Goal: Transaction & Acquisition: Obtain resource

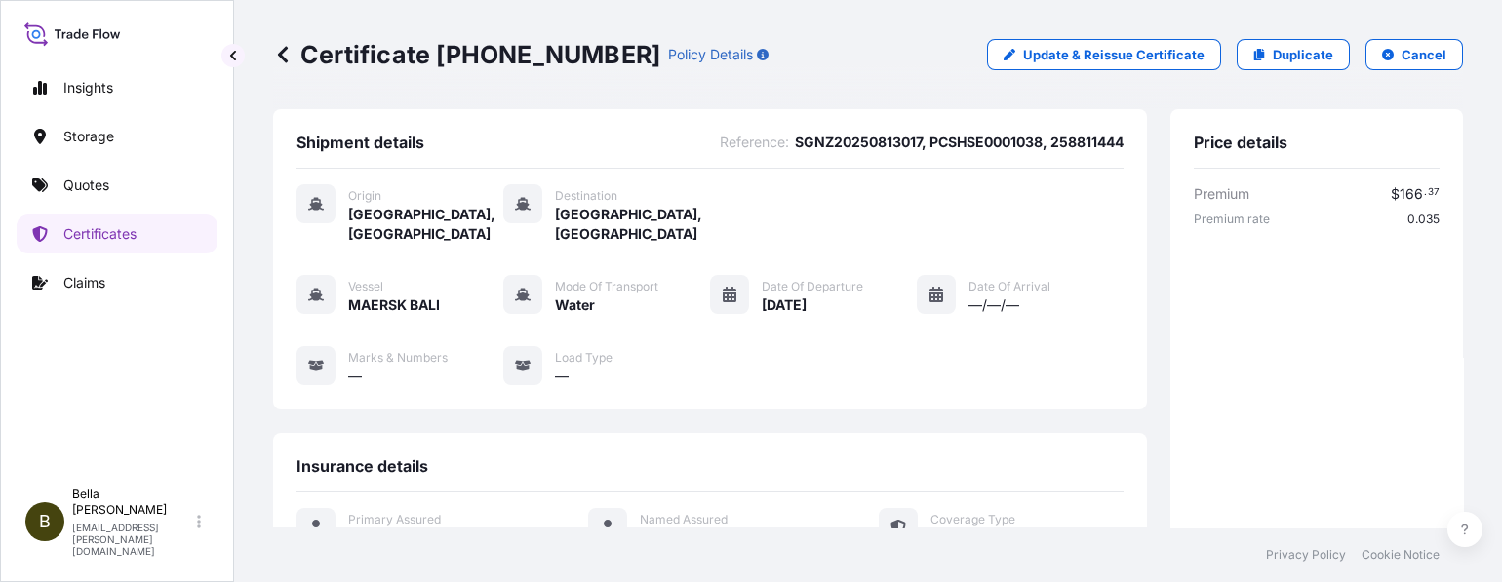
scroll to position [555, 0]
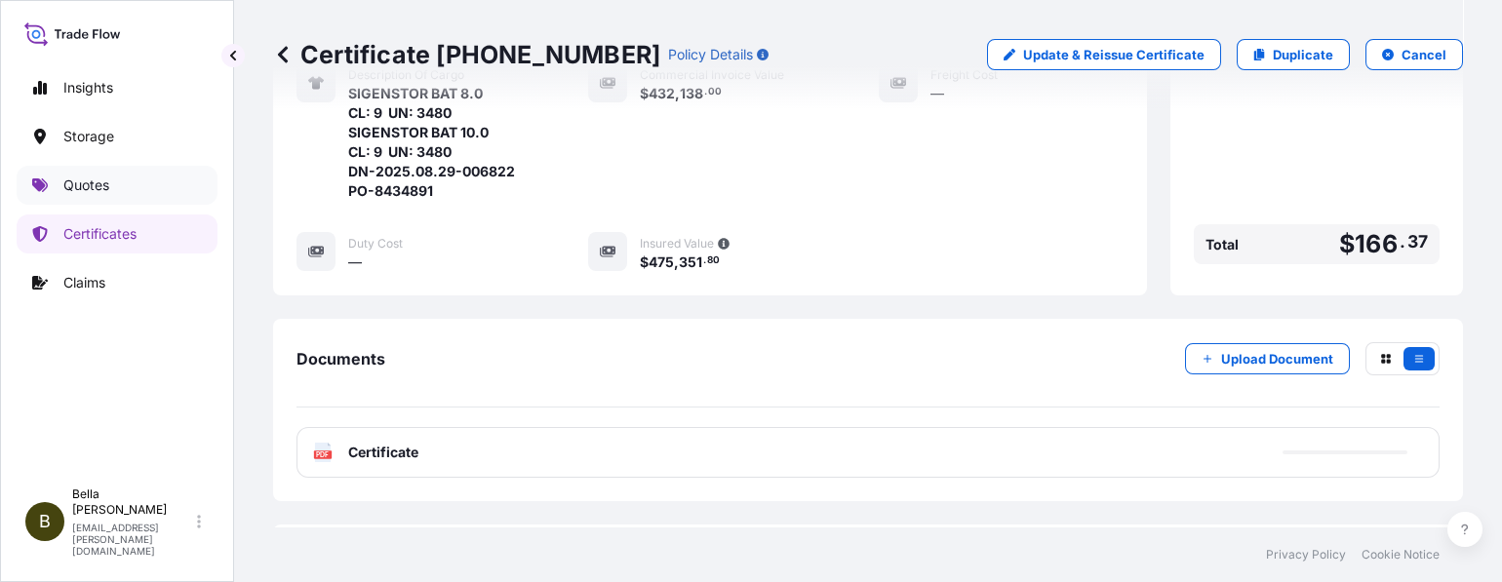
click at [59, 181] on link "Quotes" at bounding box center [117, 185] width 201 height 39
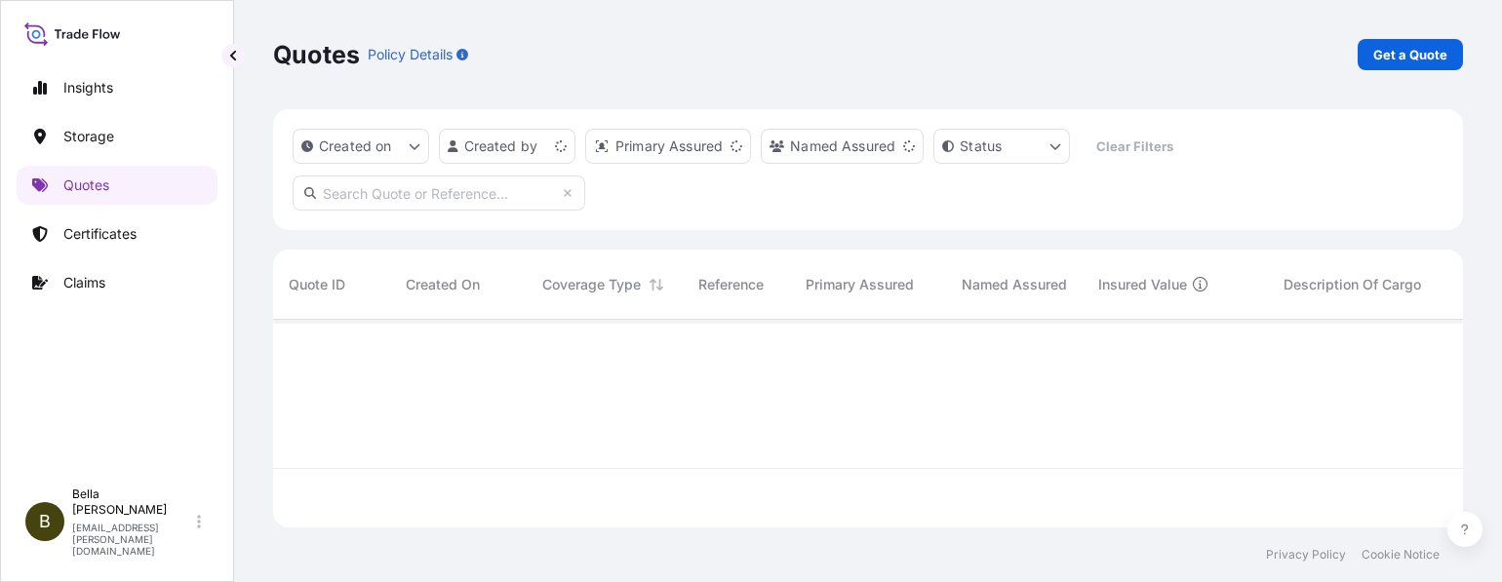
scroll to position [199, 1171]
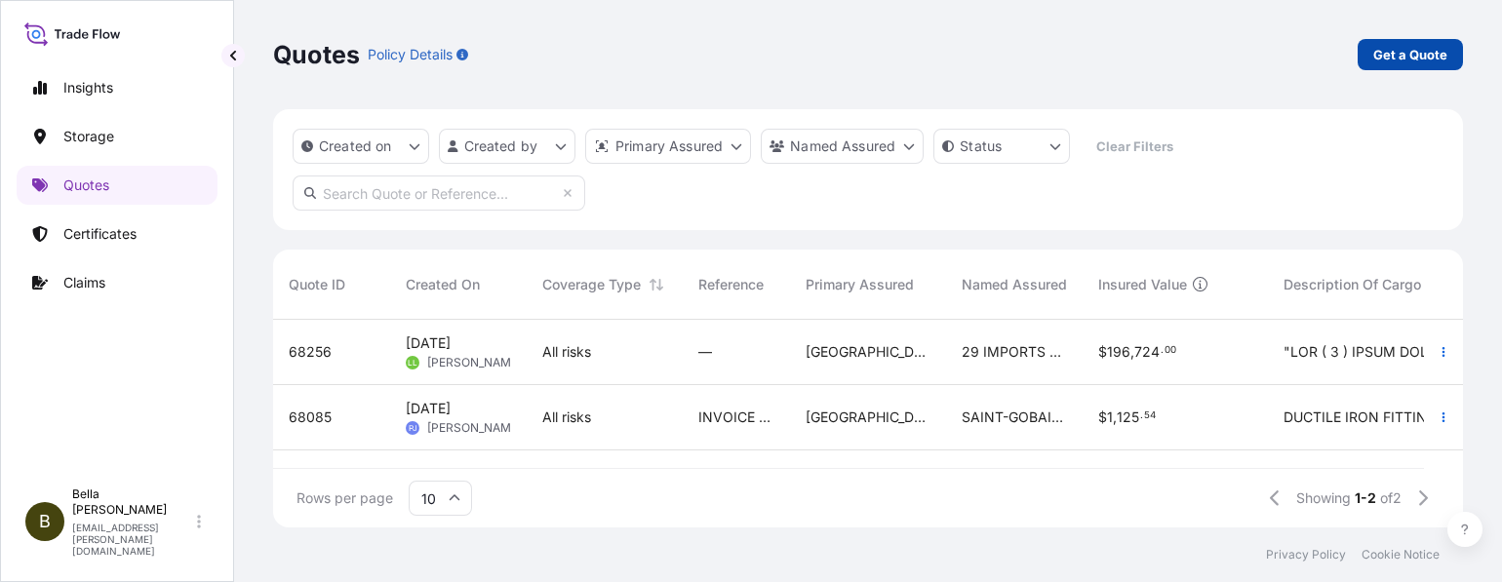
click at [1434, 49] on p "Get a Quote" at bounding box center [1411, 55] width 74 height 20
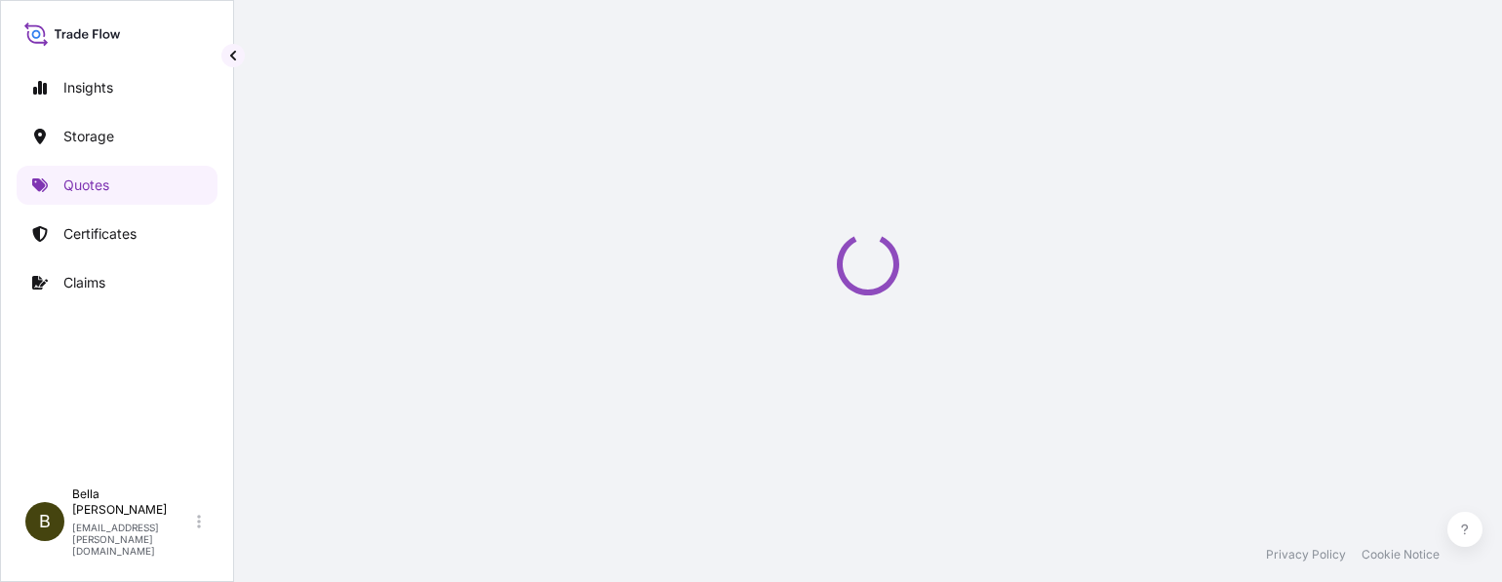
scroll to position [30, 0]
select select "Water"
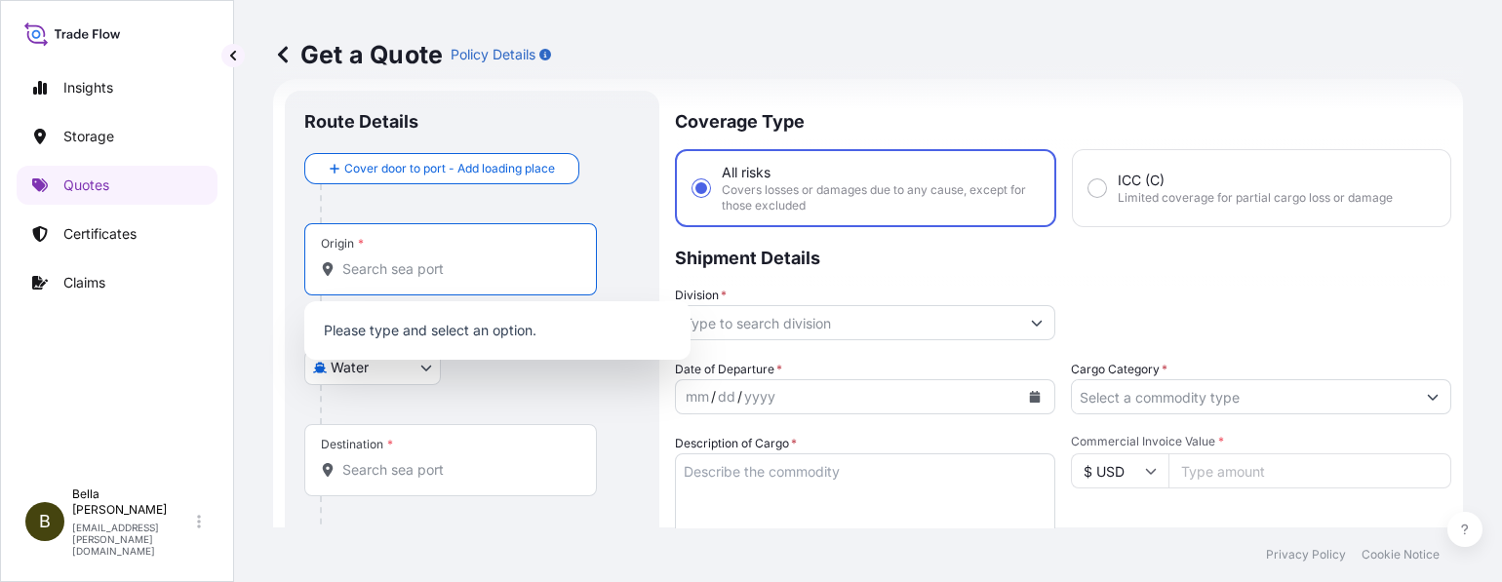
click at [401, 261] on input "Origin *" at bounding box center [457, 270] width 230 height 20
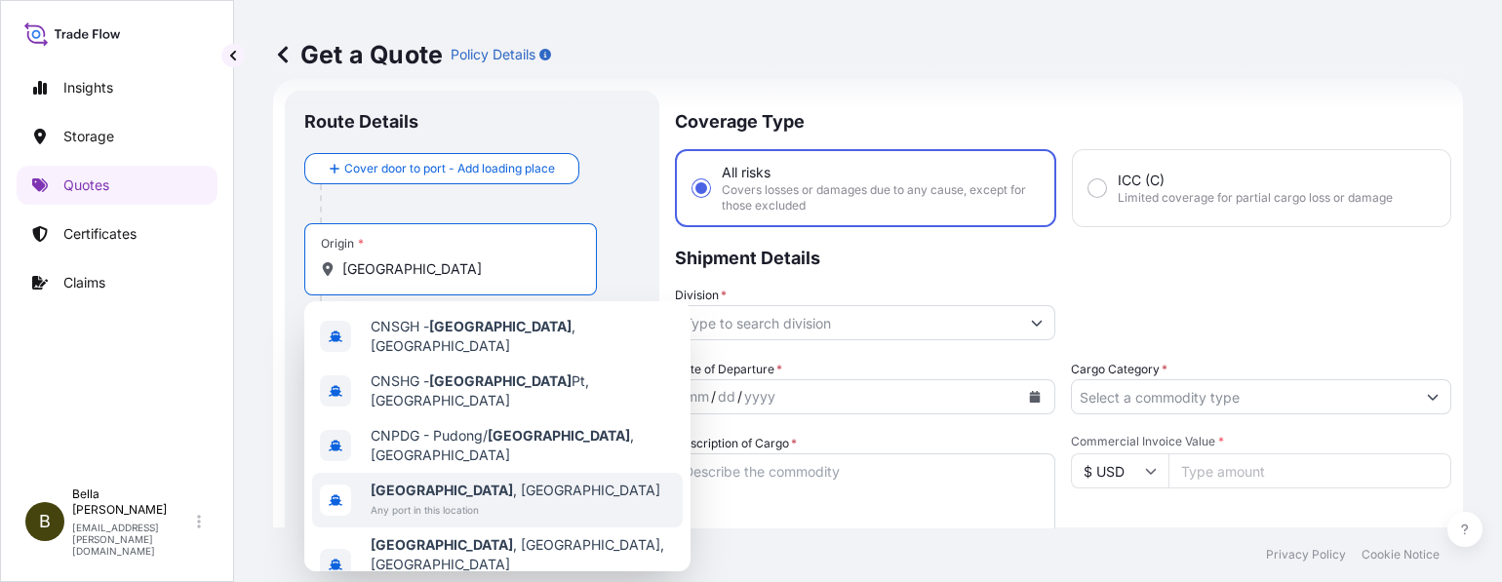
click at [429, 482] on b "[GEOGRAPHIC_DATA]" at bounding box center [442, 490] width 142 height 17
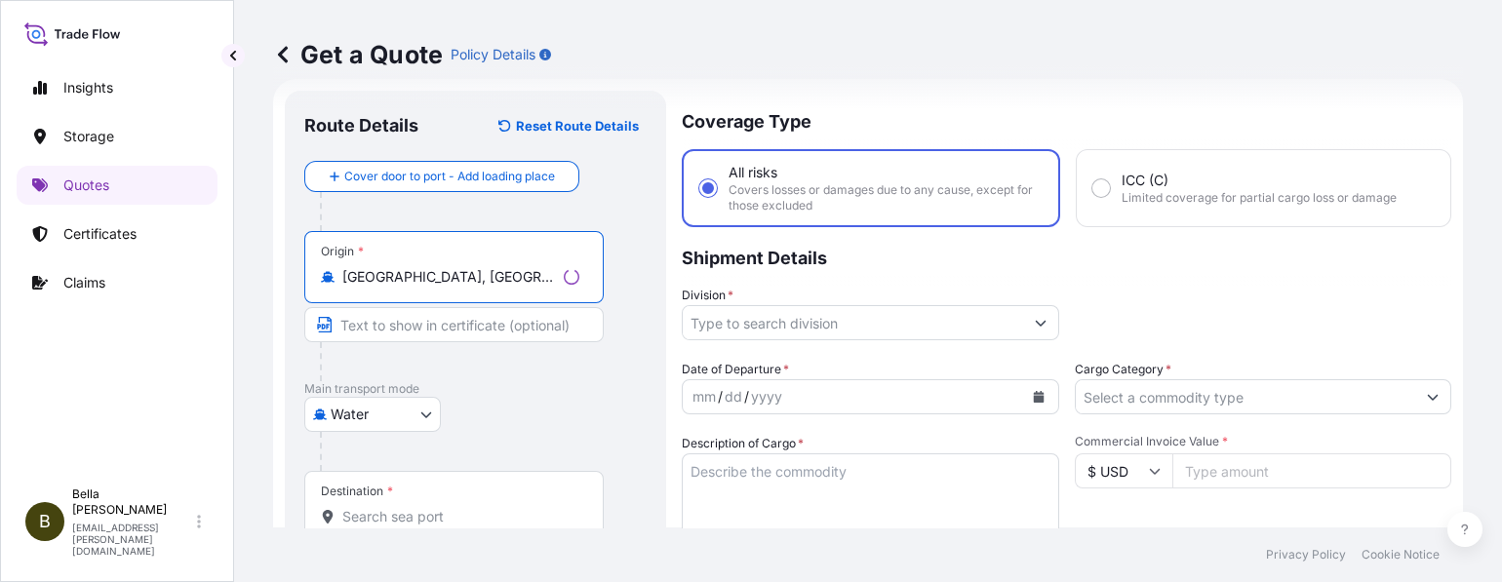
type input "[GEOGRAPHIC_DATA], [GEOGRAPHIC_DATA]"
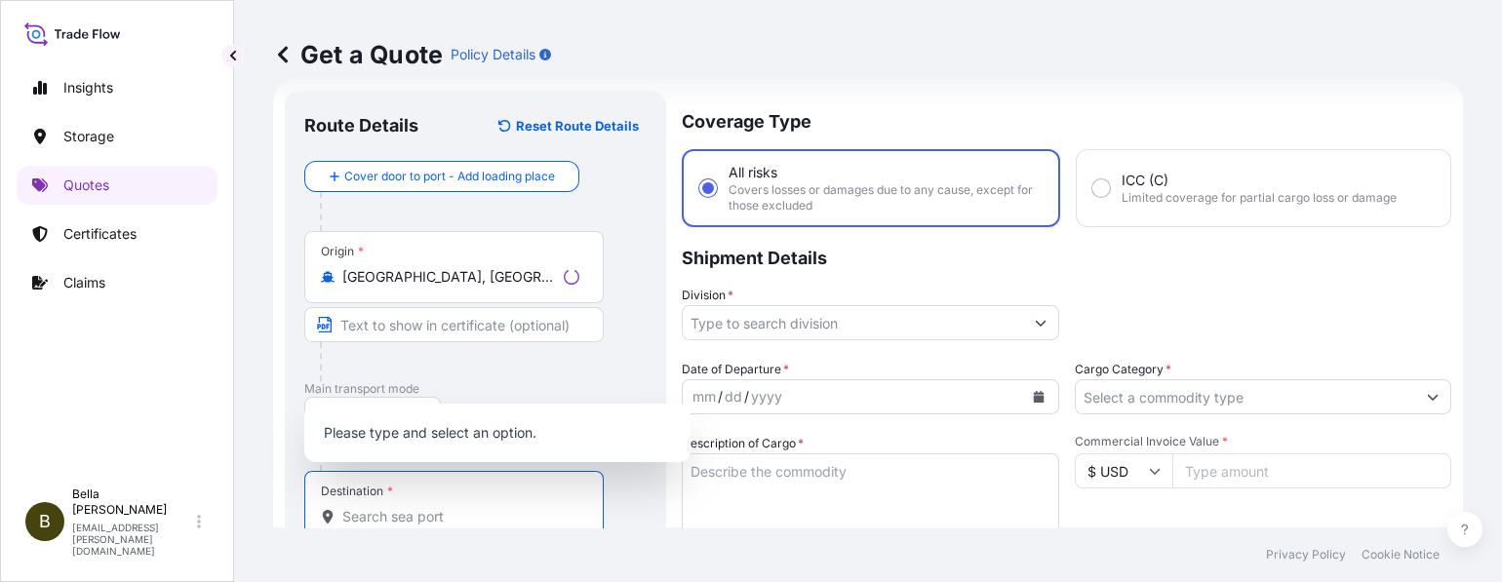
click at [376, 512] on input "Destination *" at bounding box center [460, 517] width 237 height 20
click at [376, 512] on input "Destination *" at bounding box center [457, 517] width 230 height 20
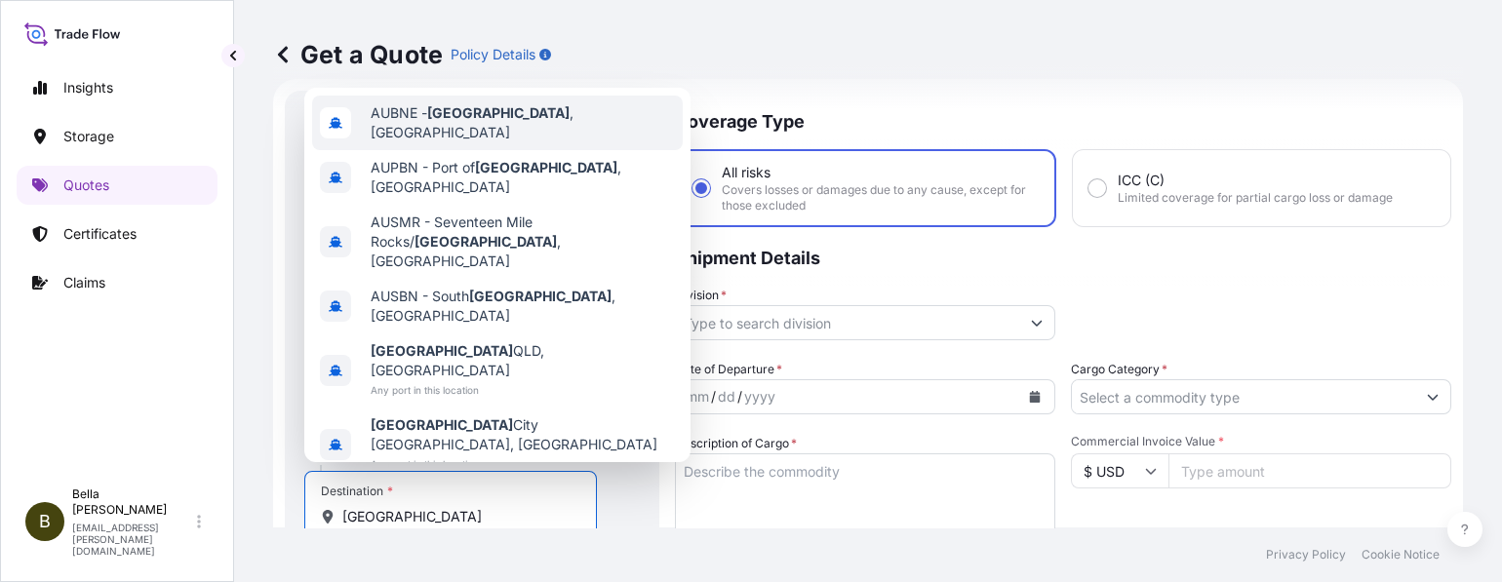
click at [584, 150] on div "AUBNE - [GEOGRAPHIC_DATA] , [GEOGRAPHIC_DATA]" at bounding box center [497, 123] width 371 height 55
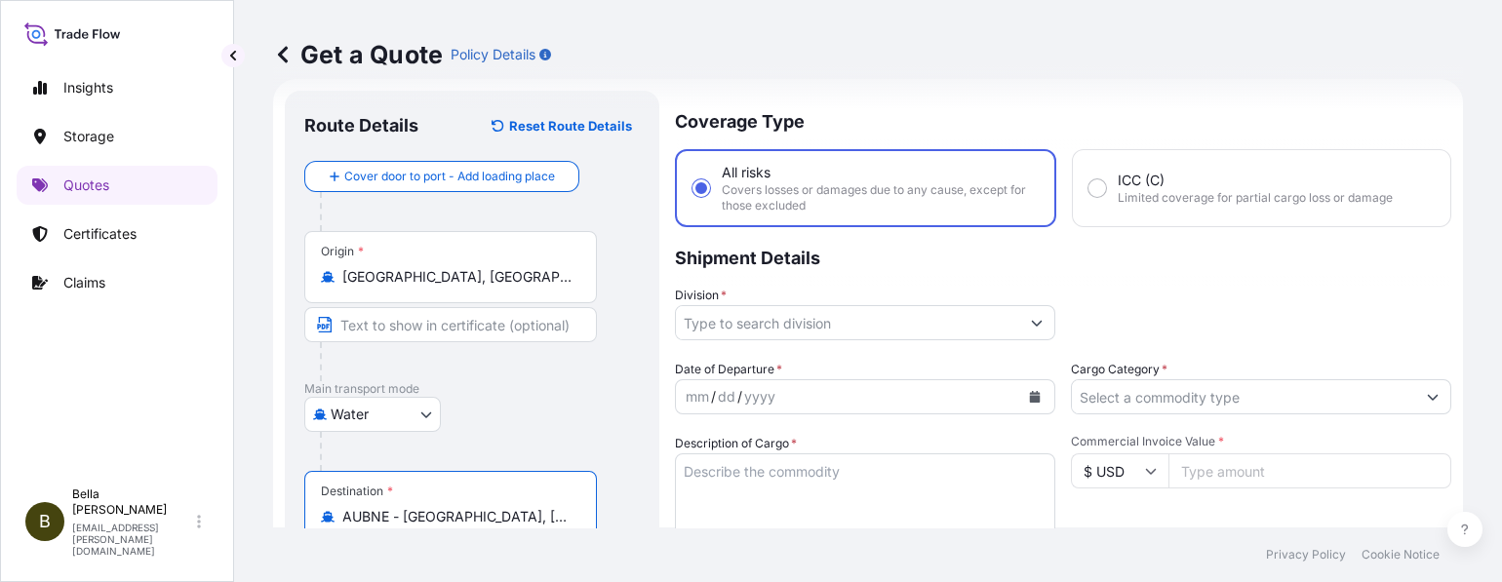
type input "AUBNE - [GEOGRAPHIC_DATA], [GEOGRAPHIC_DATA]"
click at [797, 324] on input "Division *" at bounding box center [847, 322] width 343 height 35
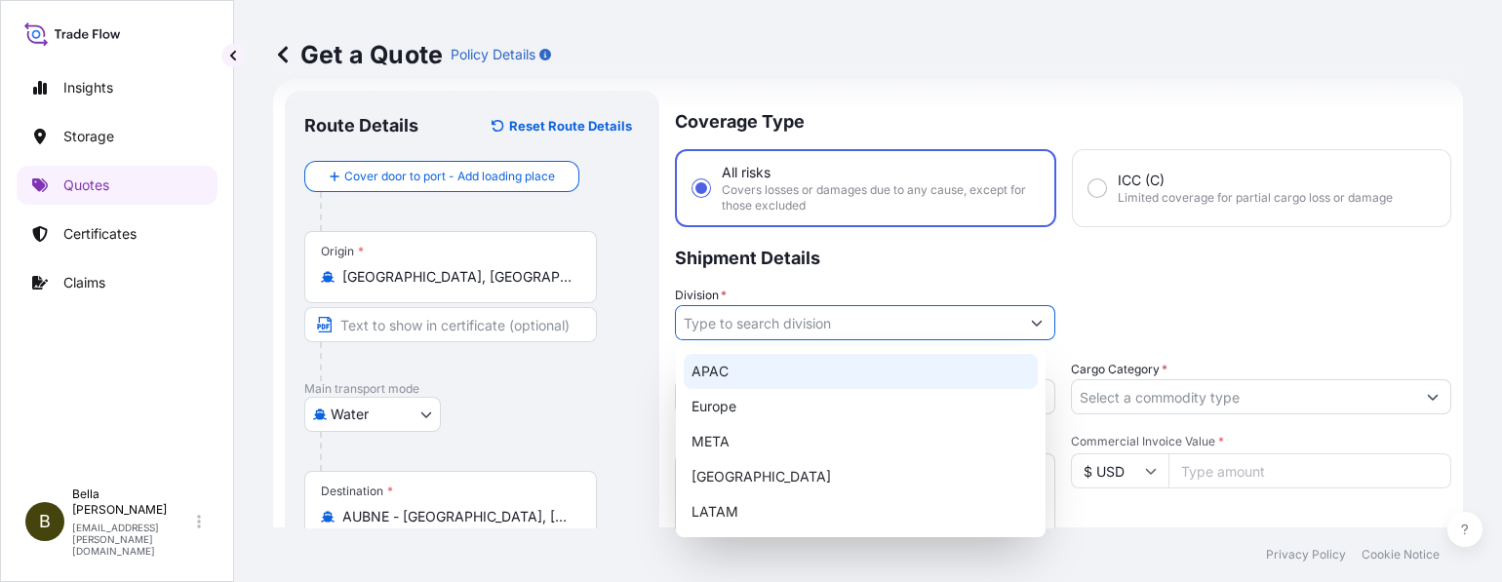
click at [740, 371] on div "APAC" at bounding box center [861, 371] width 354 height 35
type input "APAC"
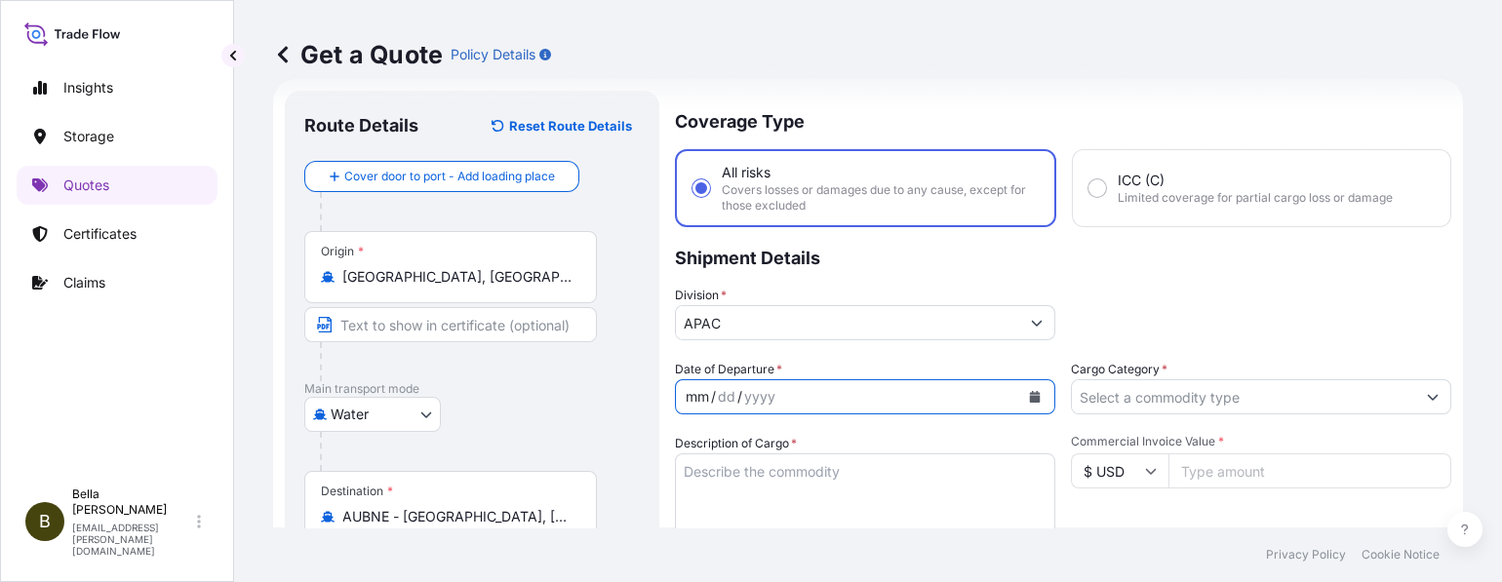
click at [785, 400] on div "mm / dd / yyyy" at bounding box center [847, 397] width 343 height 35
click at [1030, 395] on icon "Calendar" at bounding box center [1035, 397] width 11 height 12
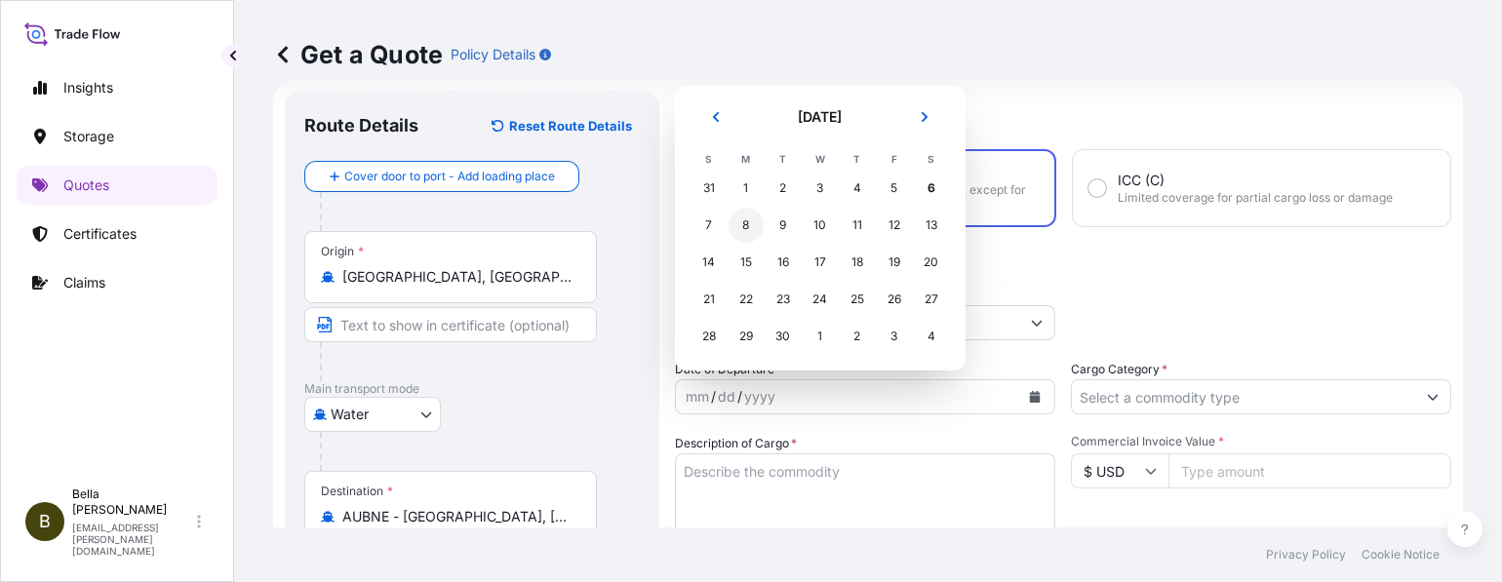
click at [745, 222] on div "8" at bounding box center [746, 225] width 35 height 35
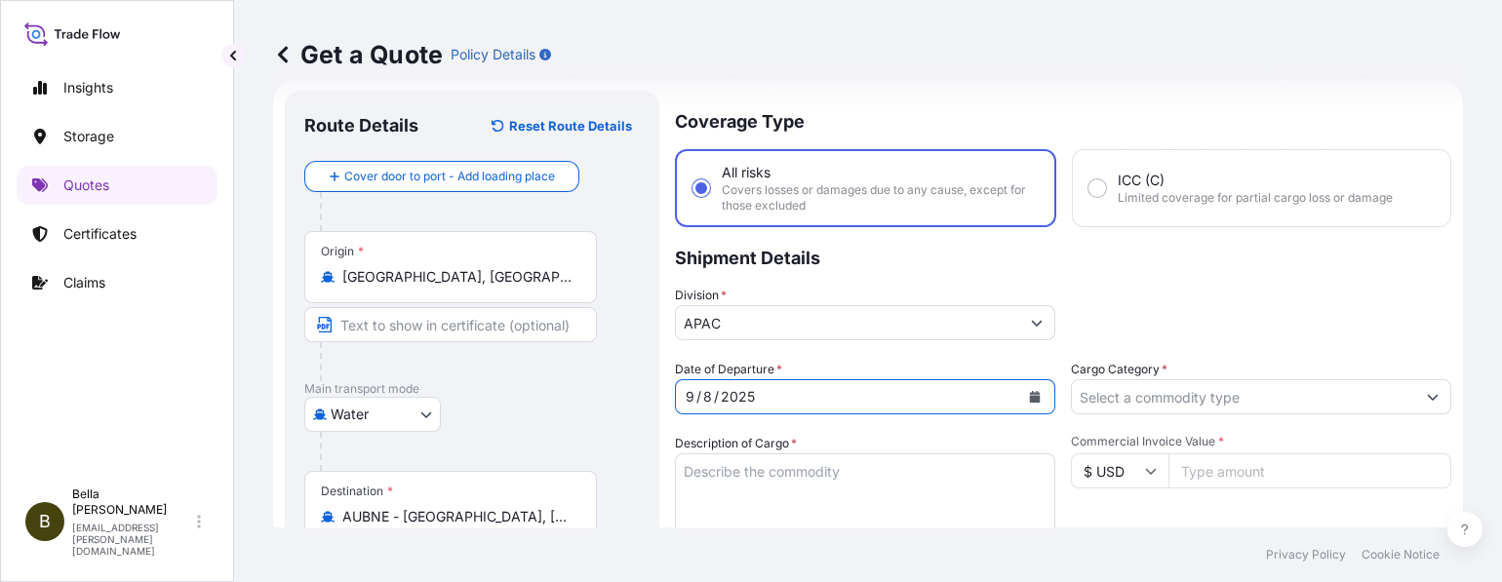
click at [784, 471] on textarea "Description of Cargo *" at bounding box center [865, 501] width 380 height 94
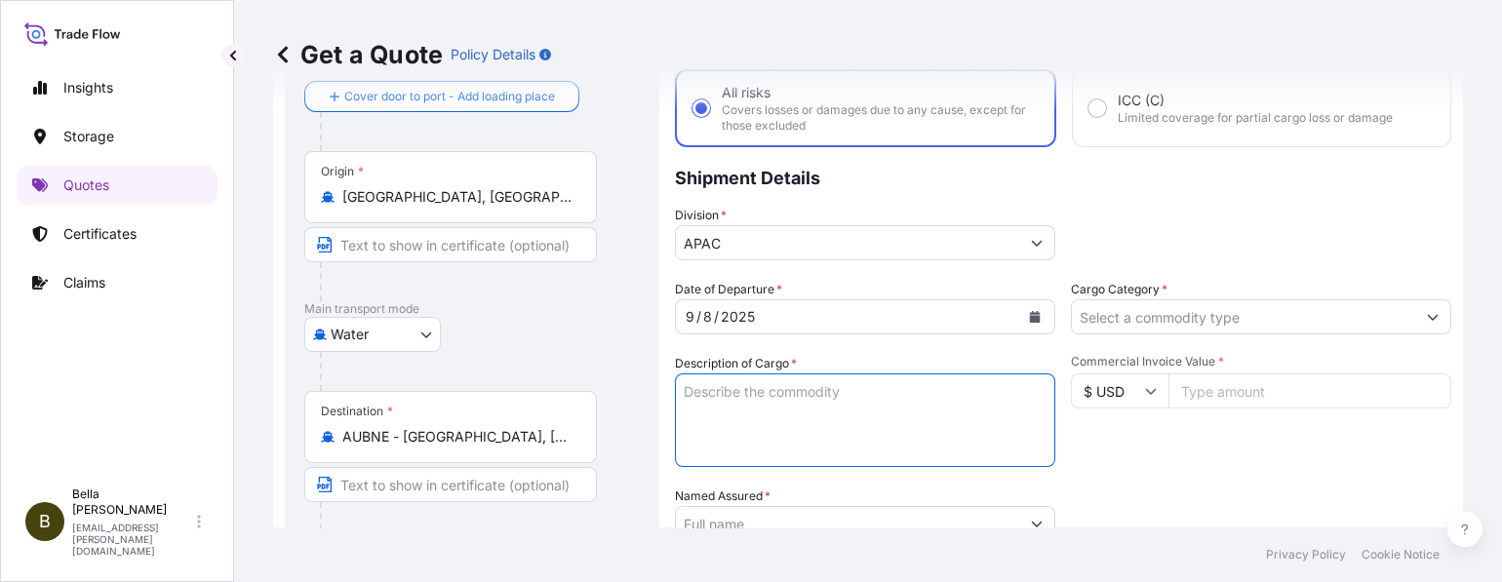
click at [713, 390] on textarea "Description of Cargo *" at bounding box center [865, 421] width 380 height 94
paste textarea "SIGENSTOR BAT 8.0 CL:9 UN:3480 DN-2025.09.02-006880 PO-1209571"
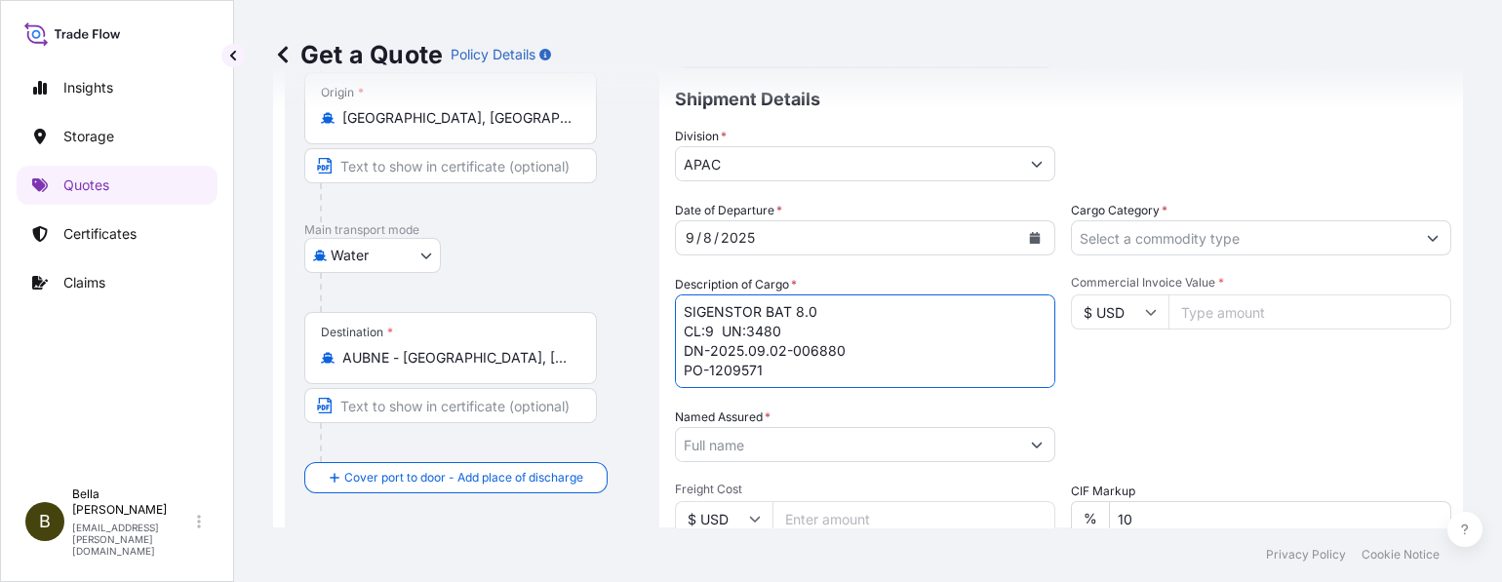
type textarea "SIGENSTOR BAT 8.0 CL:9 UN:3480 DN-2025.09.02-006880 PO-1209571"
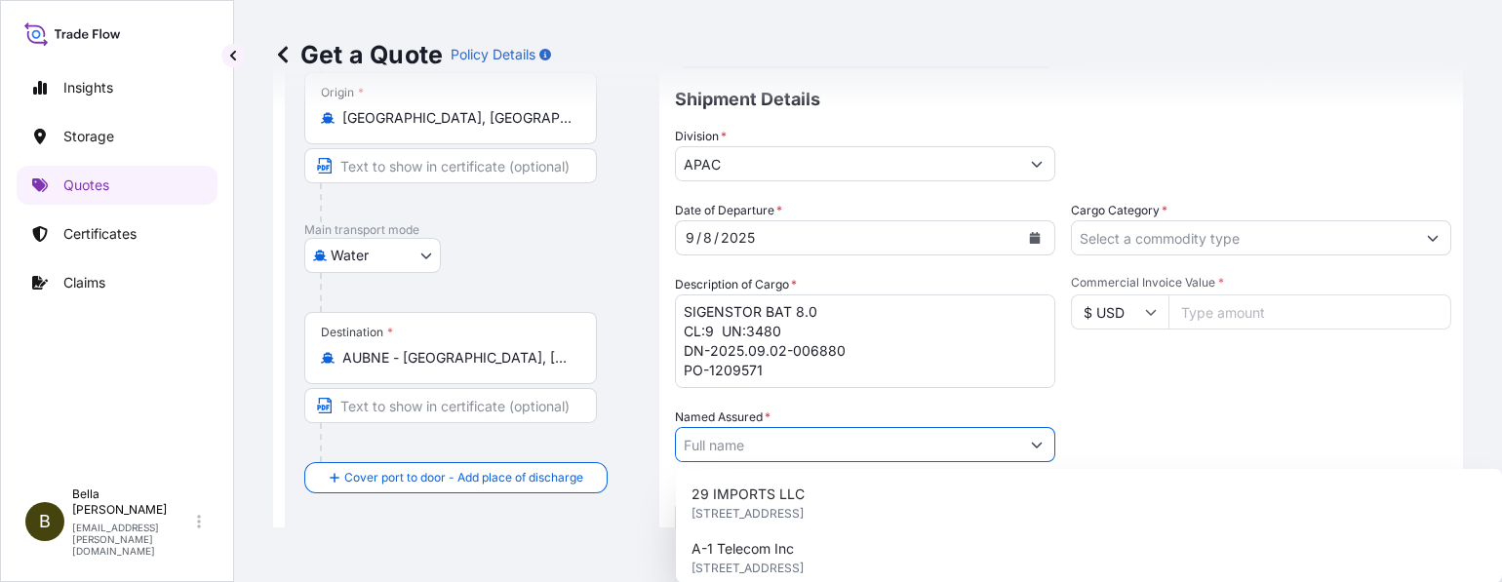
click at [746, 439] on input "Named Assured *" at bounding box center [847, 444] width 343 height 35
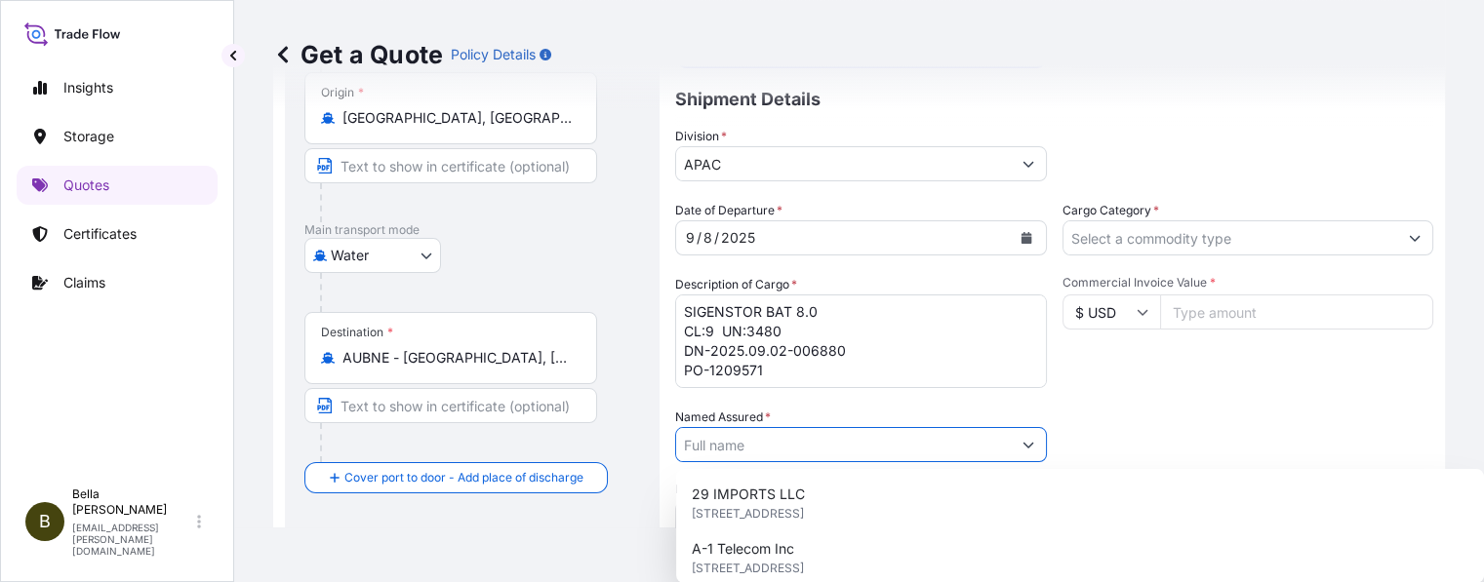
paste input "SIGENERGY TECHNOLOGY ([GEOGRAPHIC_DATA]) LIMITED"
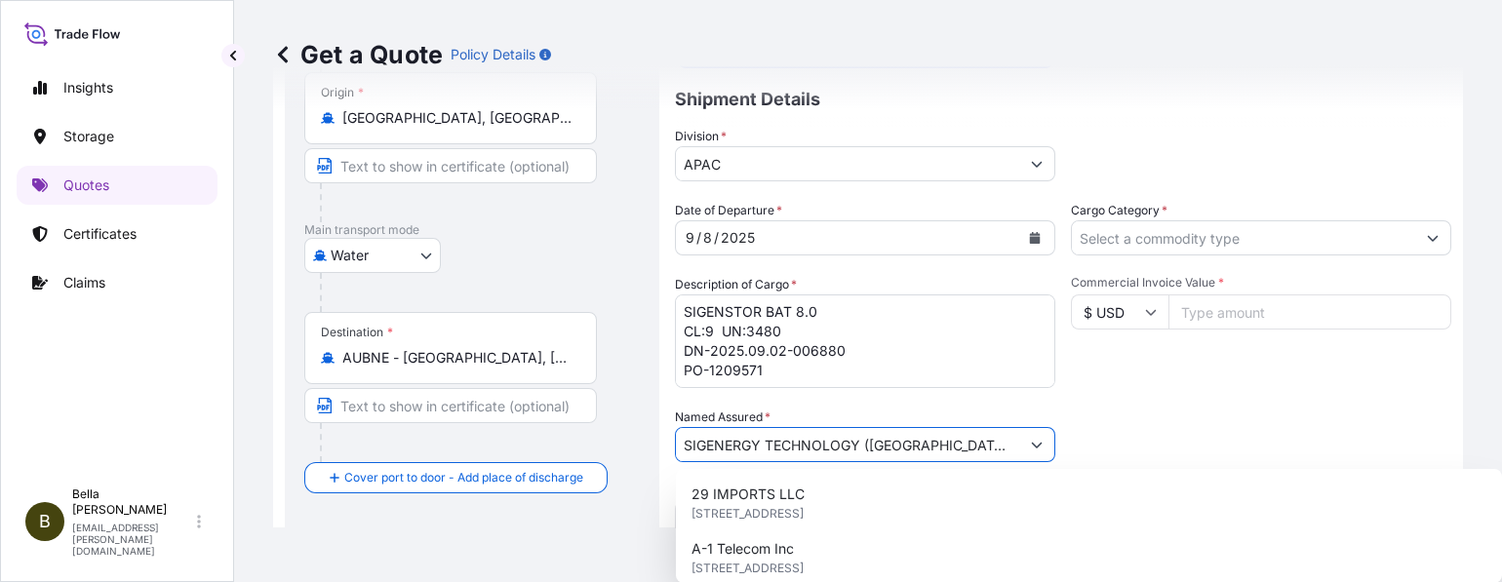
scroll to position [0, 14]
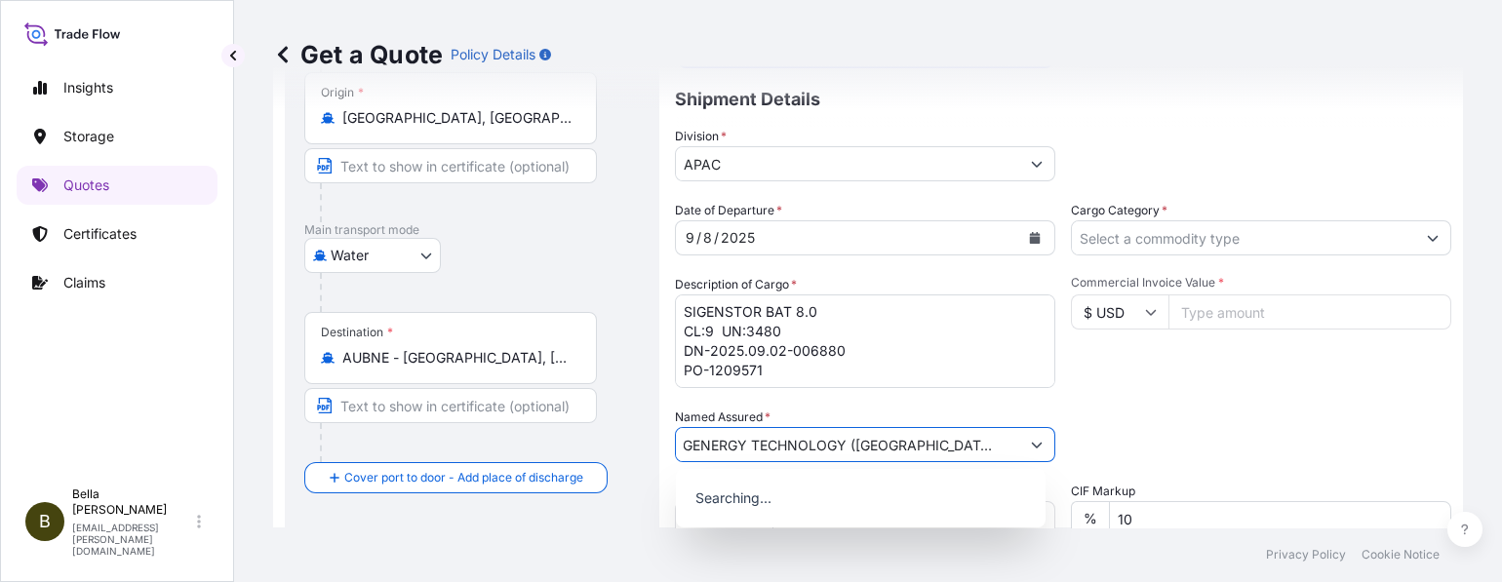
type input "SIGENERGY TECHNOLOGY ([GEOGRAPHIC_DATA]) LIMITED"
click at [1173, 402] on div "Date of Departure * [DATE] Cargo Category * Description of Cargo * SIGENSTOR BA…" at bounding box center [1063, 443] width 777 height 484
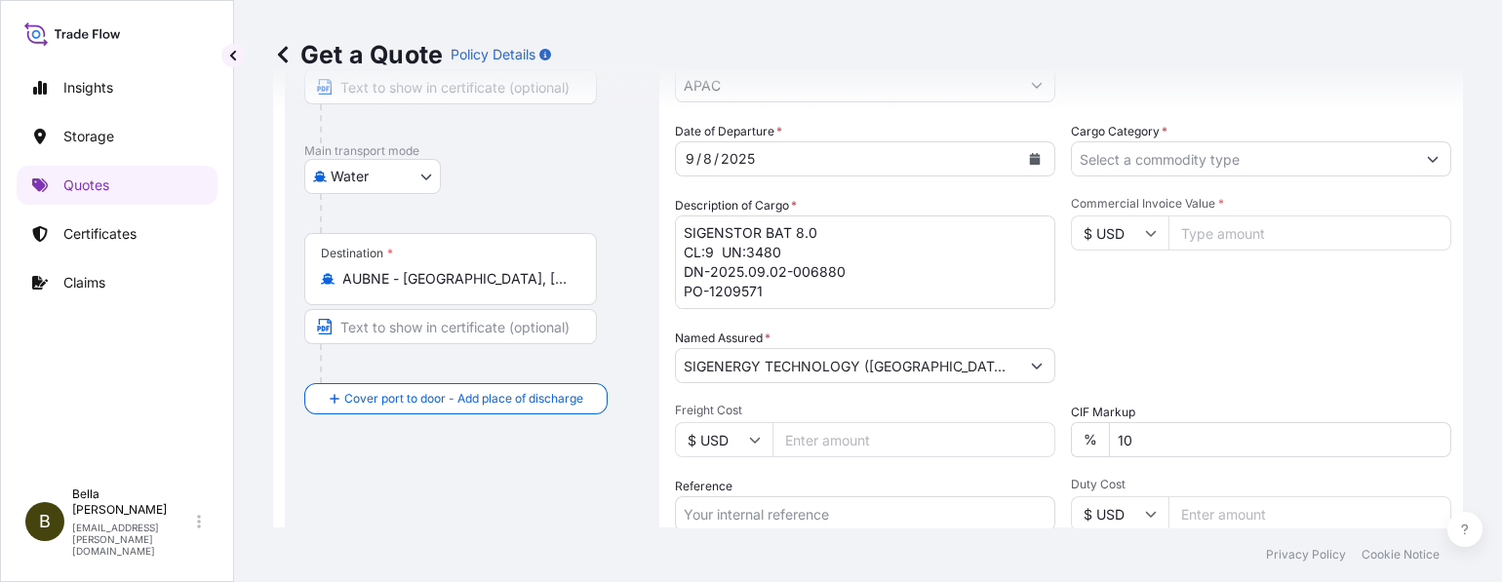
scroll to position [347, 0]
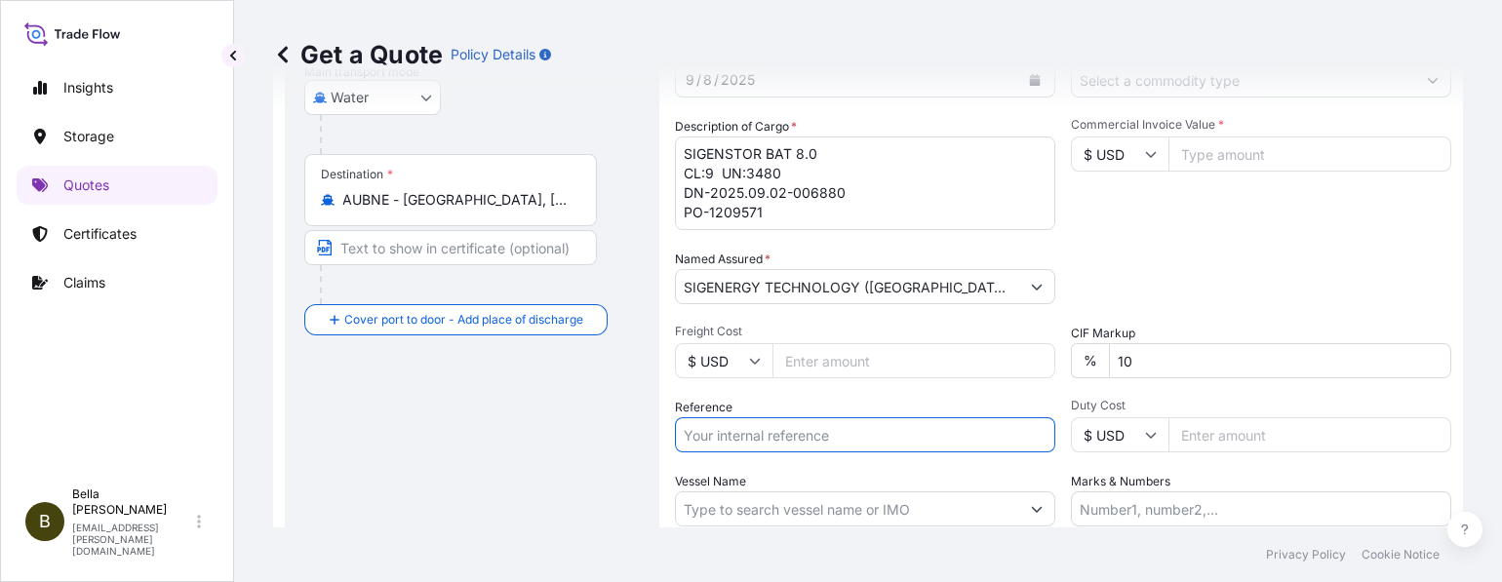
click at [809, 439] on input "Reference" at bounding box center [865, 435] width 380 height 35
click at [776, 436] on input "Reference" at bounding box center [865, 435] width 380 height 35
click at [762, 433] on input "Reference" at bounding box center [865, 435] width 380 height 35
paste input "SGNZ20250813015, PCSHSE0000968, COSU9503718200"
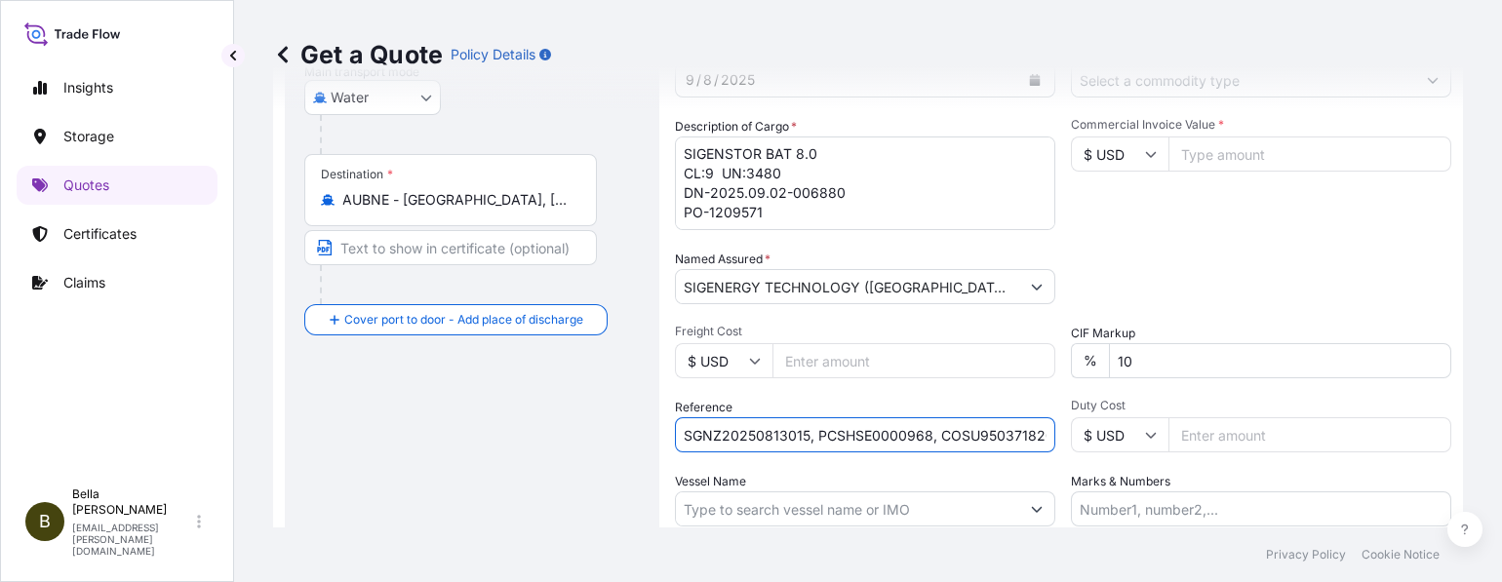
click at [741, 429] on input "SGNZ20250813015, PCSHSE0000968, COSU9503718200" at bounding box center [865, 435] width 380 height 35
drag, startPoint x: 806, startPoint y: 421, endPoint x: 204, endPoint y: 408, distance: 602.1
click at [206, 408] on div "Insights Storage Quotes Certificates Claims B [PERSON_NAME] [EMAIL_ADDRESS][PER…" at bounding box center [751, 291] width 1502 height 582
paste input "AU20250704039"
click at [935, 430] on input "SGAU20250704039, PCSHSE0000968, COSU9503718200" at bounding box center [865, 435] width 380 height 35
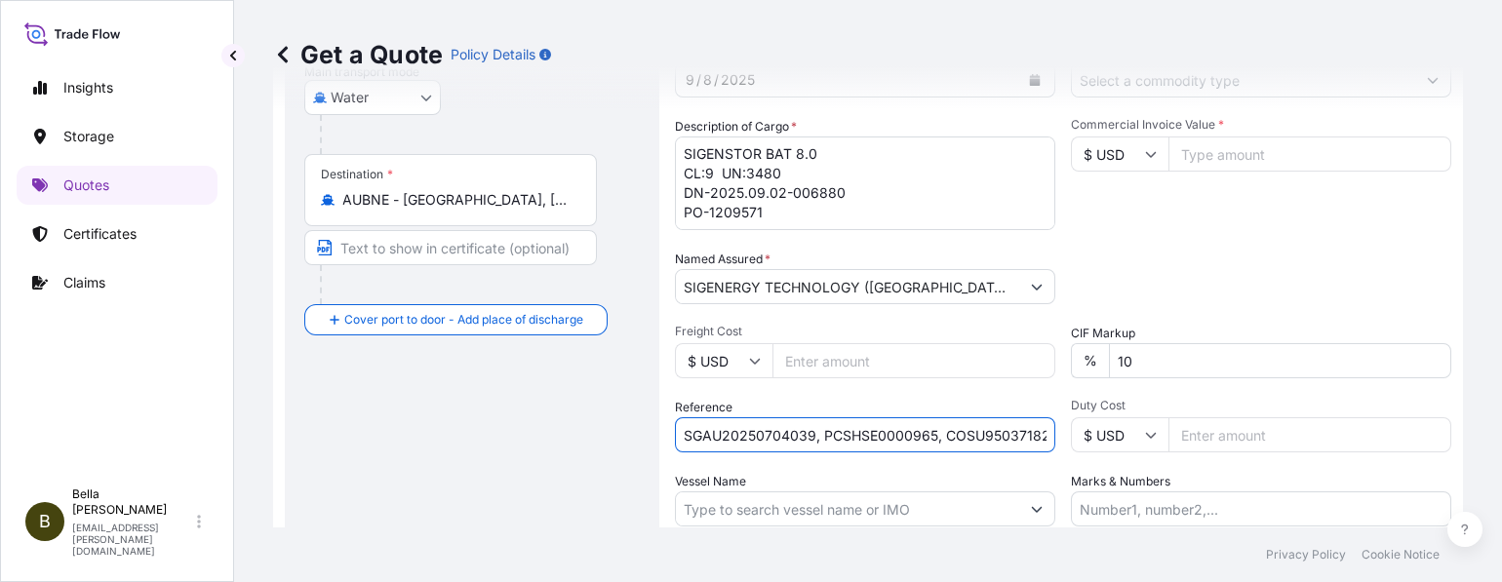
click at [1142, 283] on div "Packing Category Type to search a container mode Please select a primary mode o…" at bounding box center [1261, 277] width 380 height 55
drag, startPoint x: 945, startPoint y: 424, endPoint x: 1151, endPoint y: 437, distance: 206.2
click at [1151, 437] on div "Date of Departure * [DATE] Cargo Category * Description of Cargo * SIGENSTOR BA…" at bounding box center [1063, 285] width 777 height 484
paste input "258977228"
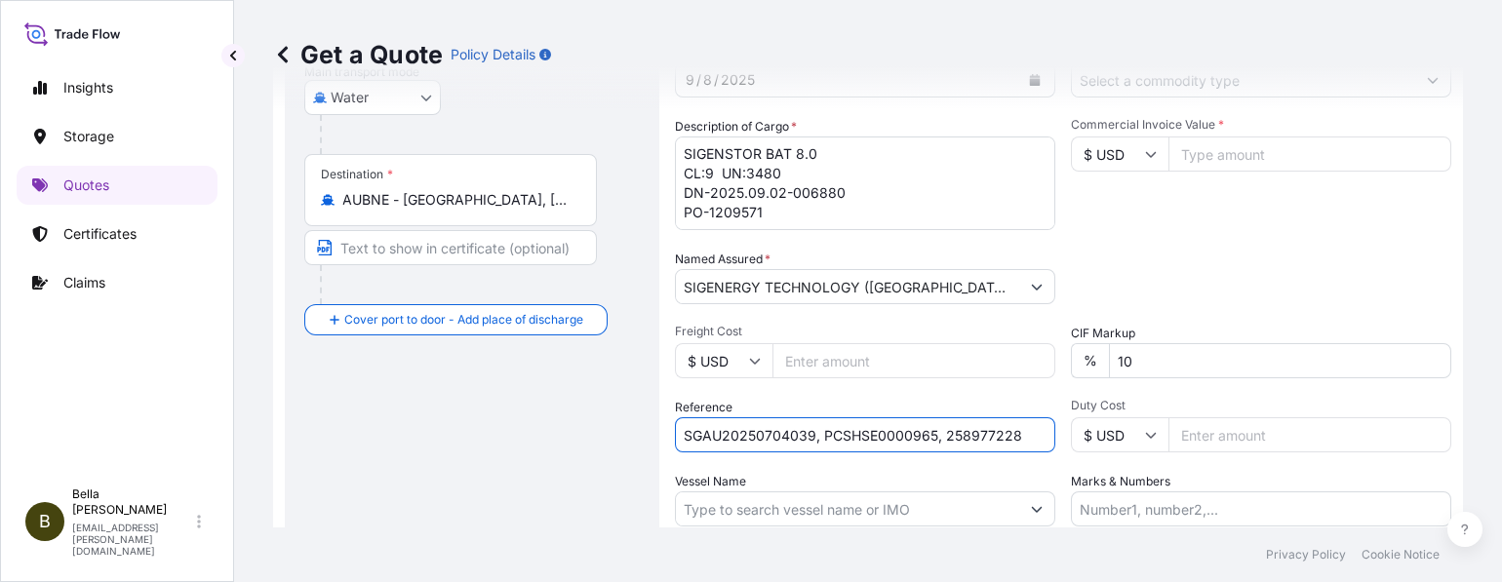
scroll to position [0, 0]
type input "SGAU20250704039, PCSHSE0000965, 258977228"
click at [792, 501] on input "Vessel Name" at bounding box center [847, 509] width 343 height 35
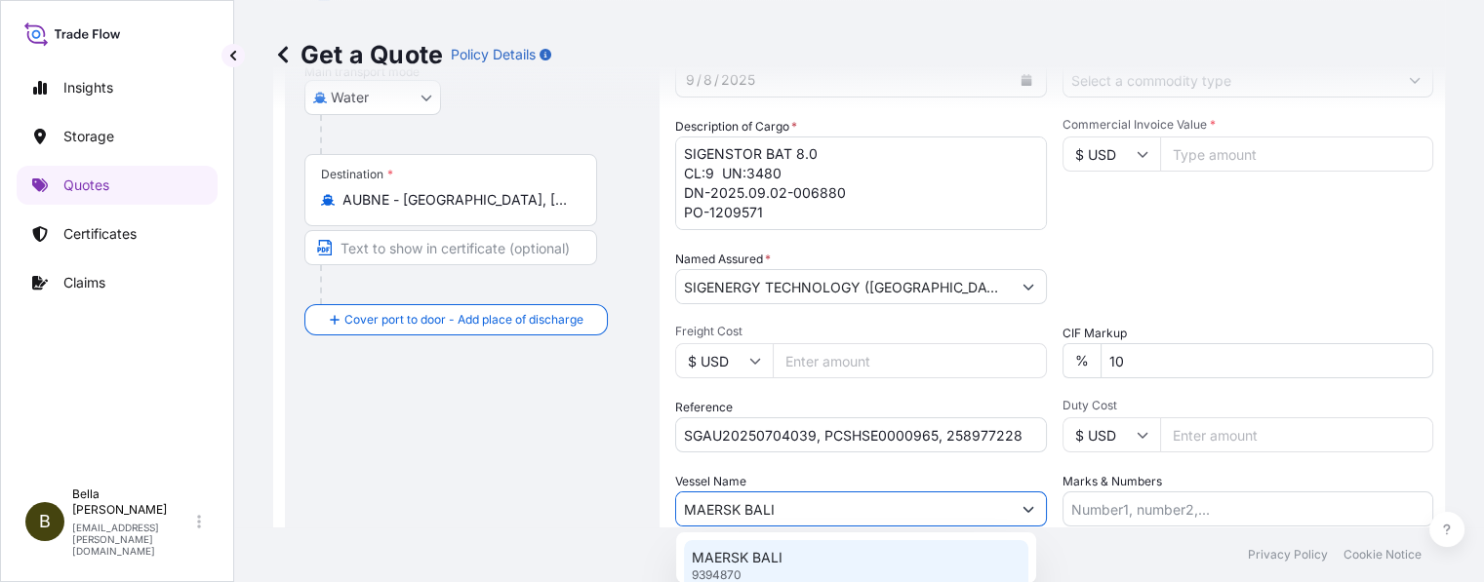
click at [775, 556] on p "MAERSK BALI" at bounding box center [737, 558] width 91 height 20
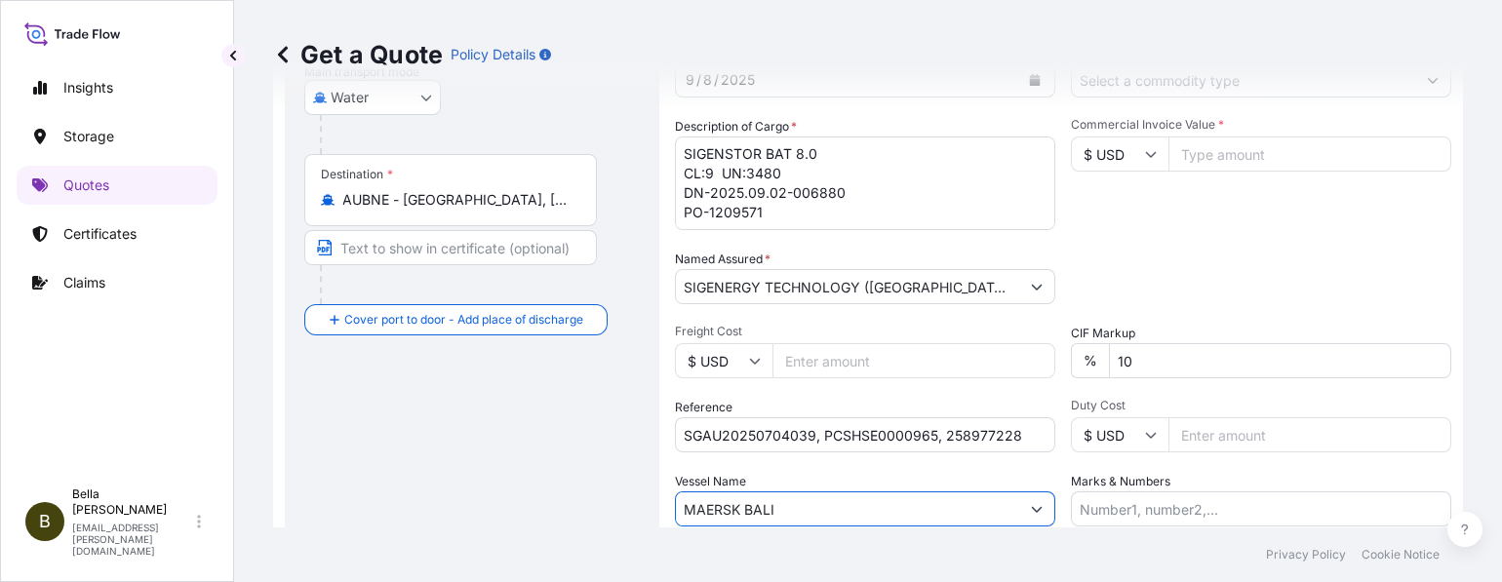
type input "MAERSK BALI"
click at [1190, 305] on div "Date of Departure * [DATE] Cargo Category * Description of Cargo * SIGENSTOR BA…" at bounding box center [1063, 285] width 777 height 484
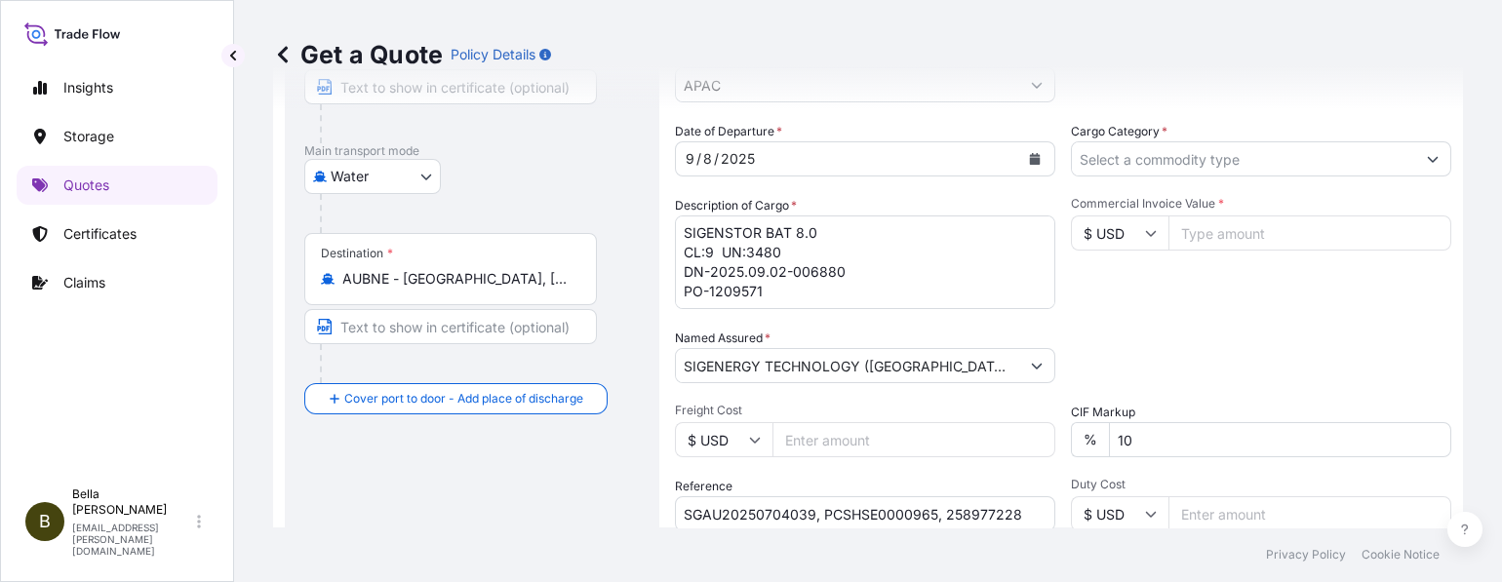
scroll to position [189, 0]
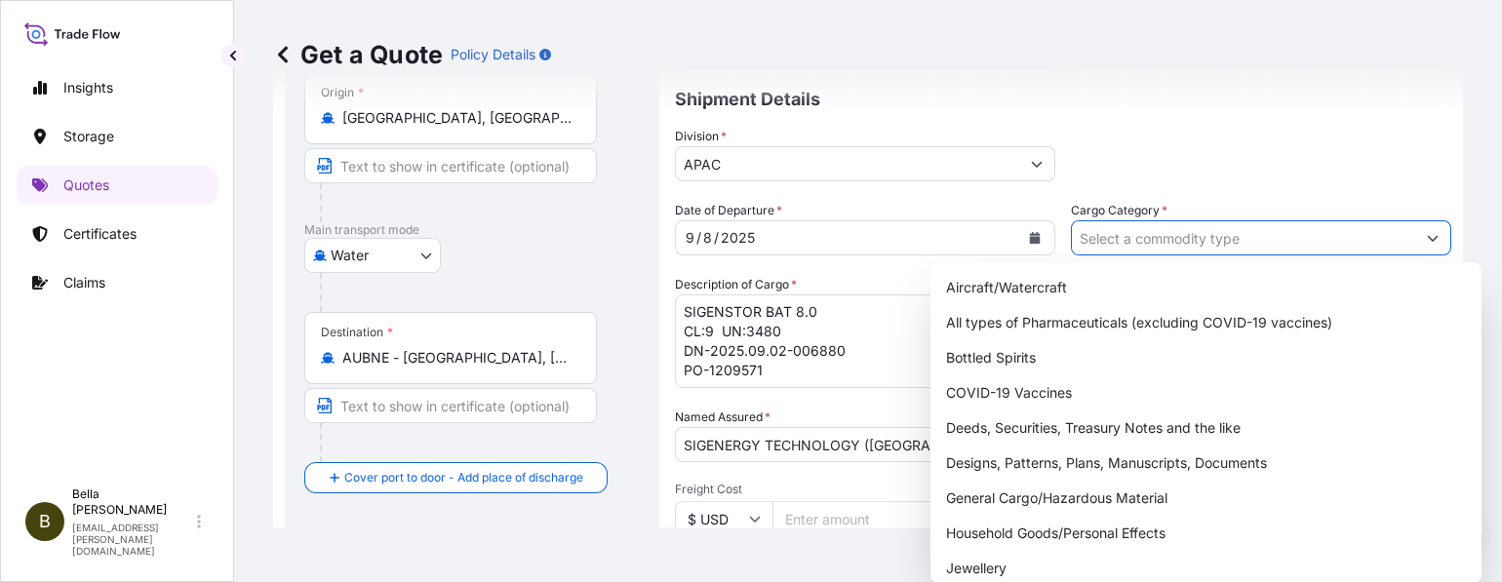
click at [1150, 238] on input "Cargo Category *" at bounding box center [1243, 237] width 343 height 35
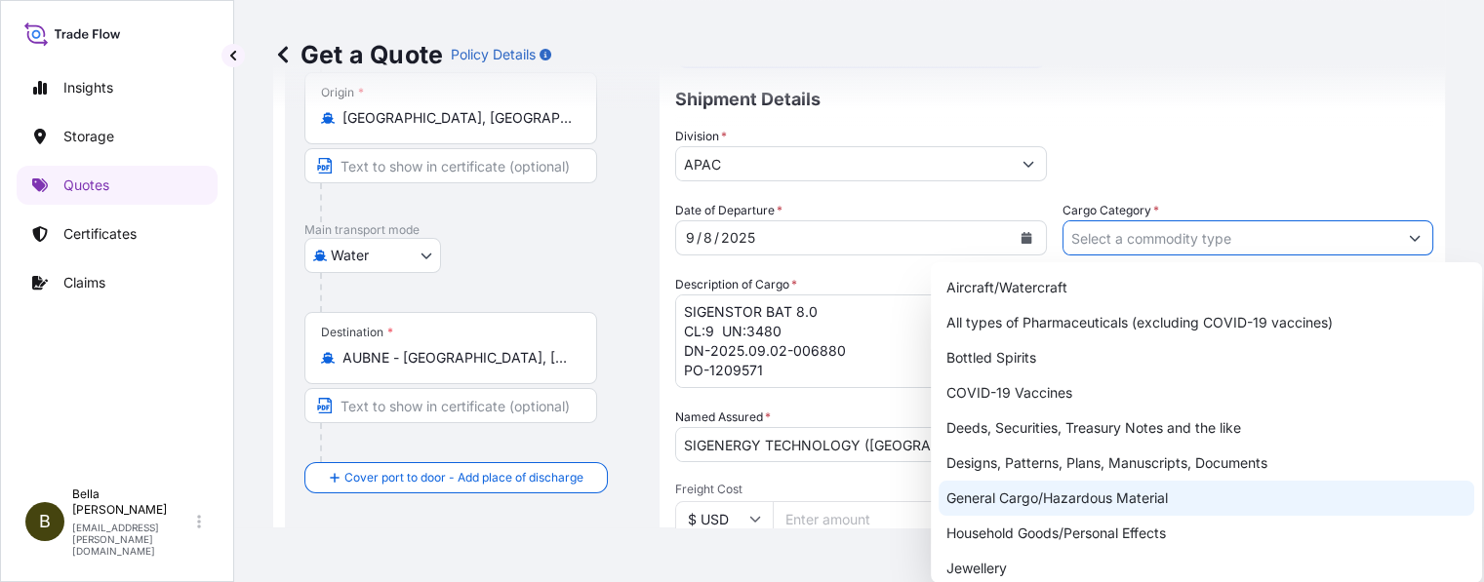
click at [1127, 493] on div "General Cargo/Hazardous Material" at bounding box center [1207, 498] width 536 height 35
type input "General Cargo/Hazardous Material"
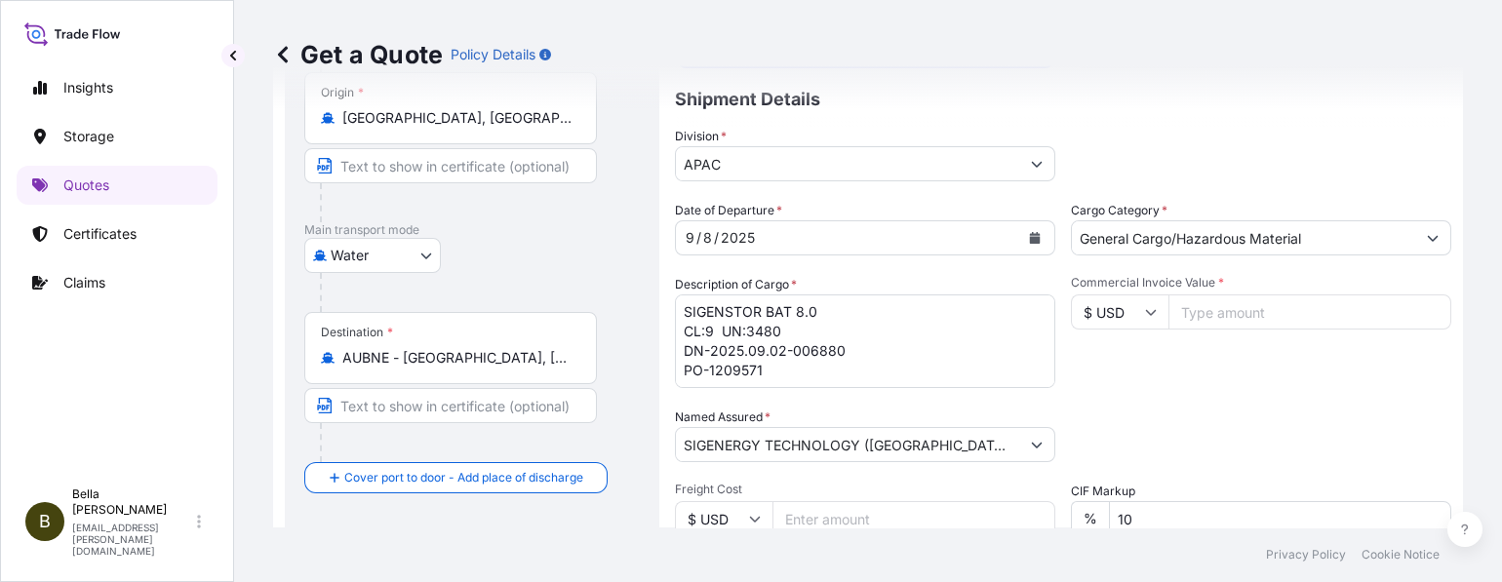
click at [1206, 307] on input "Commercial Invoice Value *" at bounding box center [1310, 312] width 283 height 35
type input "436800"
click at [1183, 418] on div "Packing Category Type to search a container mode Please select a primary mode o…" at bounding box center [1261, 435] width 380 height 55
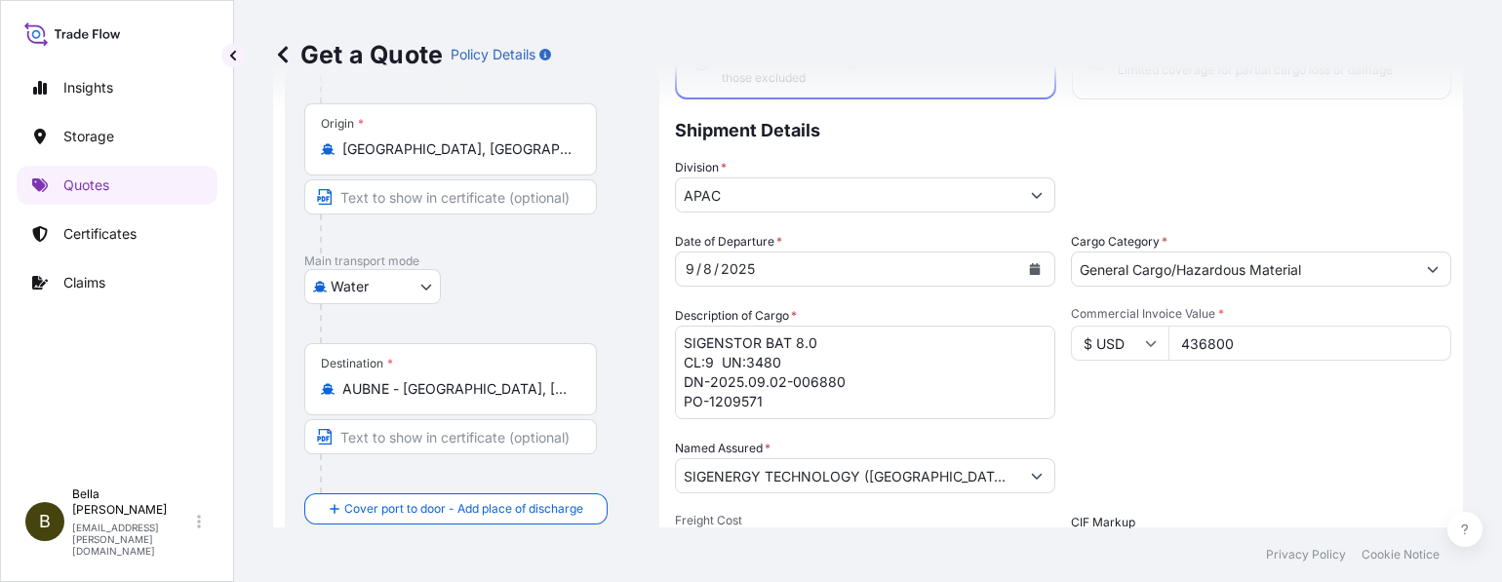
scroll to position [0, 0]
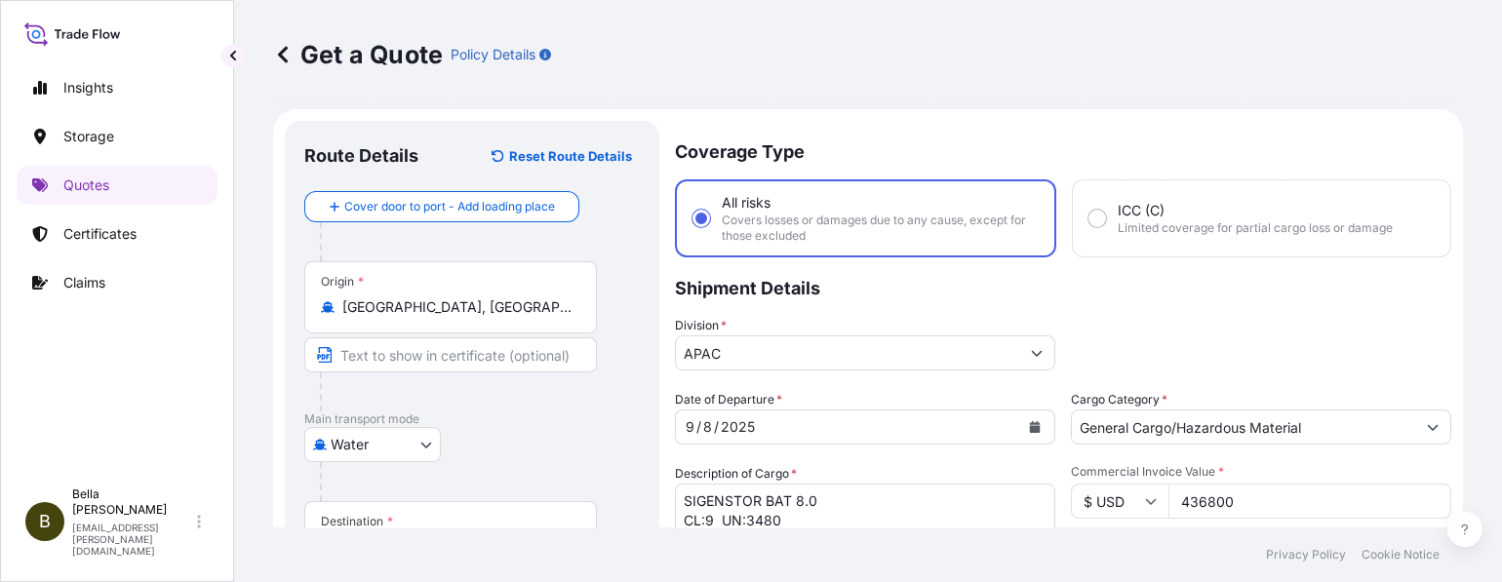
click at [553, 449] on div "Water Air Water Inland" at bounding box center [472, 444] width 336 height 35
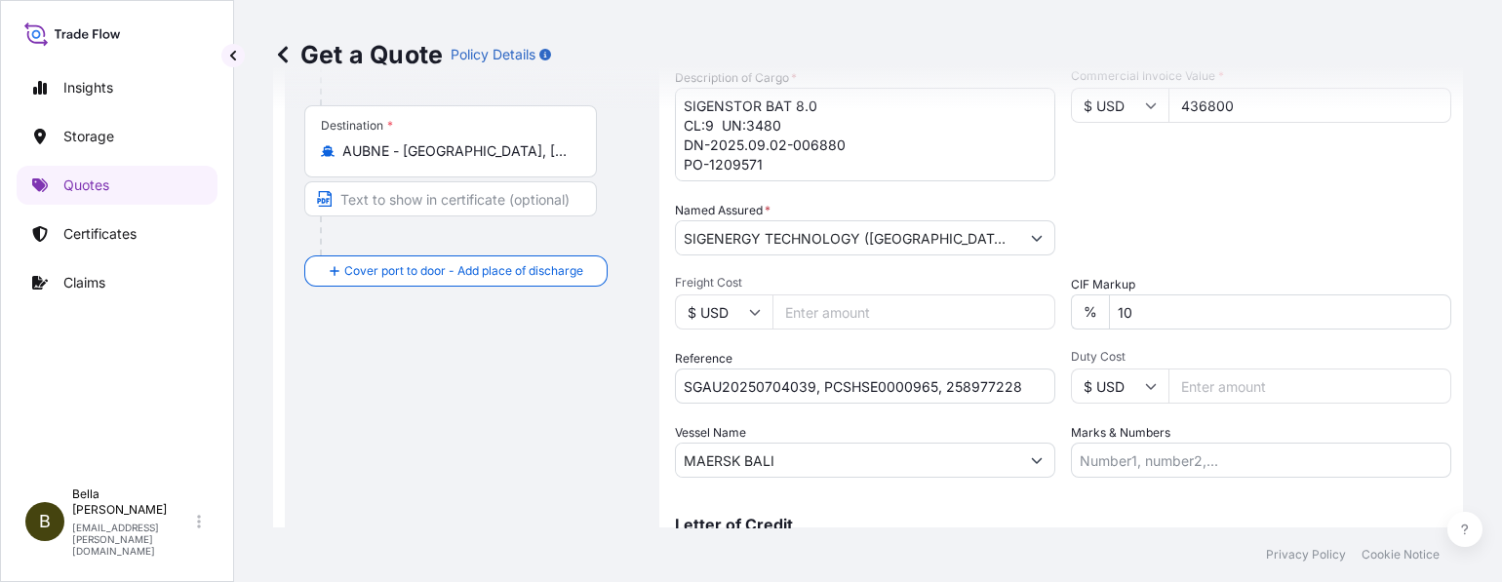
scroll to position [501, 0]
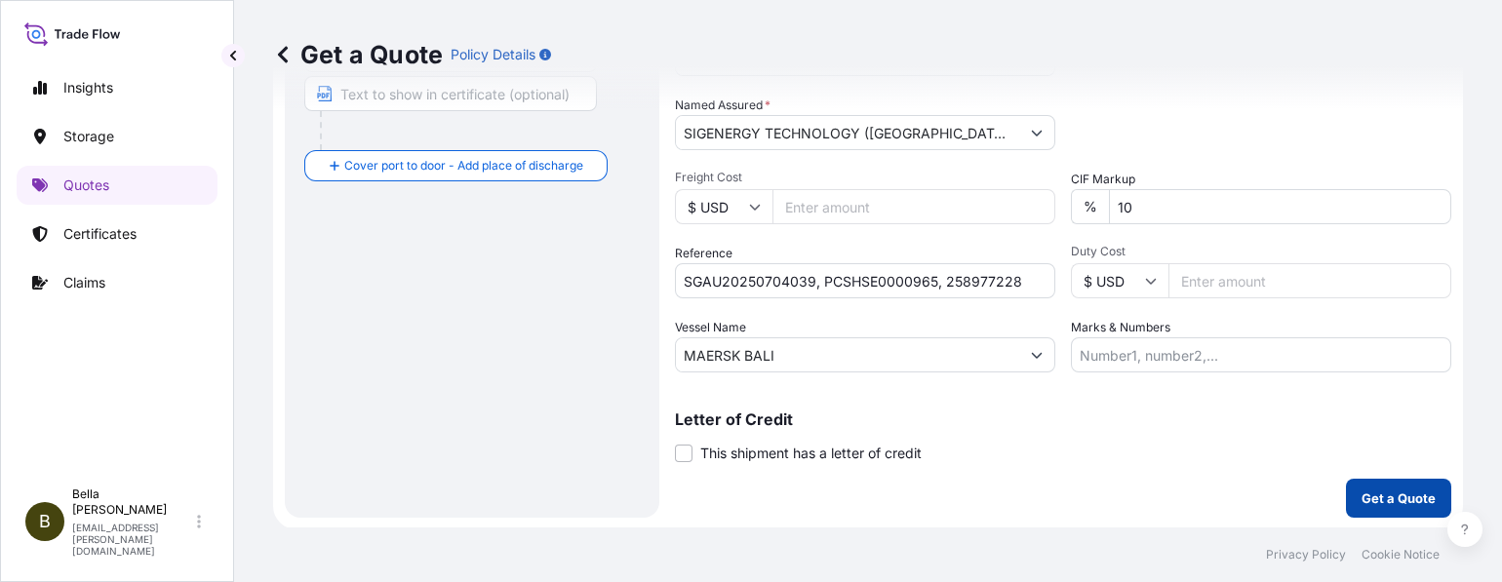
click at [1372, 512] on button "Get a Quote" at bounding box center [1398, 498] width 105 height 39
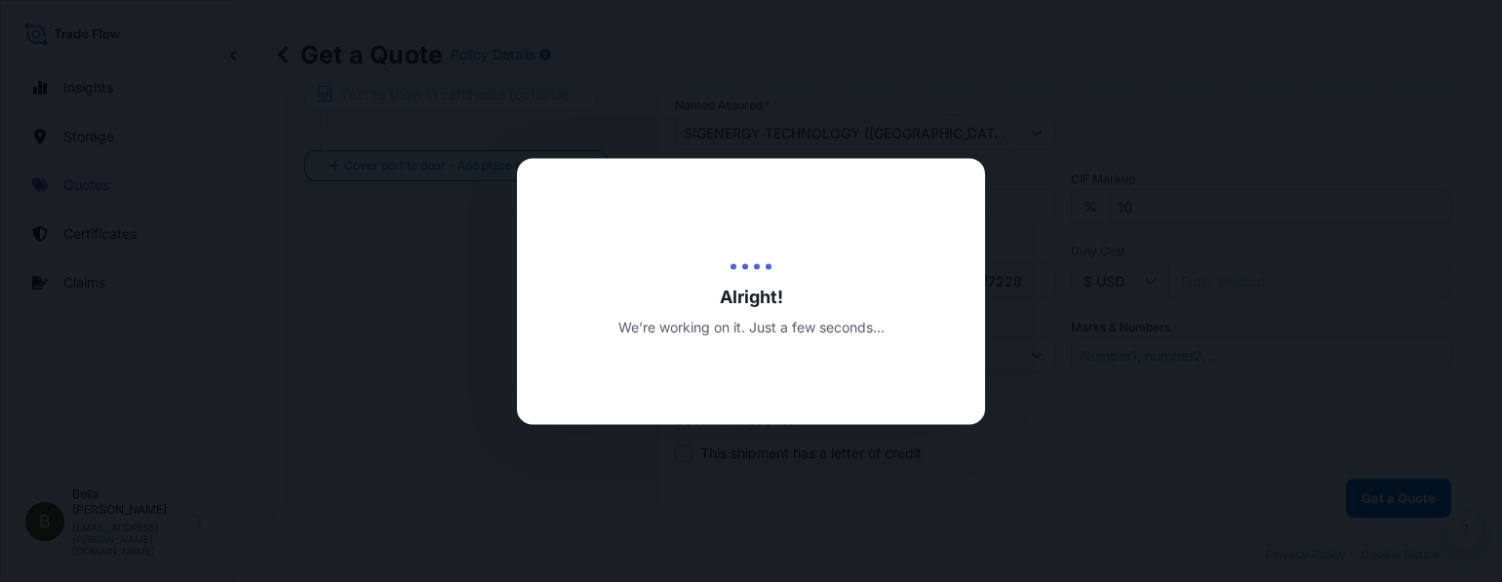
click at [1380, 494] on div at bounding box center [751, 291] width 1502 height 582
select select "Water"
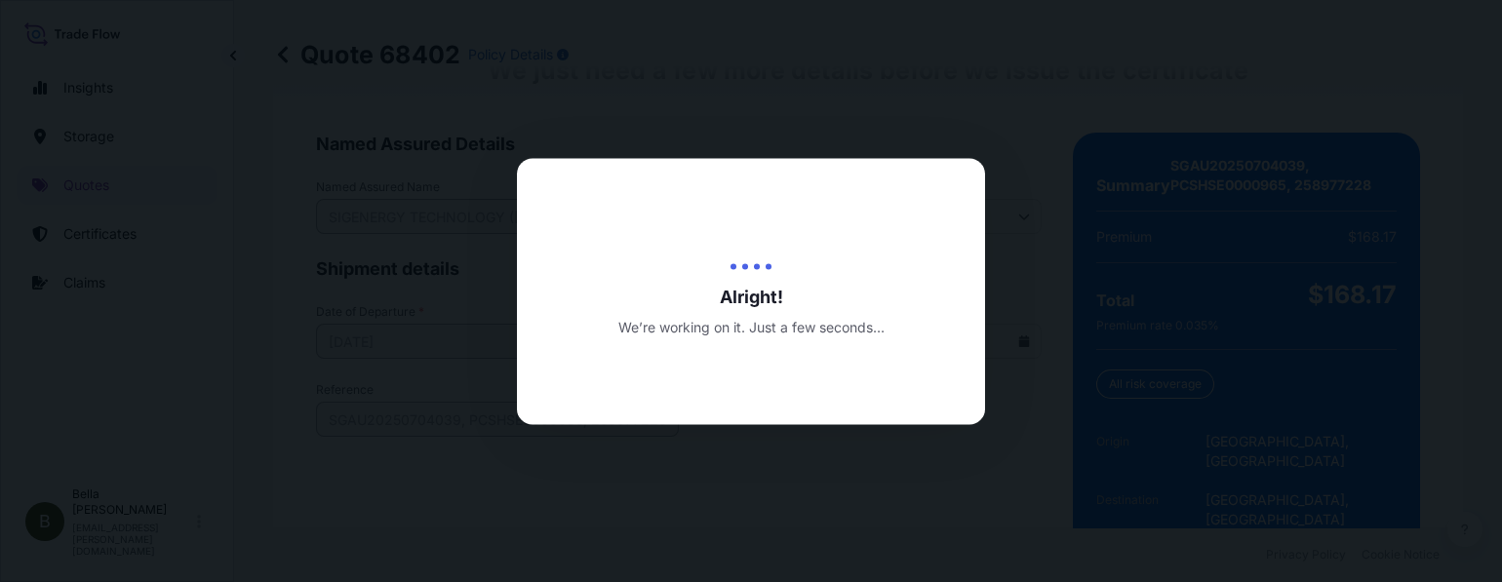
scroll to position [3160, 0]
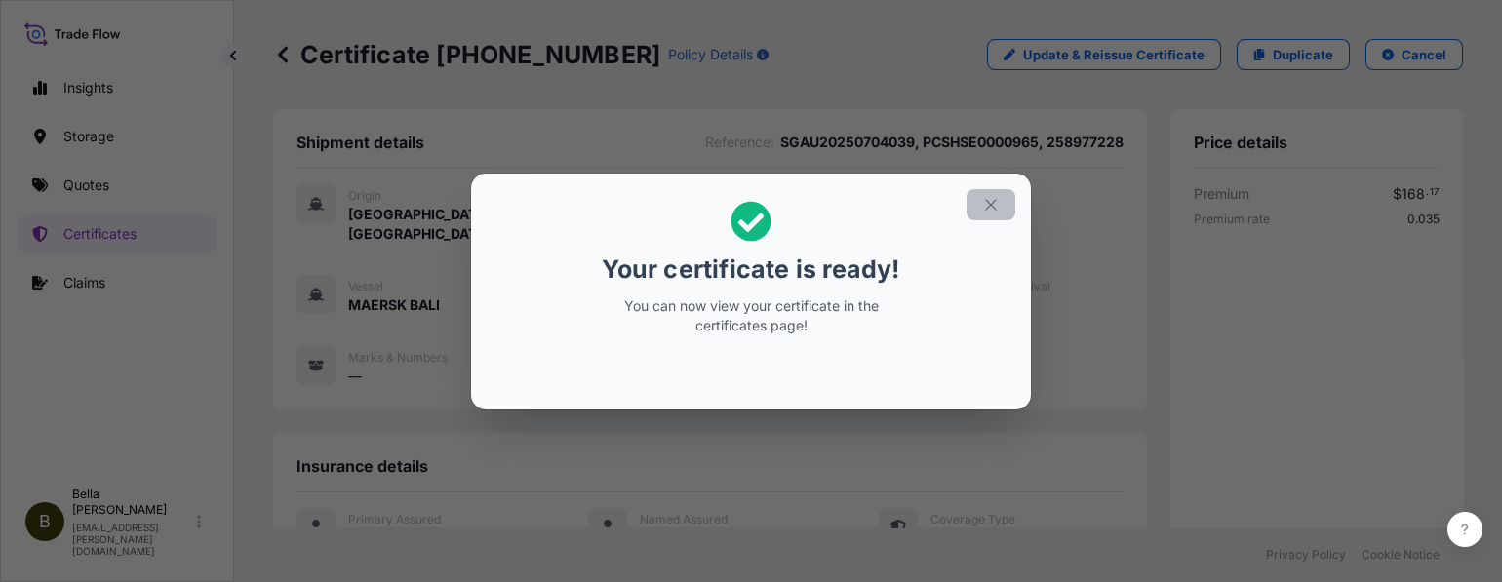
click at [996, 200] on icon "button" at bounding box center [991, 205] width 18 height 18
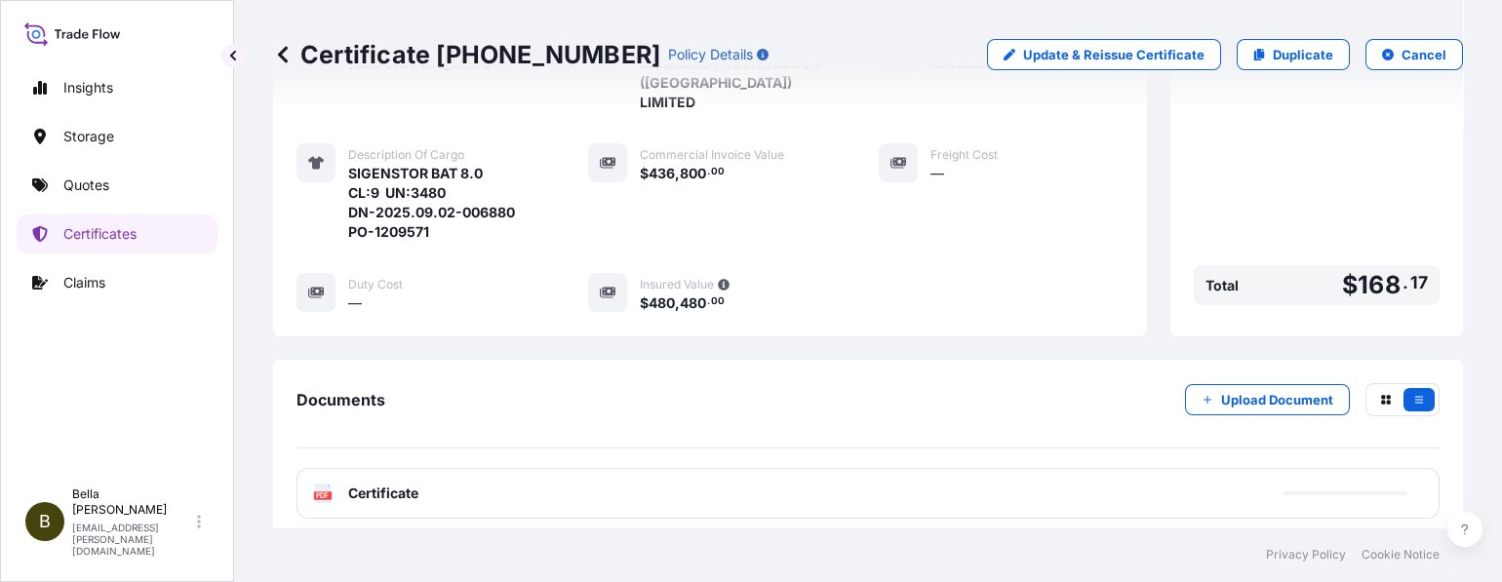
scroll to position [570, 0]
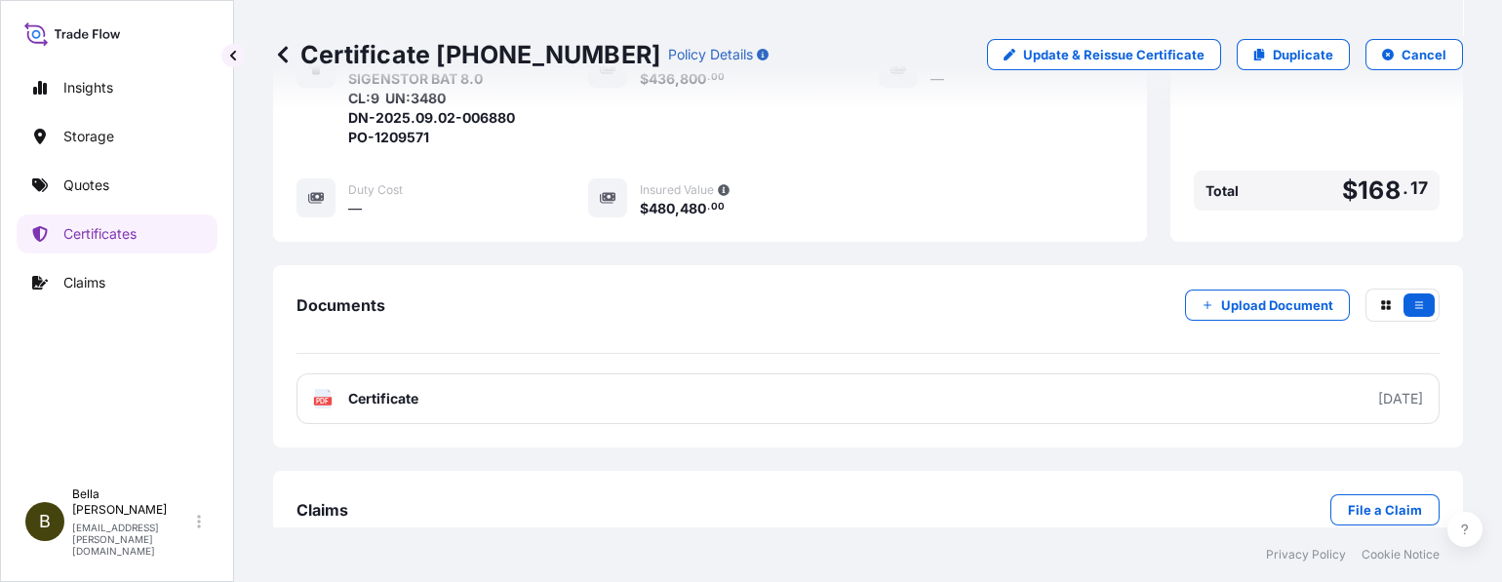
click at [860, 374] on link "PDF Certificate [DATE]" at bounding box center [868, 399] width 1143 height 51
click at [80, 189] on p "Quotes" at bounding box center [86, 186] width 46 height 20
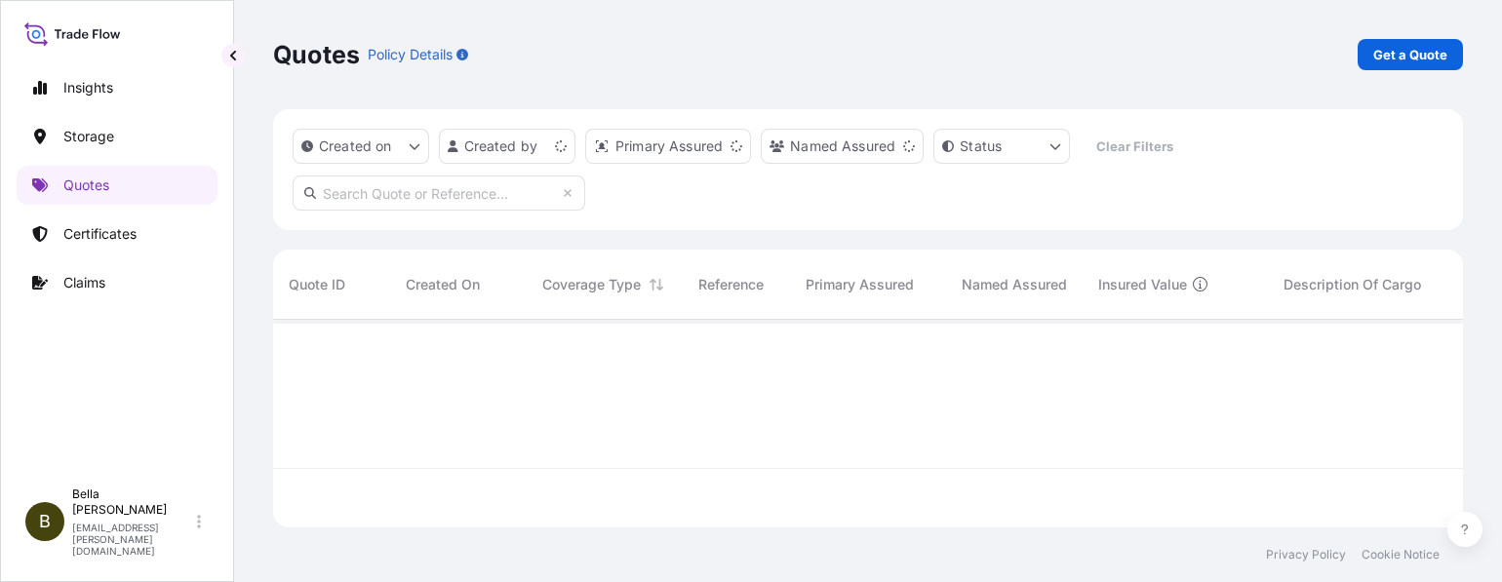
scroll to position [199, 1171]
click at [1402, 52] on p "Get a Quote" at bounding box center [1411, 55] width 74 height 20
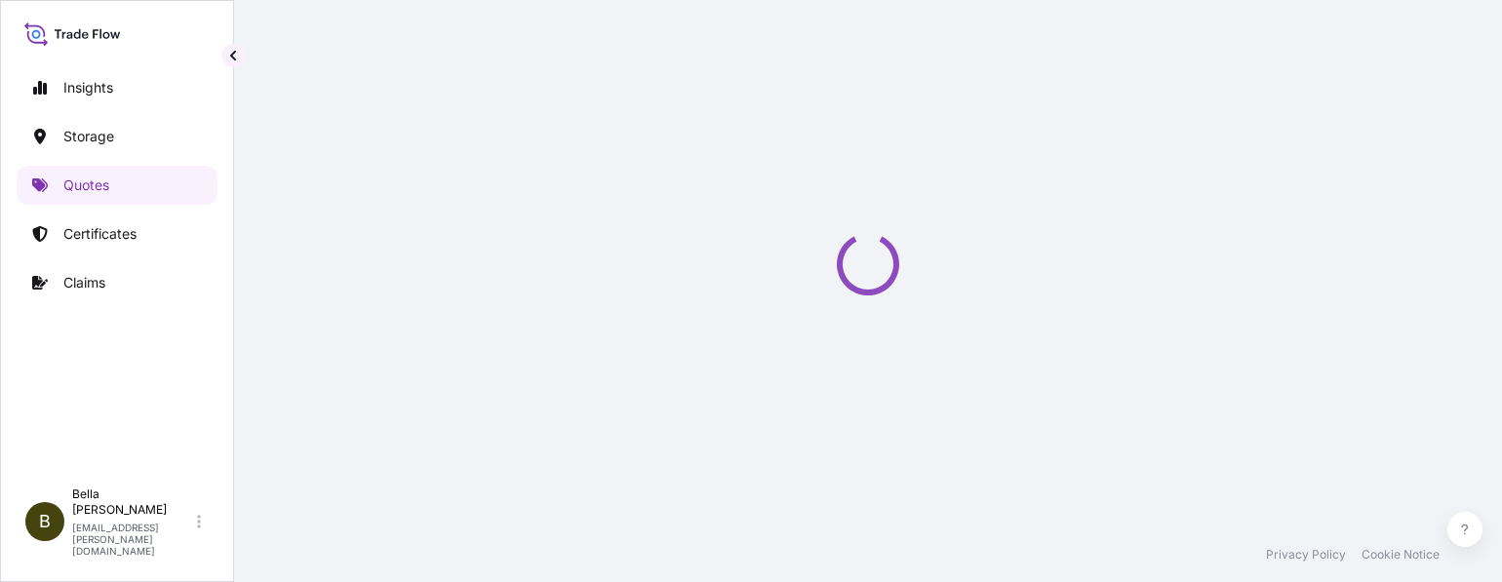
select select "Water"
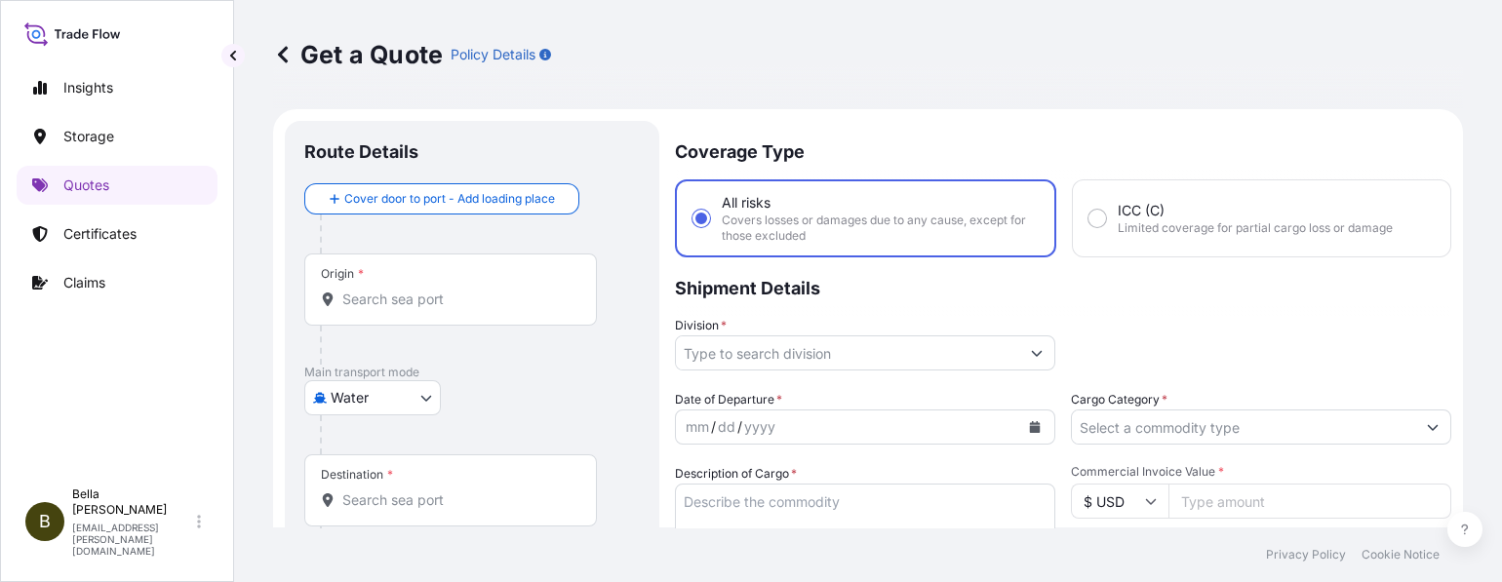
scroll to position [30, 0]
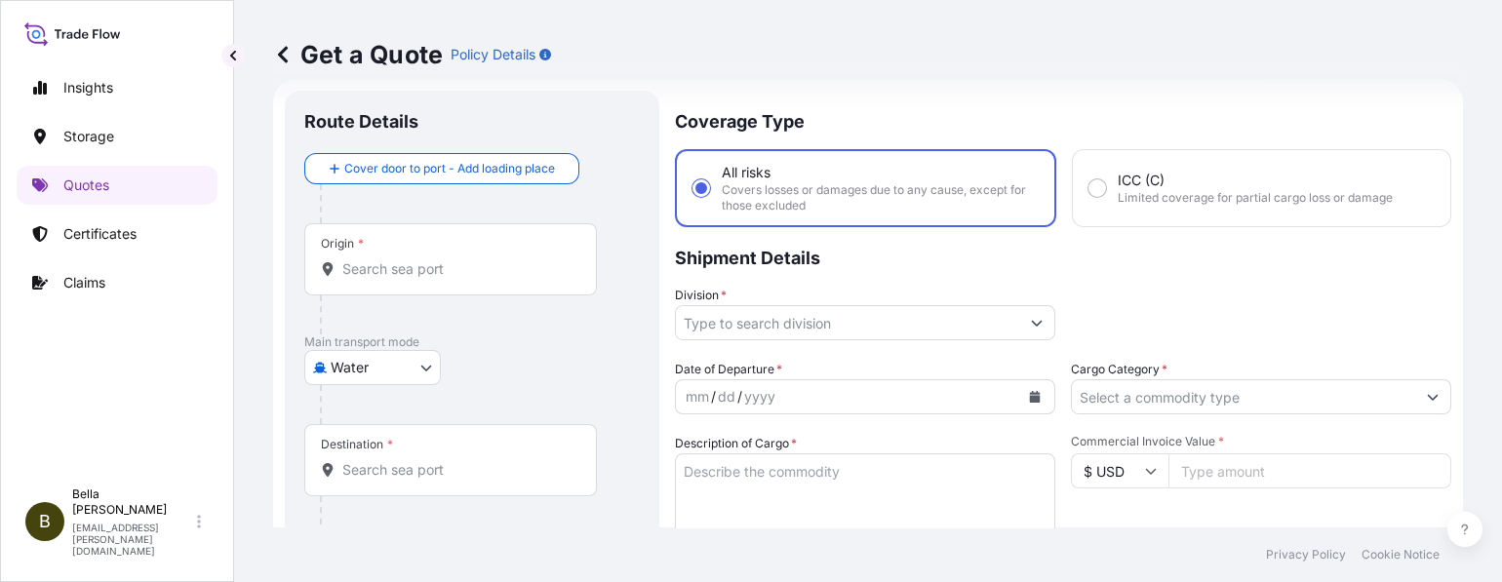
click at [381, 289] on div "Origin *" at bounding box center [450, 259] width 293 height 72
click at [381, 279] on input "Origin *" at bounding box center [457, 270] width 230 height 20
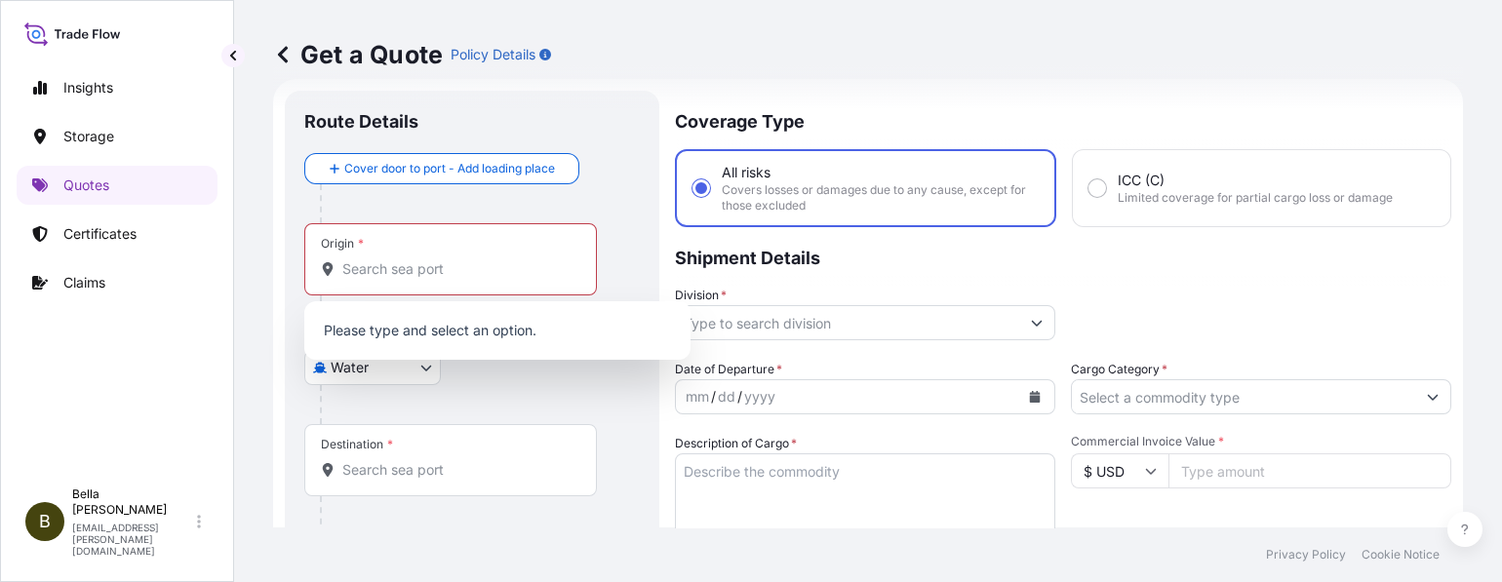
click at [382, 281] on div "Origin *" at bounding box center [450, 259] width 293 height 72
click at [382, 279] on input "Origin * Please select an origin" at bounding box center [457, 270] width 230 height 20
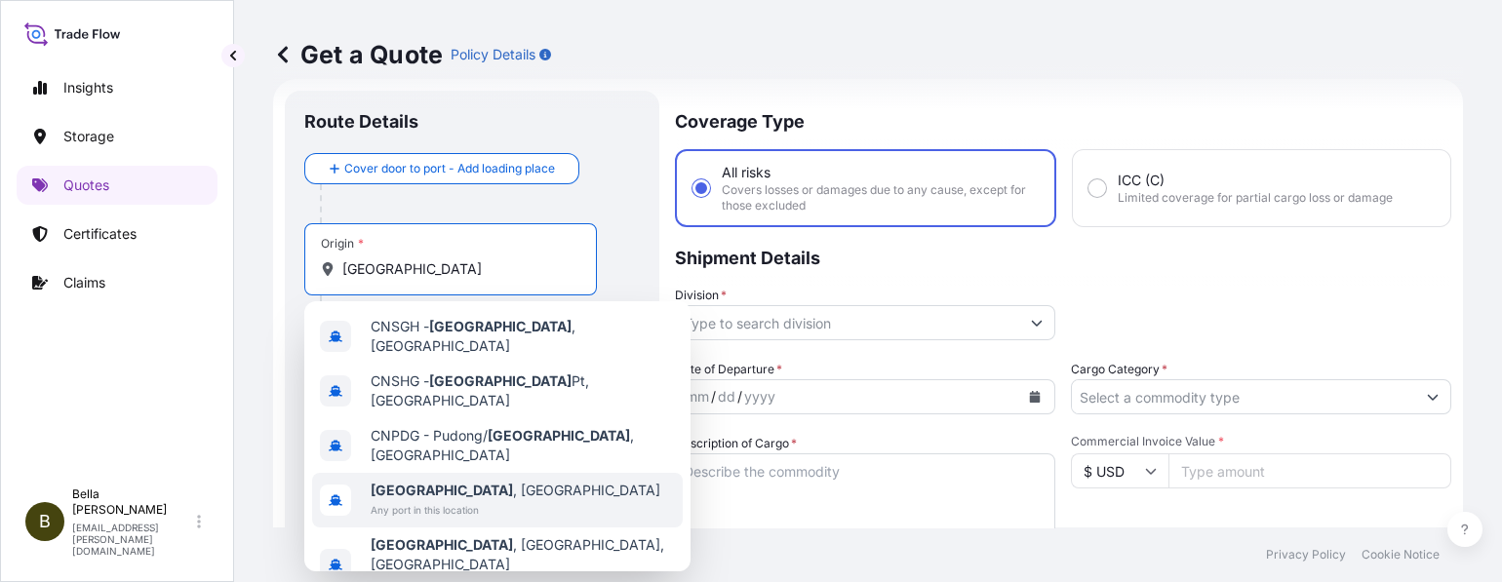
click at [437, 501] on span "Any port in this location" at bounding box center [516, 511] width 290 height 20
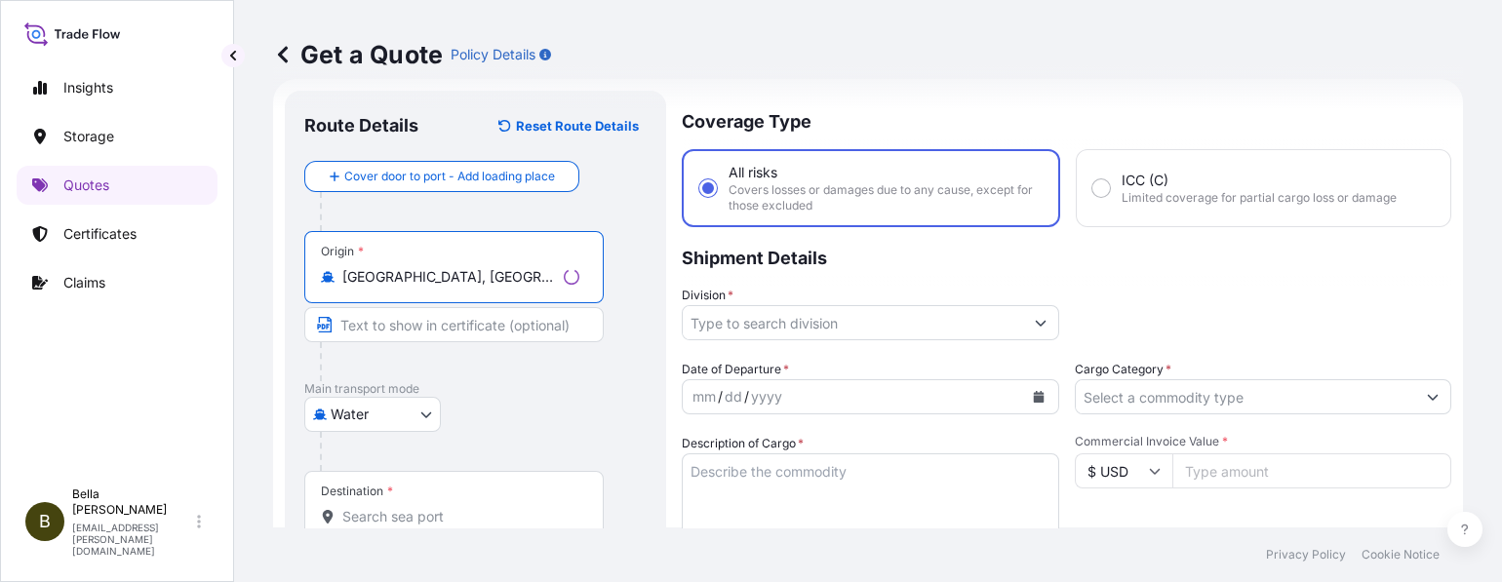
type input "[GEOGRAPHIC_DATA], [GEOGRAPHIC_DATA]"
click at [381, 517] on input "Destination *" at bounding box center [460, 517] width 237 height 20
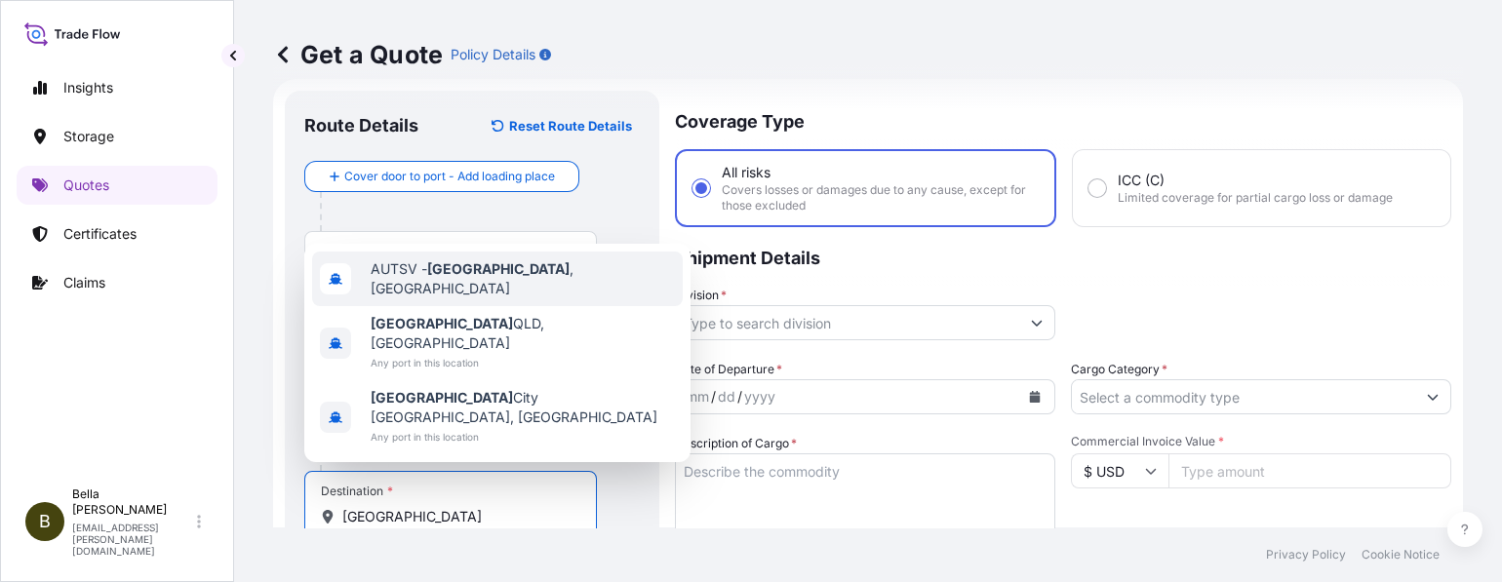
click at [544, 299] on span "AUTSV - [GEOGRAPHIC_DATA] , [GEOGRAPHIC_DATA]" at bounding box center [523, 279] width 304 height 39
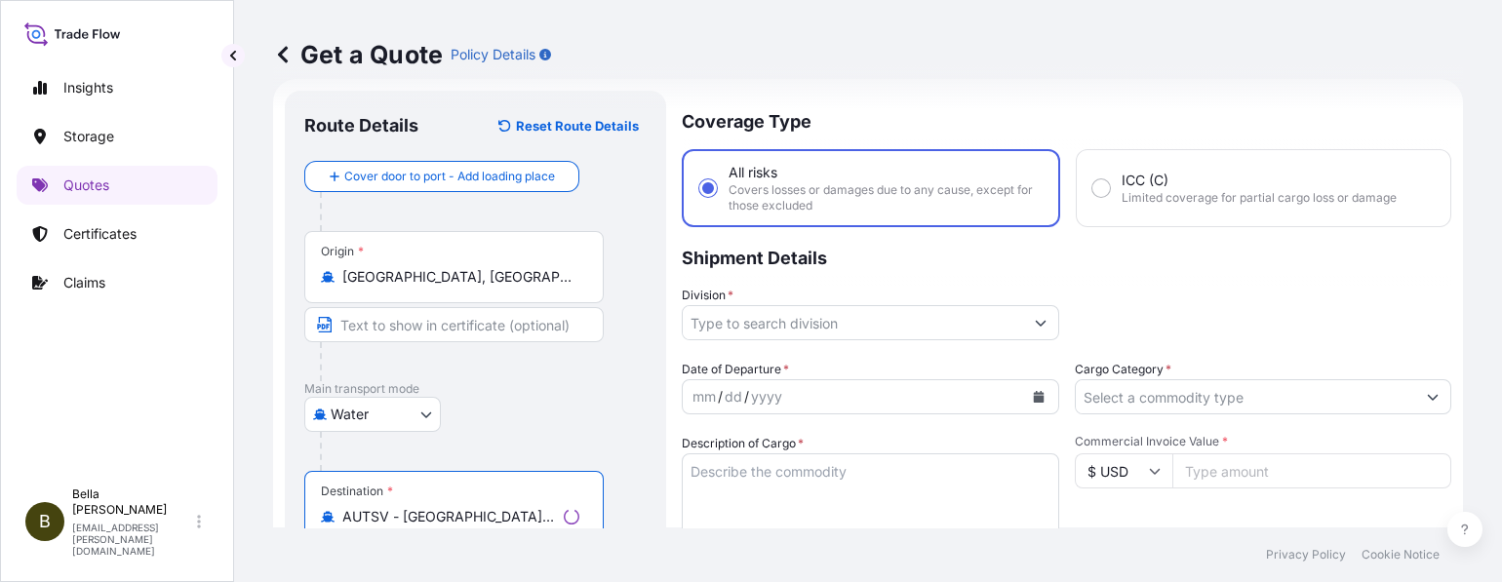
scroll to position [110, 0]
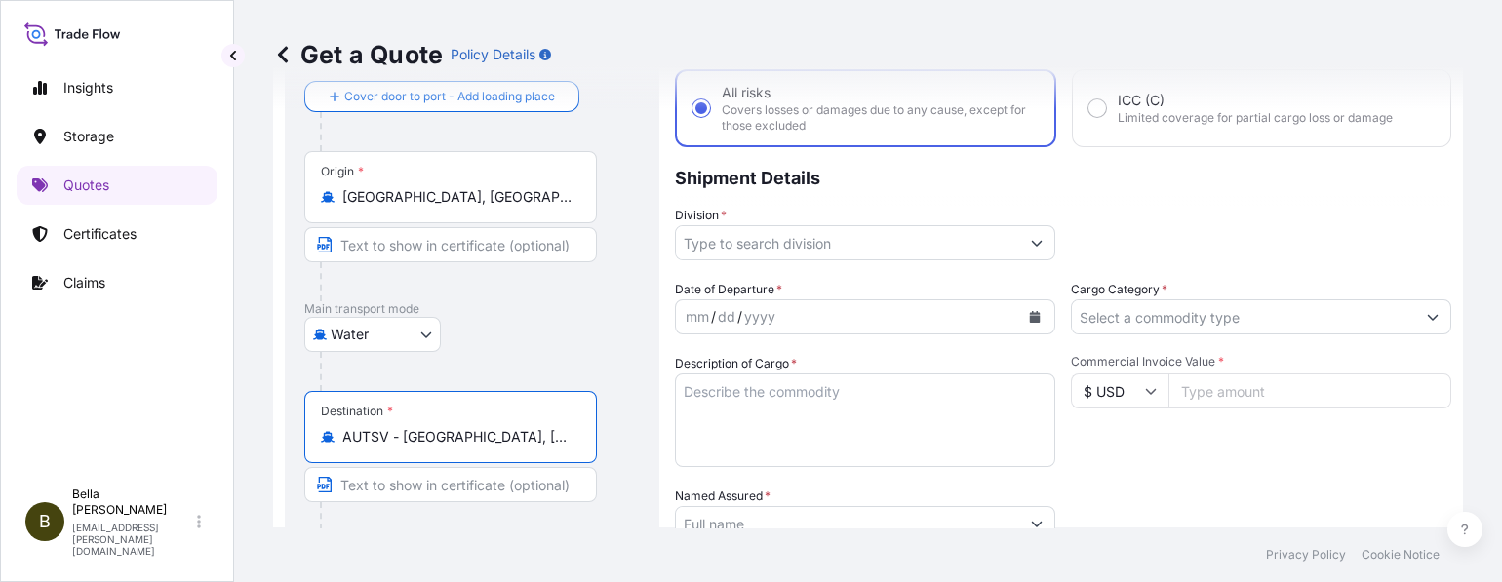
type input "AUTSV - [GEOGRAPHIC_DATA], [GEOGRAPHIC_DATA]"
click at [760, 252] on input "Division *" at bounding box center [847, 242] width 343 height 35
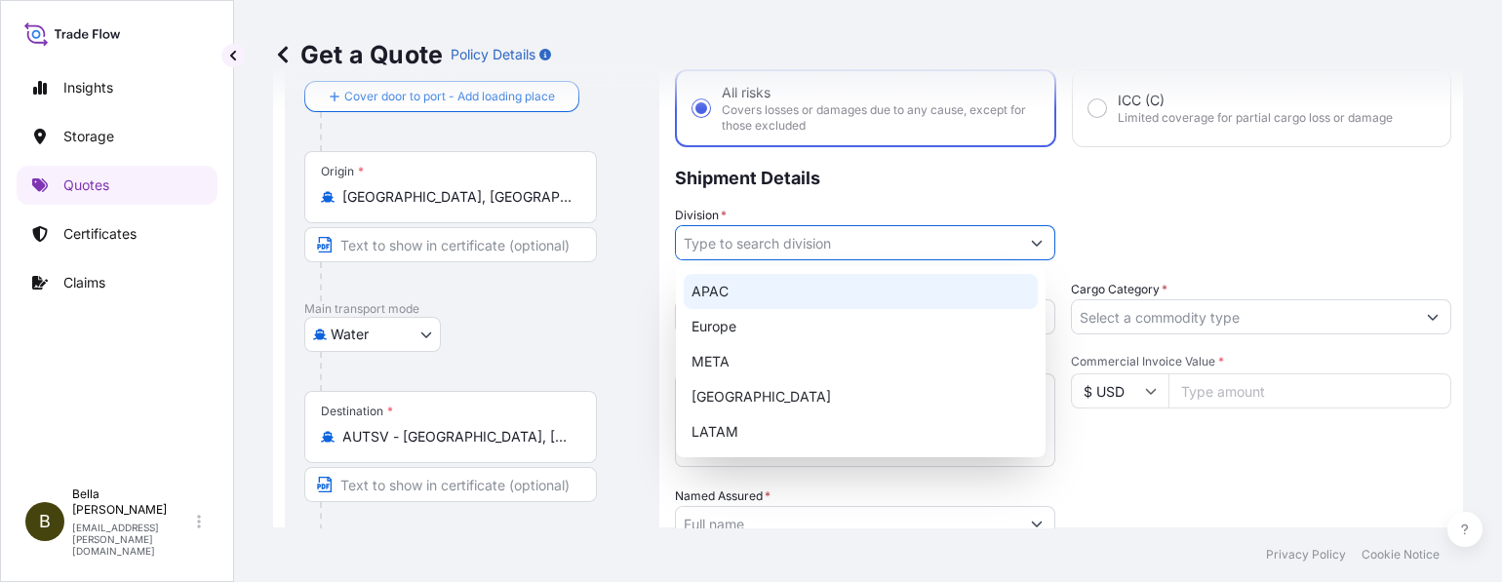
click at [722, 295] on div "APAC" at bounding box center [861, 291] width 354 height 35
type input "APAC"
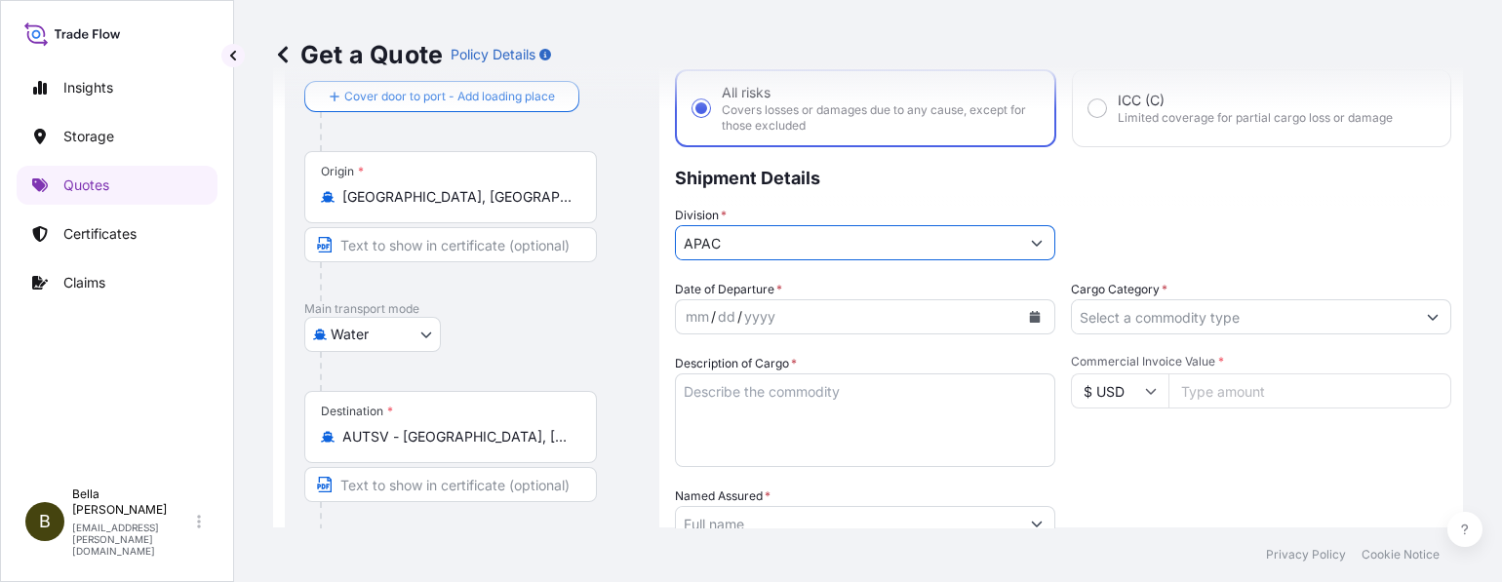
click at [733, 314] on div "dd" at bounding box center [726, 316] width 21 height 23
click at [1024, 306] on button "Calendar" at bounding box center [1035, 316] width 31 height 31
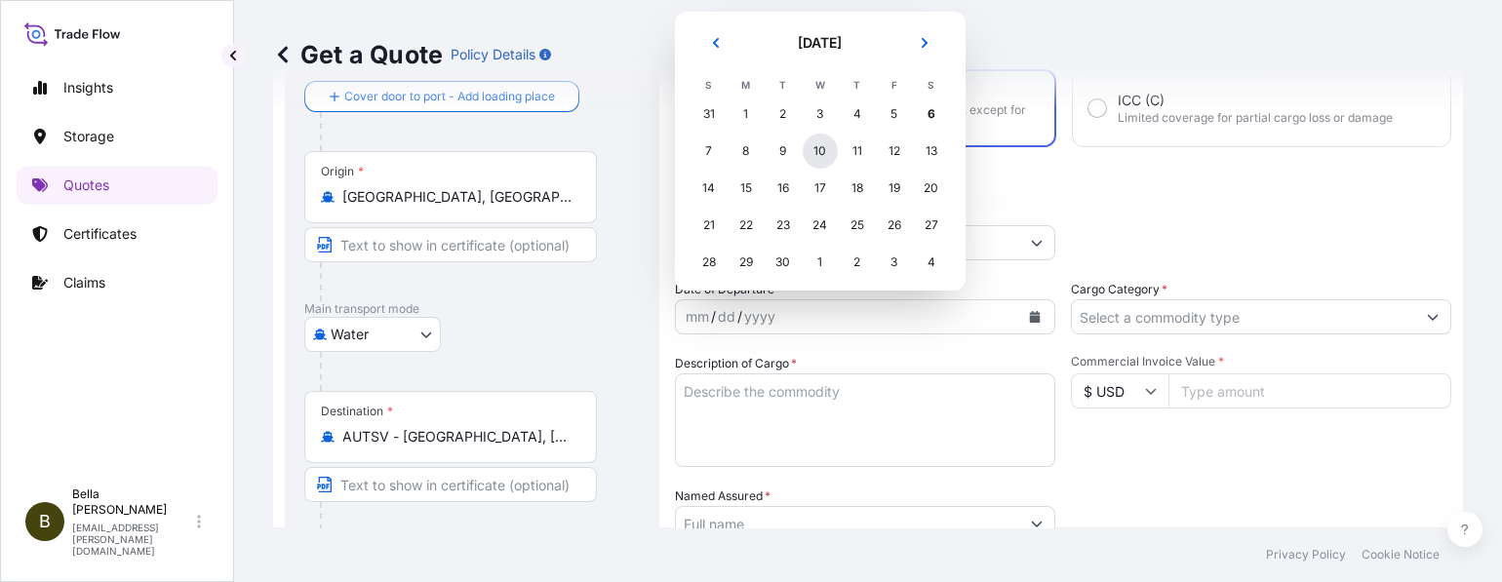
click at [819, 144] on div "10" at bounding box center [820, 151] width 35 height 35
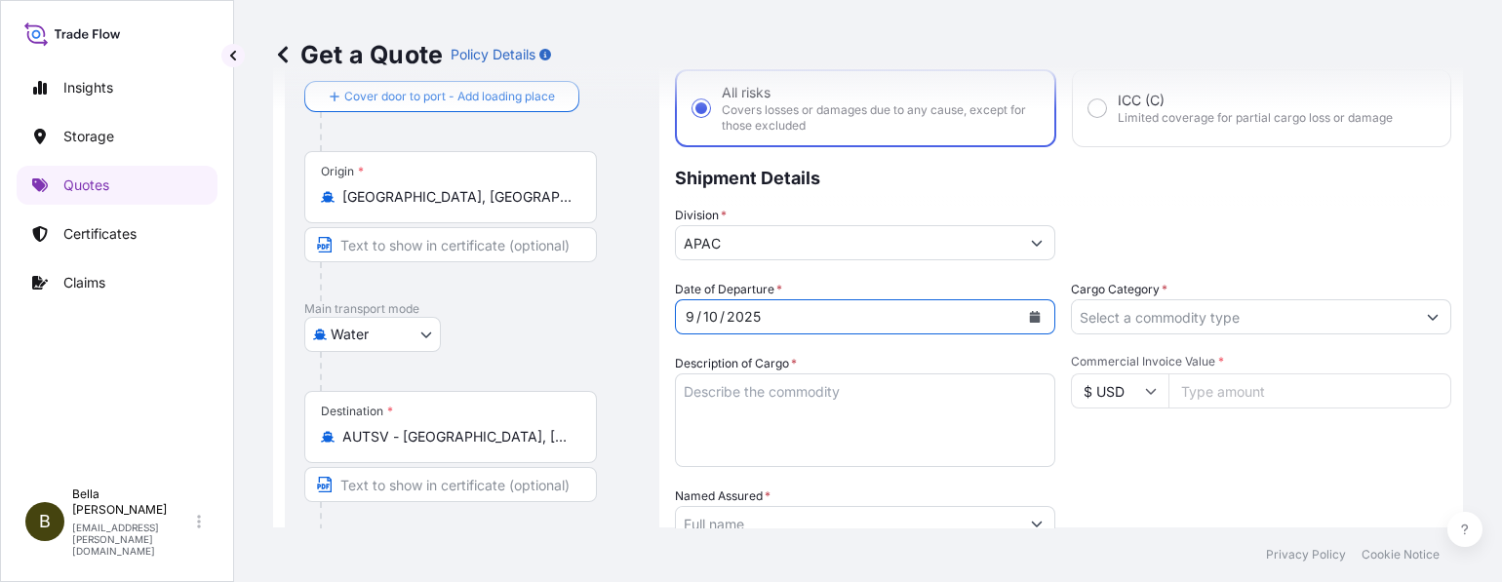
click at [819, 405] on textarea "Description of Cargo *" at bounding box center [865, 421] width 380 height 94
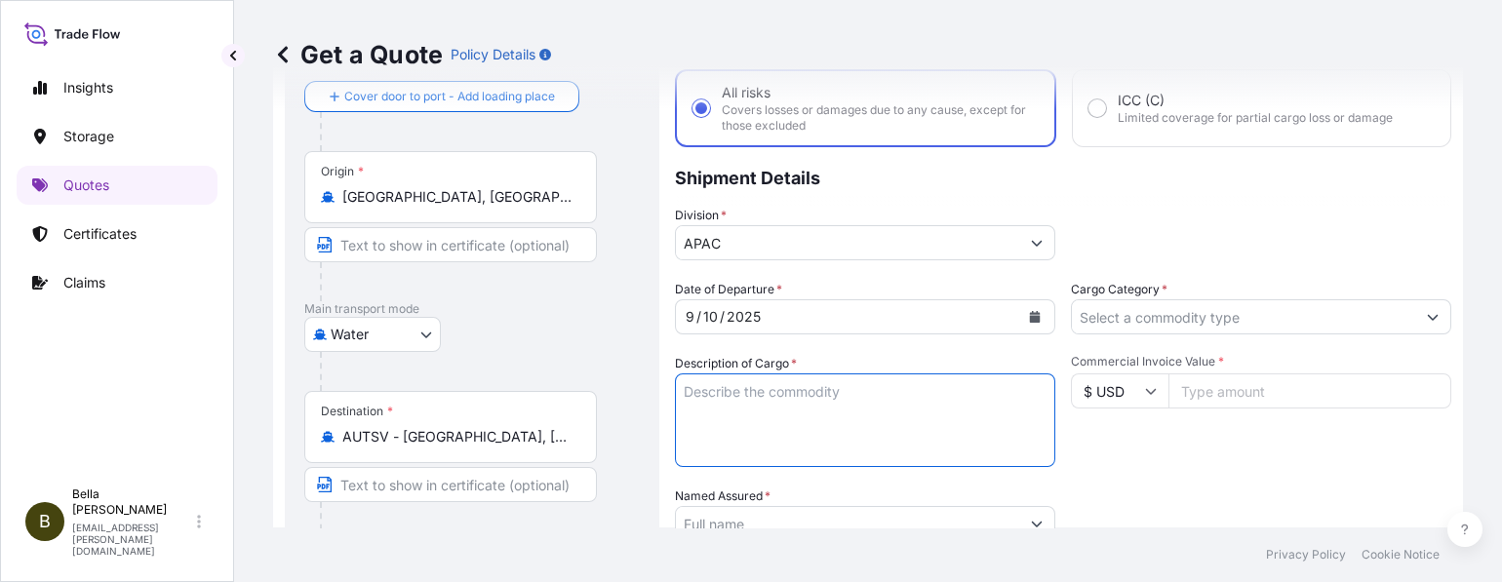
click at [746, 392] on textarea "Description of Cargo *" at bounding box center [865, 421] width 380 height 94
paste textarea "SIGENSTOR BAT 8.0 CL:9 UN:3480 SIGENSTOR BAT 5.0 CL:9 UN:3480 DN-2025.09.02-006…"
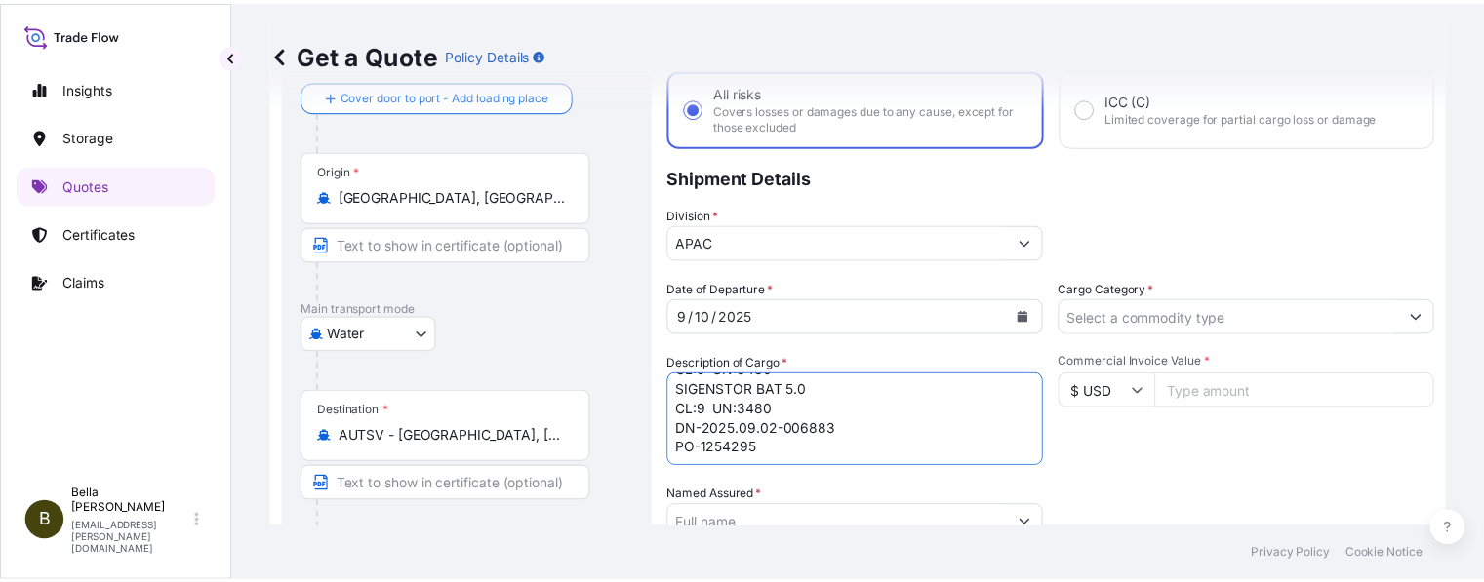
scroll to position [189, 0]
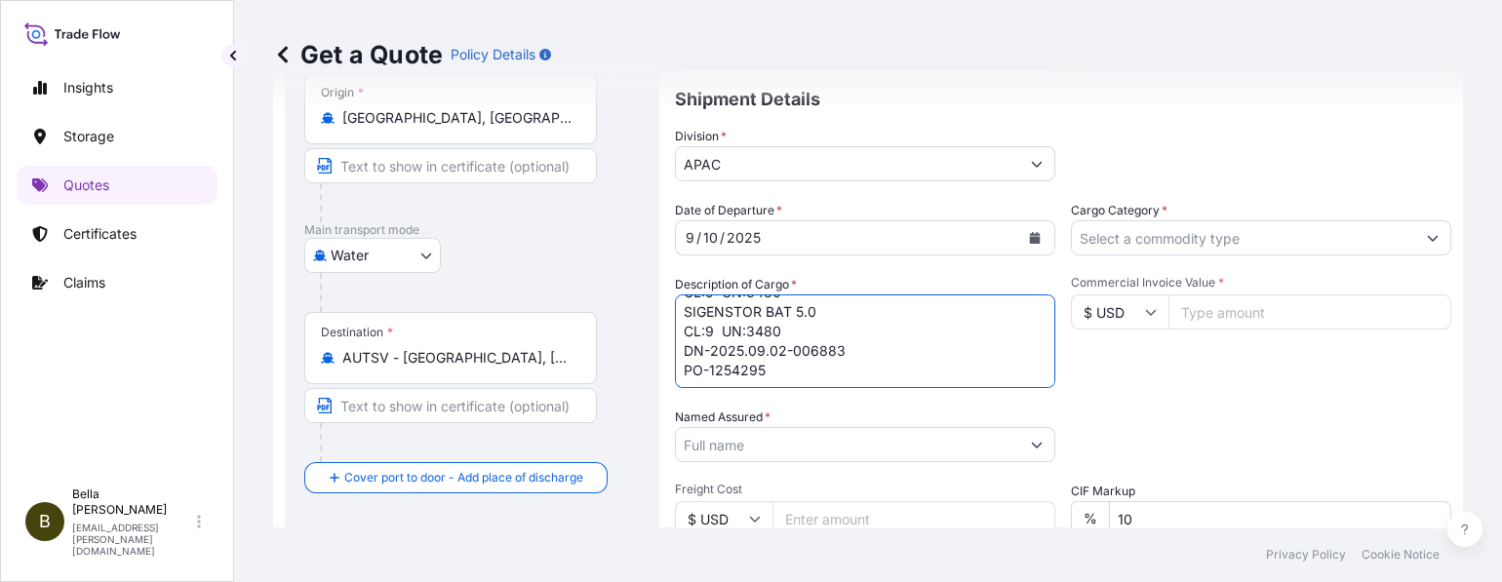
type textarea "SIGENSTOR BAT 8.0 CL:9 UN:3480 SIGENSTOR BAT 5.0 CL:9 UN:3480 DN-2025.09.02-006…"
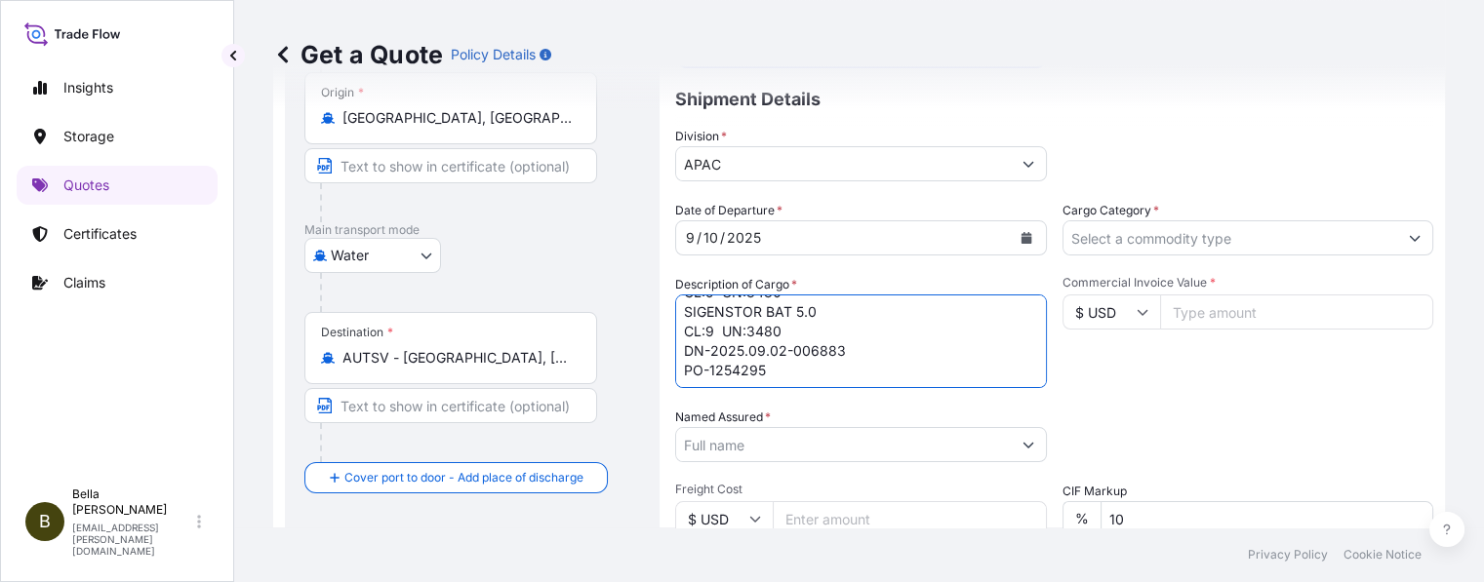
click at [791, 444] on input "Named Assured *" at bounding box center [843, 444] width 335 height 35
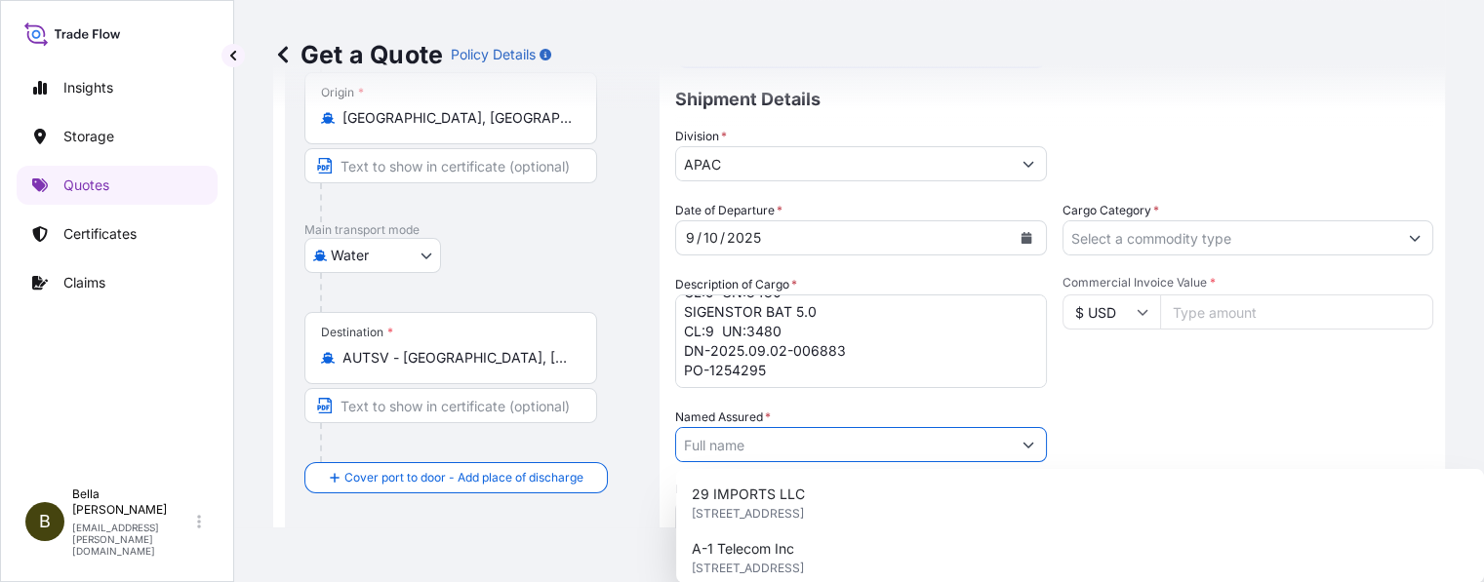
paste input "SIGENERGY TECHNOLOGY ([GEOGRAPHIC_DATA]) LIMITED"
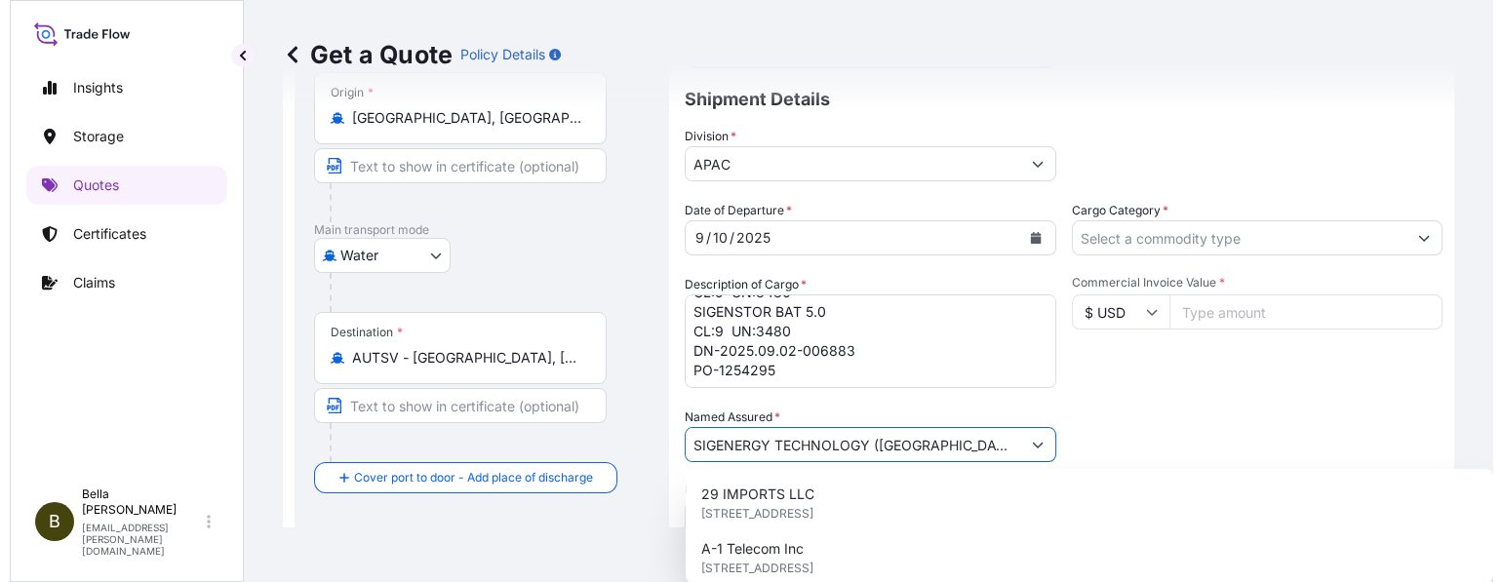
scroll to position [0, 14]
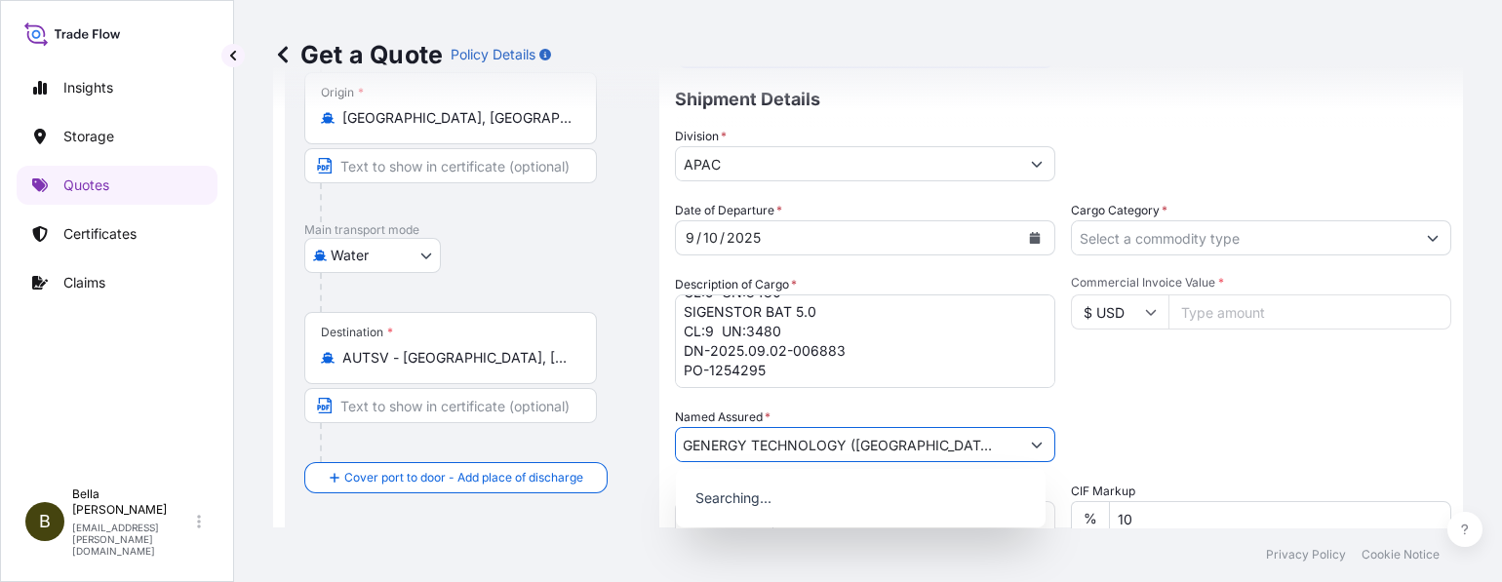
type input "SIGENERGY TECHNOLOGY ([GEOGRAPHIC_DATA]) LIMITED"
click at [1221, 427] on div "Packing Category Type to search a container mode Please select a primary mode o…" at bounding box center [1261, 435] width 380 height 55
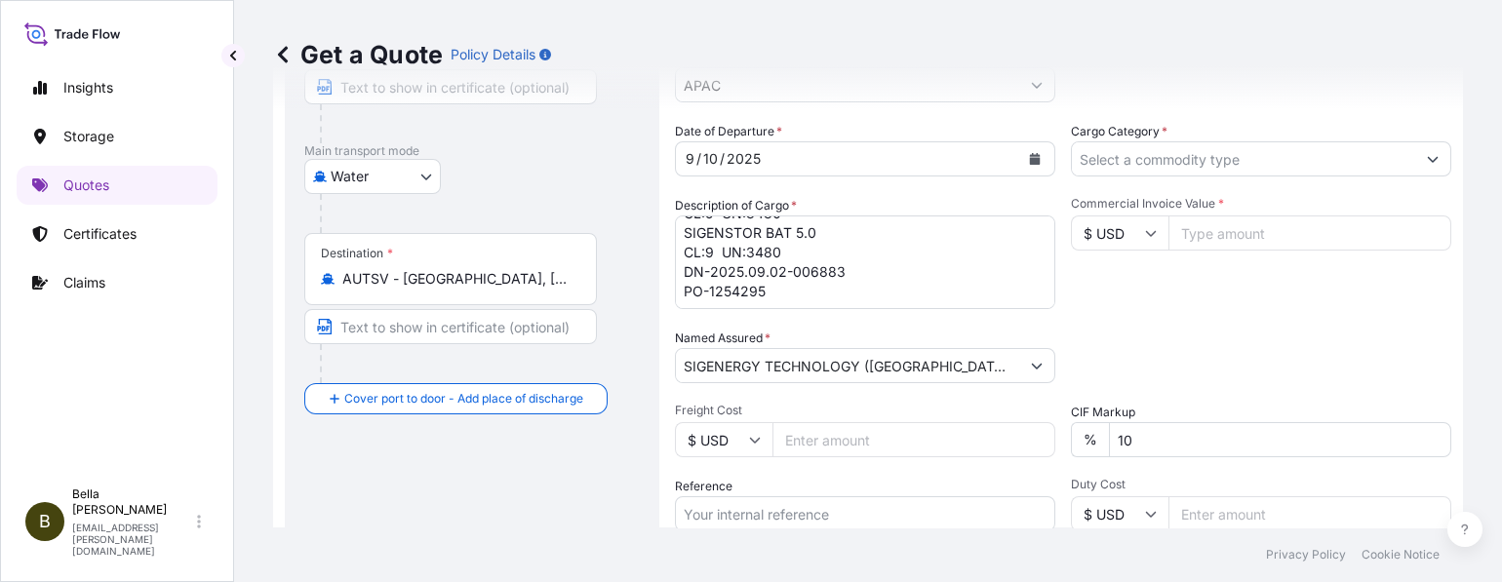
scroll to position [347, 0]
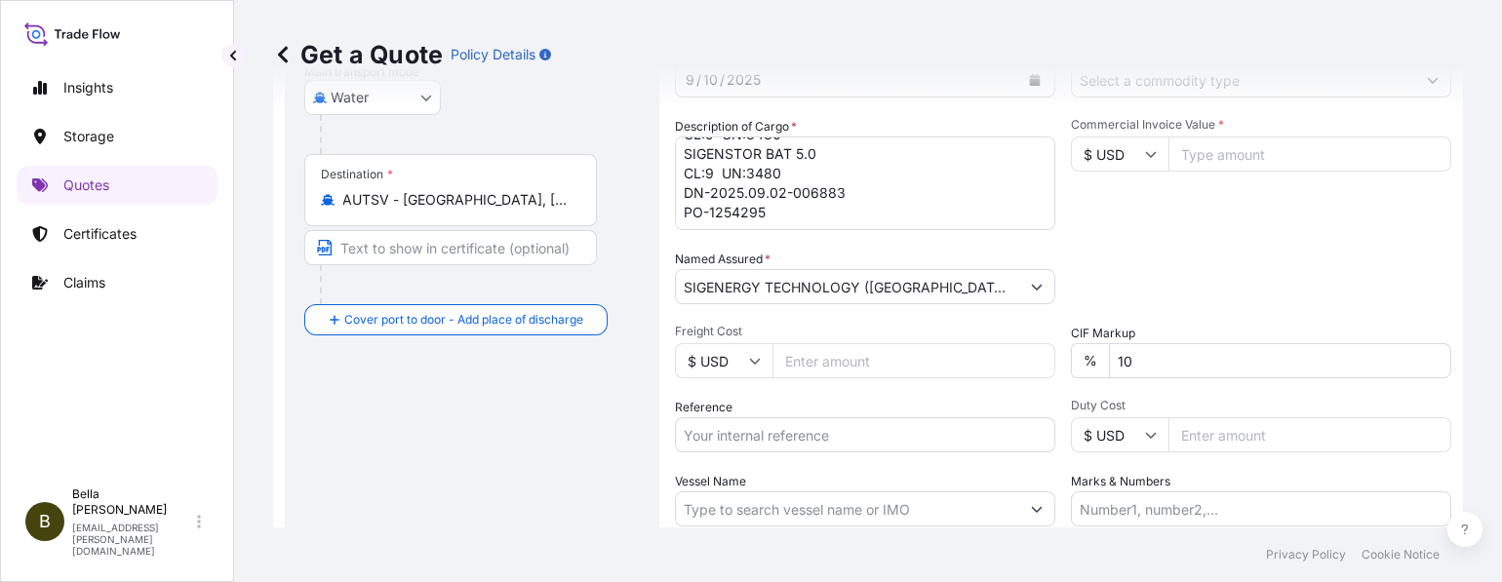
click at [300, 408] on div "Route Details Reset Route Details Cover door to port - Add loading place Place …" at bounding box center [472, 223] width 375 height 899
click at [754, 434] on input "Reference" at bounding box center [865, 435] width 380 height 35
paste input "SGAU20250704039, PCSHSE0000965, 258977228"
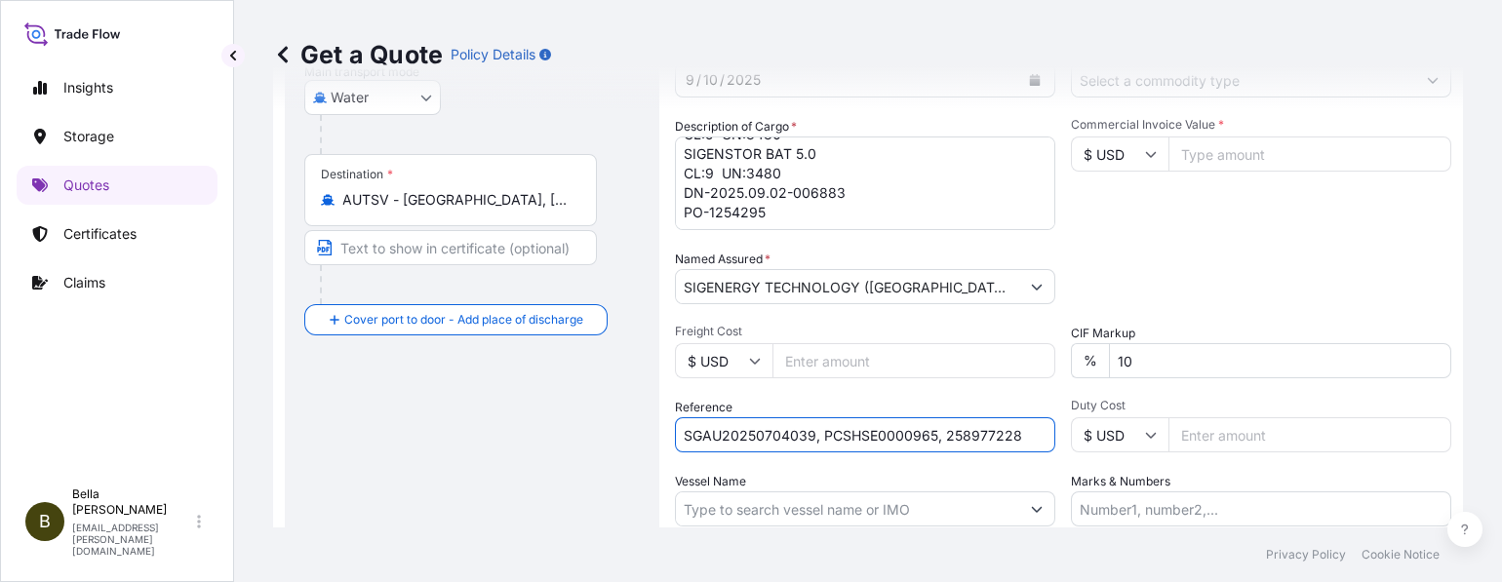
click at [770, 424] on input "SGAU20250704039, PCSHSE0000965, 258977228" at bounding box center [865, 435] width 380 height 35
drag, startPoint x: 812, startPoint y: 433, endPoint x: 363, endPoint y: 420, distance: 449.0
click at [367, 420] on form "Route Details Reset Route Details Cover door to port - Add loading place Place …" at bounding box center [868, 223] width 1190 height 922
paste input "807050"
drag, startPoint x: 933, startPoint y: 429, endPoint x: 902, endPoint y: 429, distance: 30.2
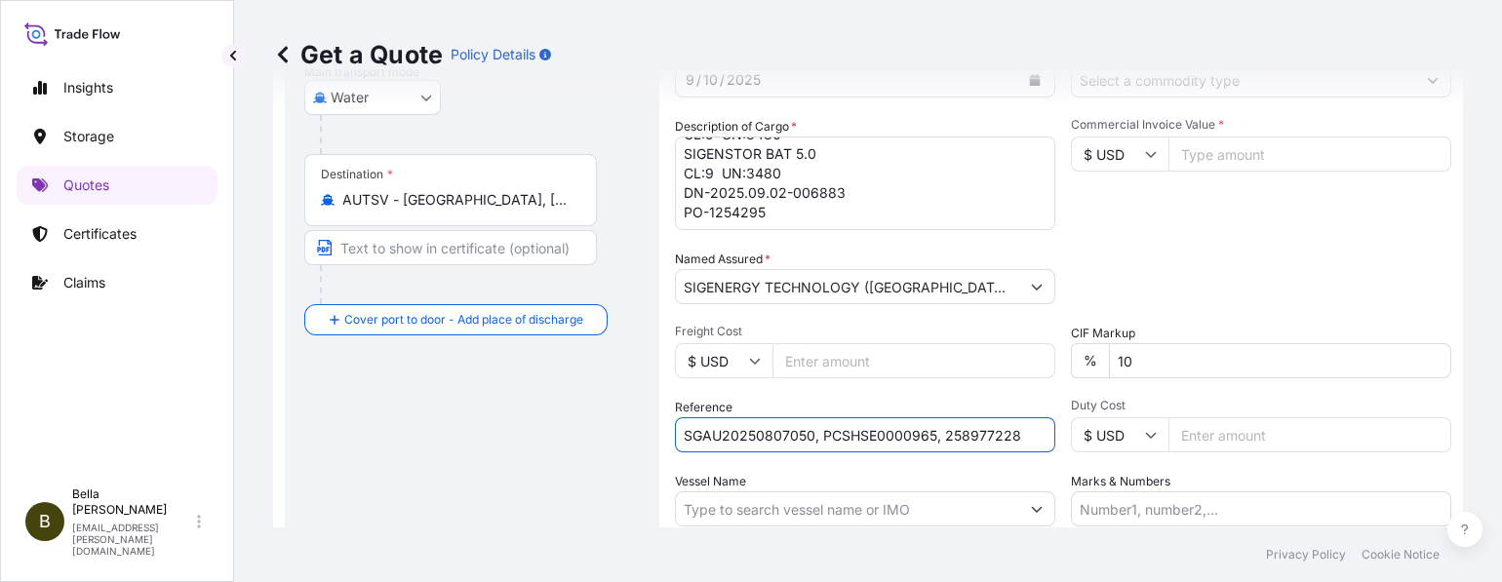
click at [902, 429] on input "SGAU20250807050, PCSHSE0000965, 258977228" at bounding box center [865, 435] width 380 height 35
drag, startPoint x: 939, startPoint y: 430, endPoint x: 1063, endPoint y: 431, distance: 124.9
click at [1063, 431] on div "Date of Departure * [DATE] Cargo Category * Description of Cargo * SIGENSTOR BA…" at bounding box center [1063, 285] width 777 height 484
paste input "COSU6428690380"
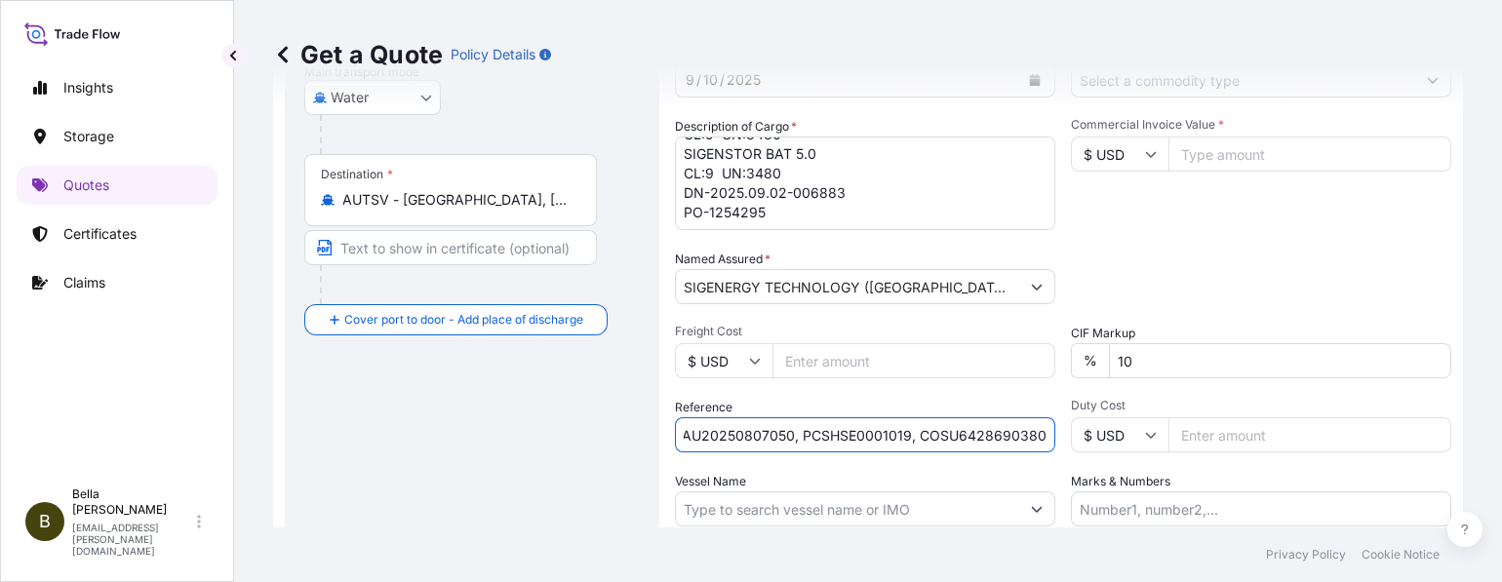
type input "SGAU20250807050, PCSHSE0001019, COSU6428690380"
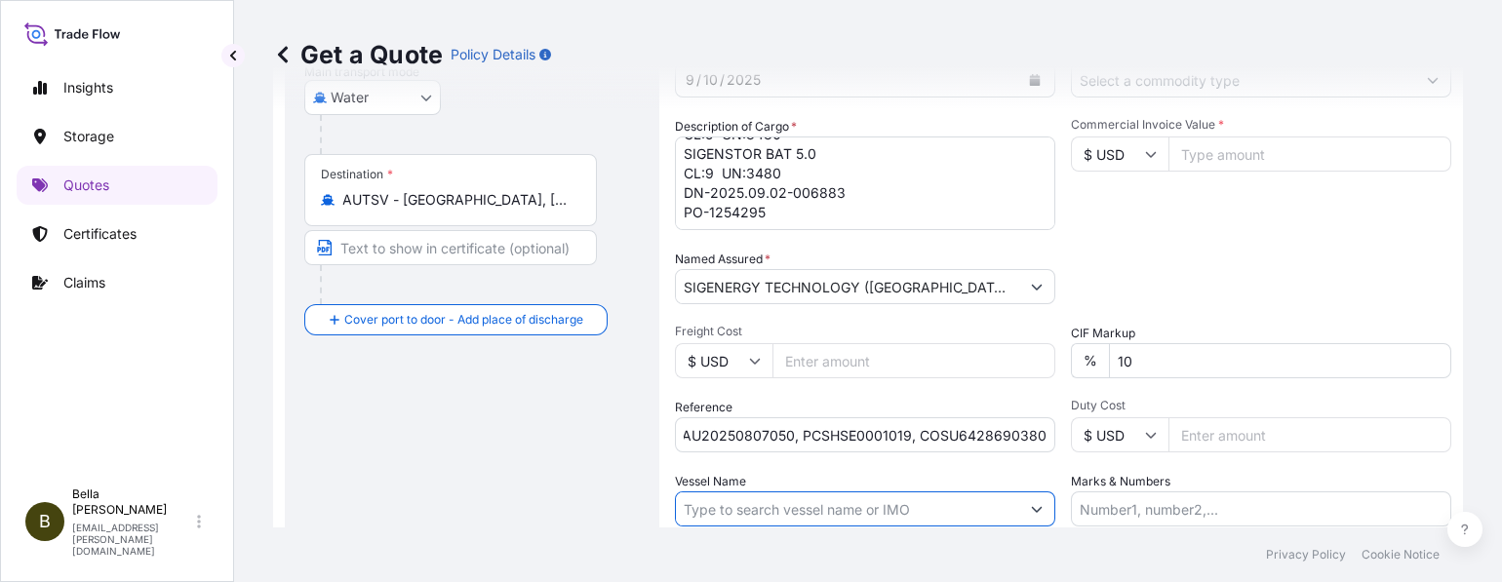
click at [924, 513] on input "Vessel Name" at bounding box center [847, 509] width 343 height 35
click at [723, 505] on input "Vessel Name" at bounding box center [847, 509] width 343 height 35
paste input "[PERSON_NAME]"
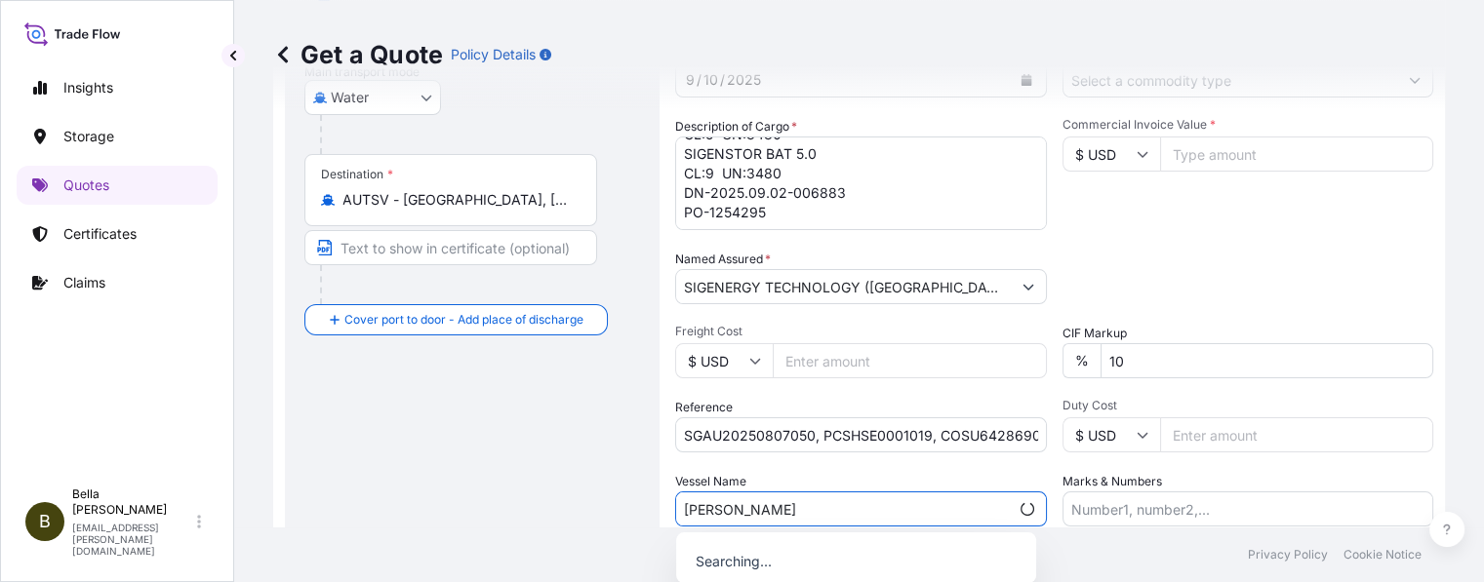
click at [507, 457] on div "Route Details Reset Route Details Cover door to port - Add loading place Place …" at bounding box center [472, 223] width 336 height 860
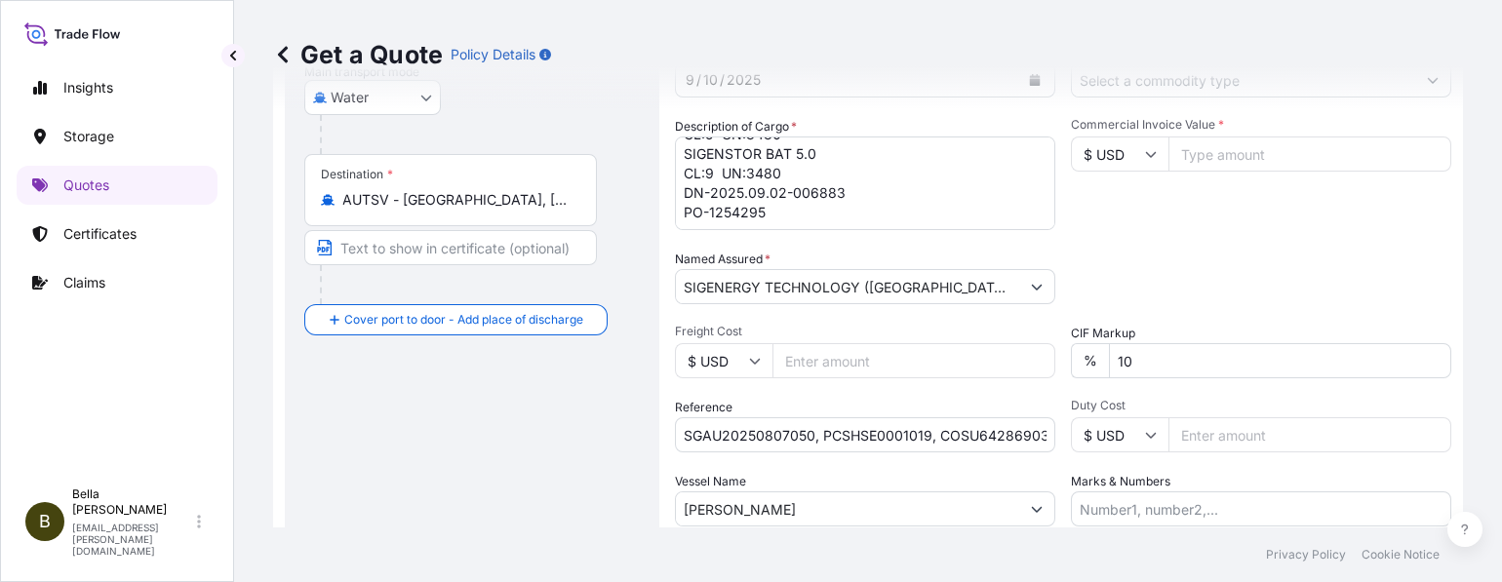
click at [858, 521] on input "[PERSON_NAME]" at bounding box center [847, 509] width 343 height 35
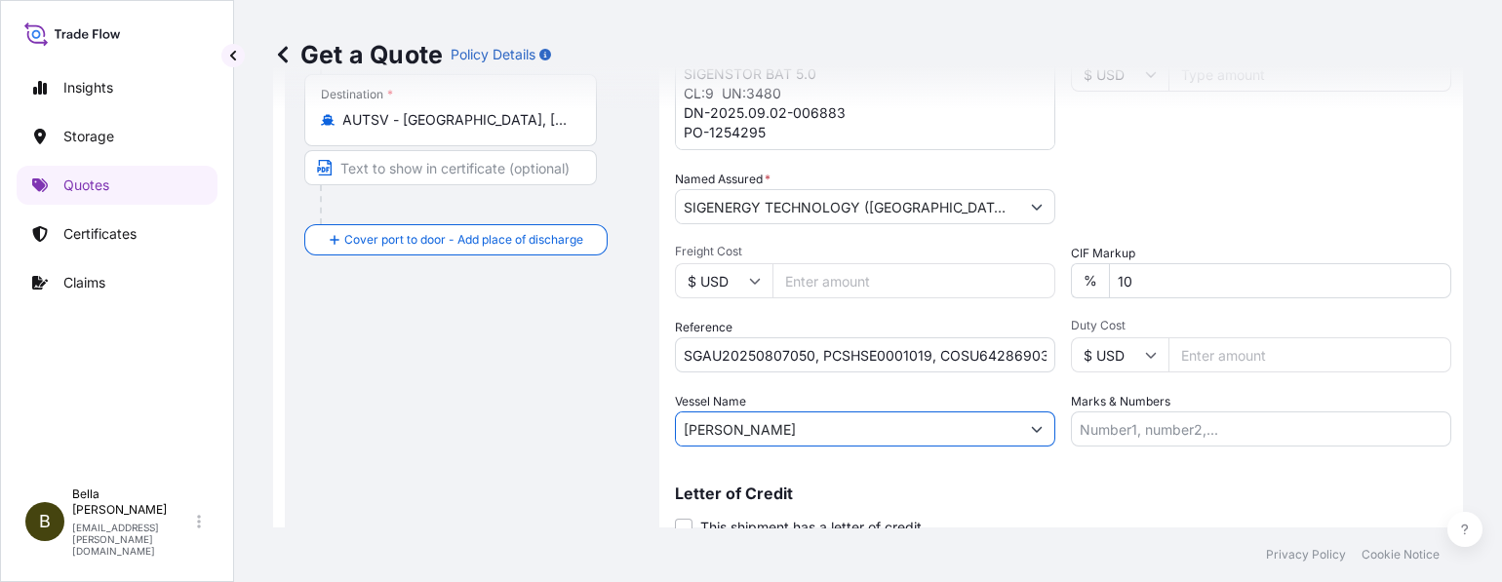
scroll to position [501, 0]
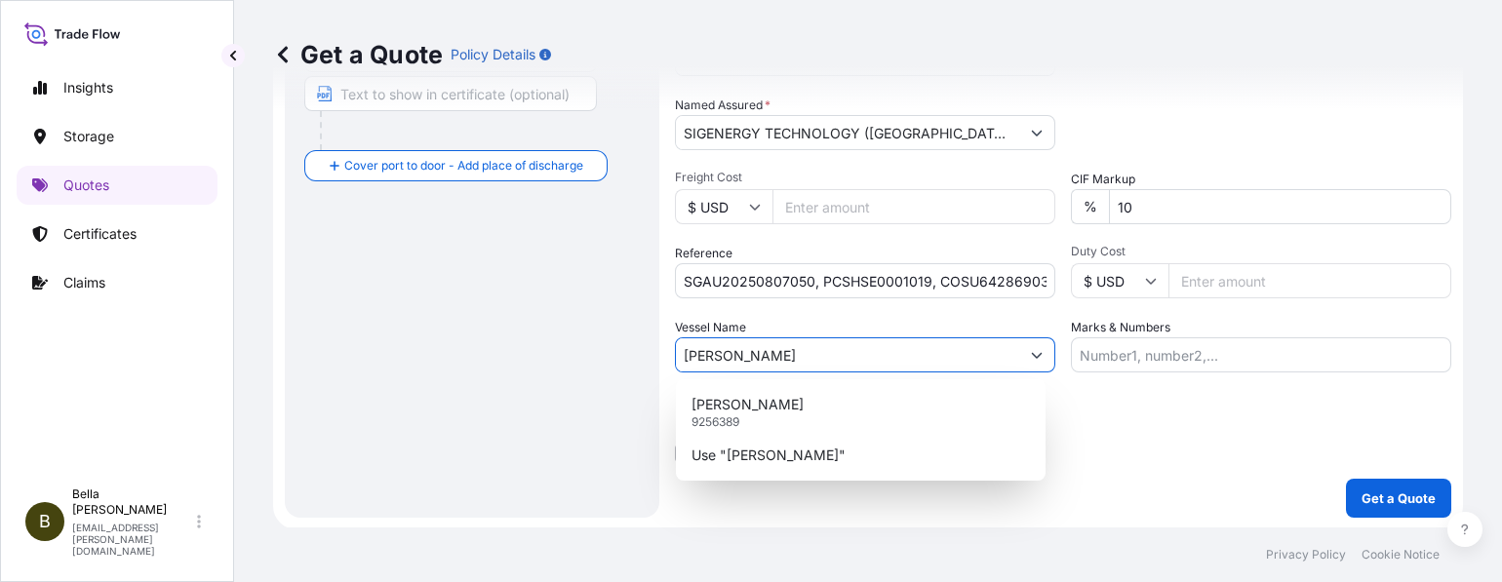
type input "[PERSON_NAME]"
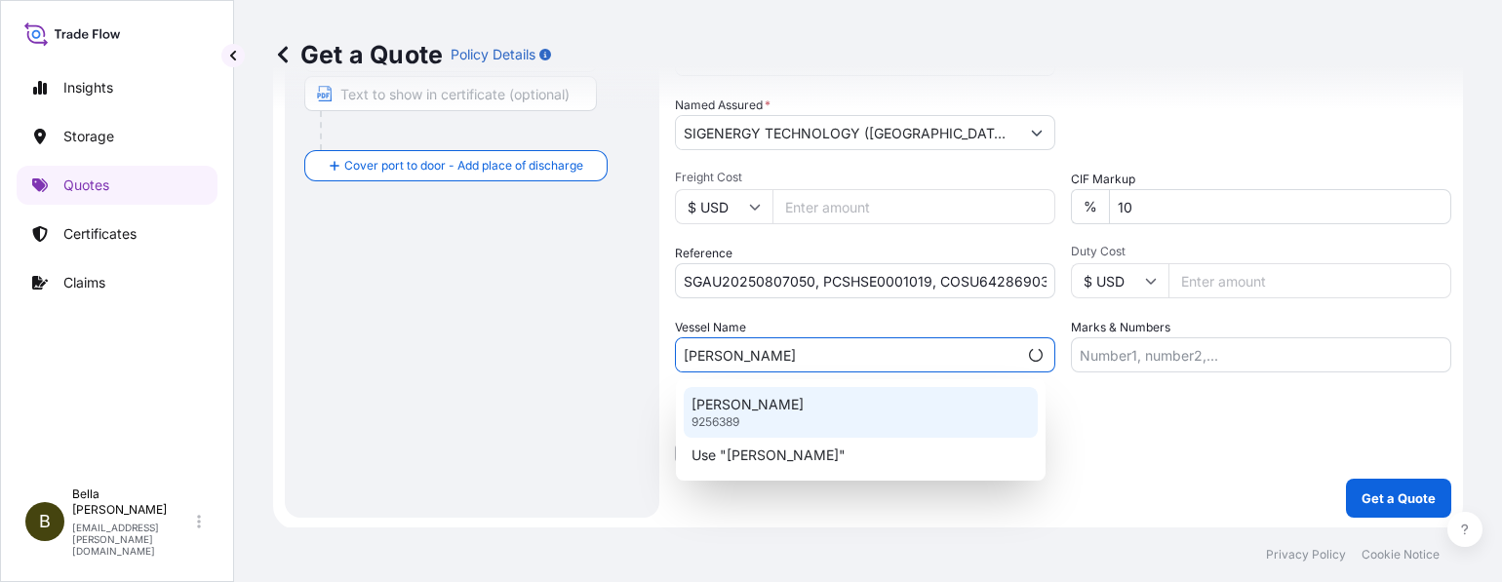
click at [772, 413] on p "[PERSON_NAME]" at bounding box center [748, 405] width 112 height 20
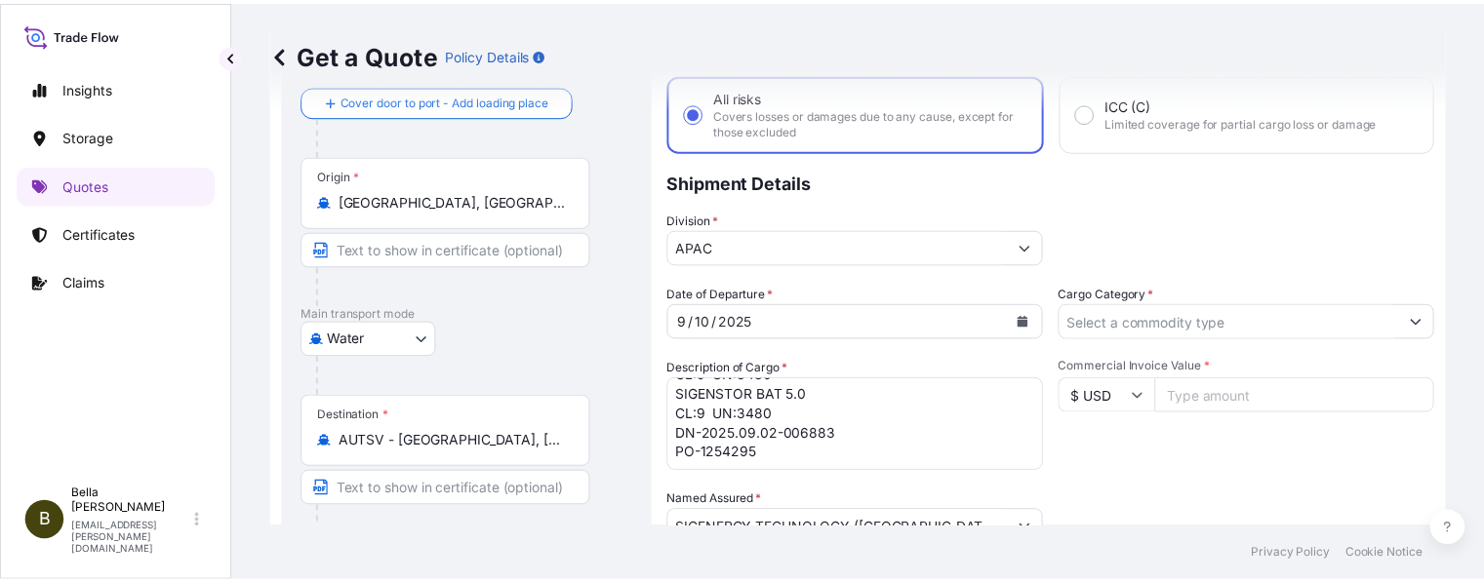
scroll to position [0, 0]
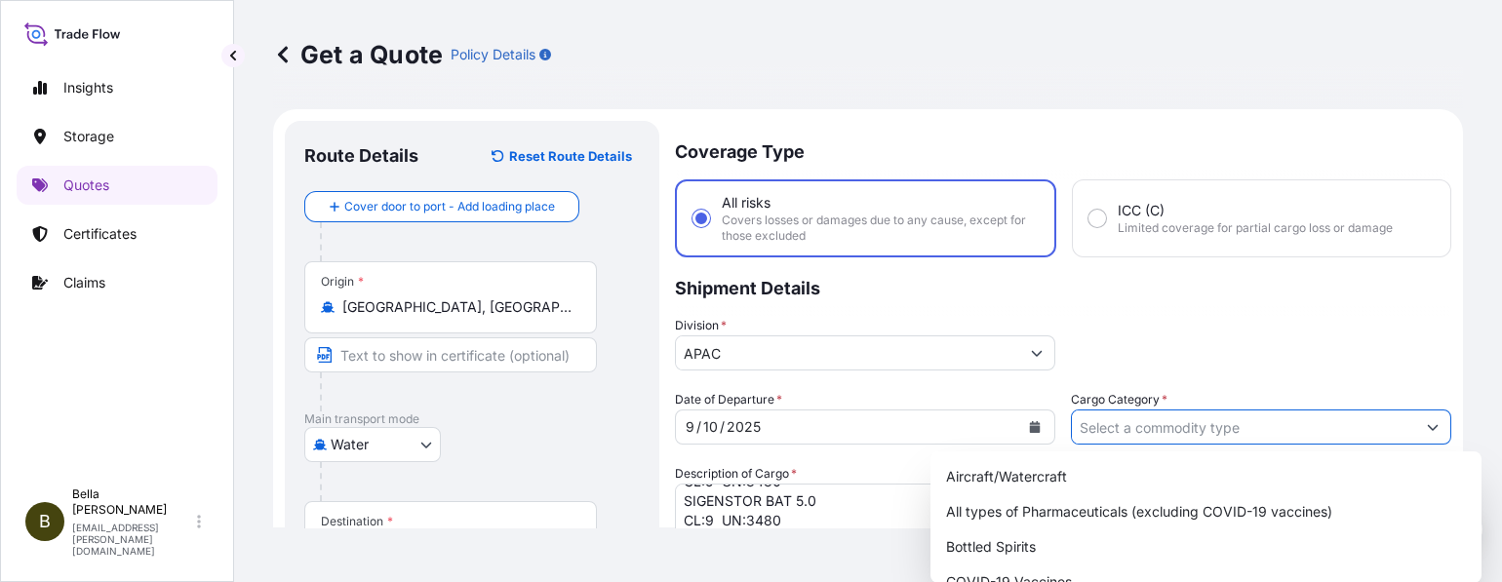
click at [1132, 432] on input "Cargo Category *" at bounding box center [1243, 427] width 343 height 35
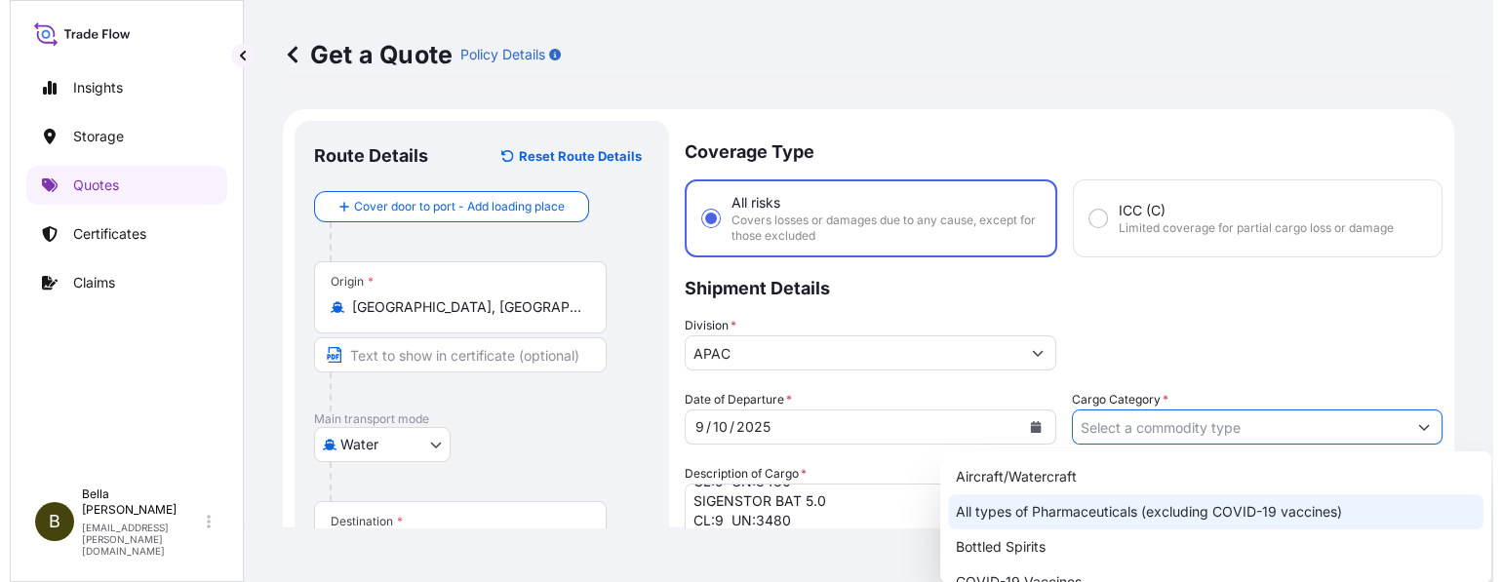
scroll to position [111, 0]
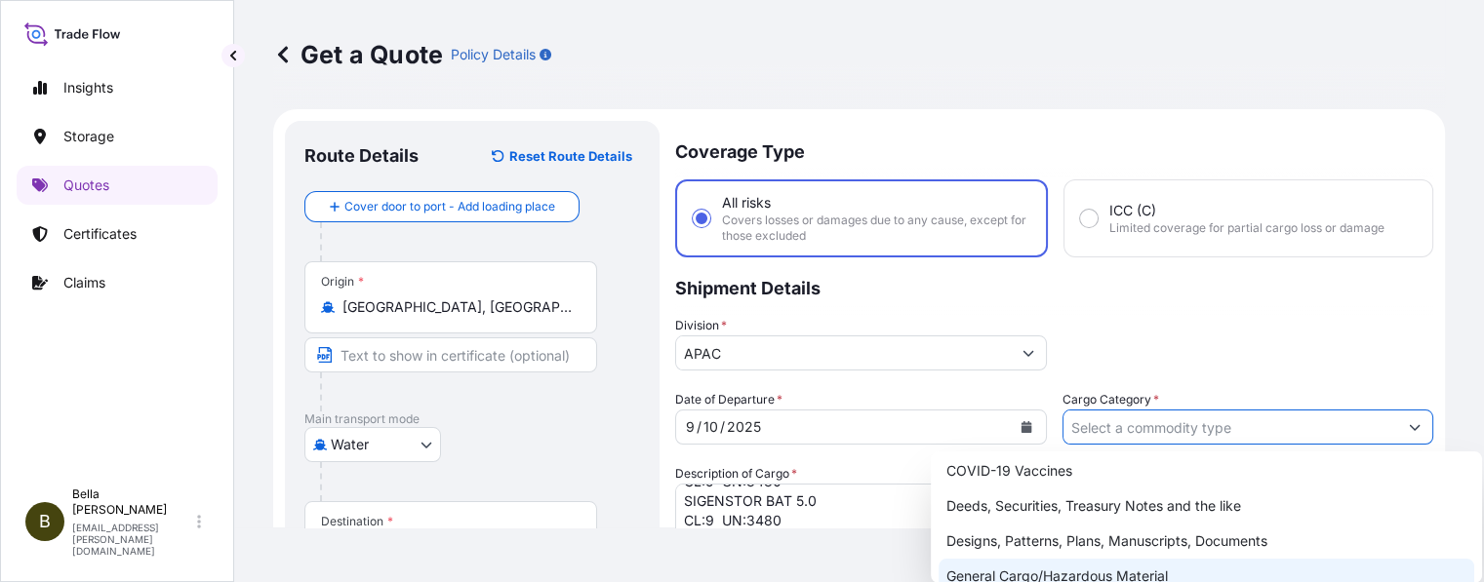
click at [1078, 568] on div "General Cargo/Hazardous Material" at bounding box center [1207, 576] width 536 height 35
type input "General Cargo/Hazardous Material"
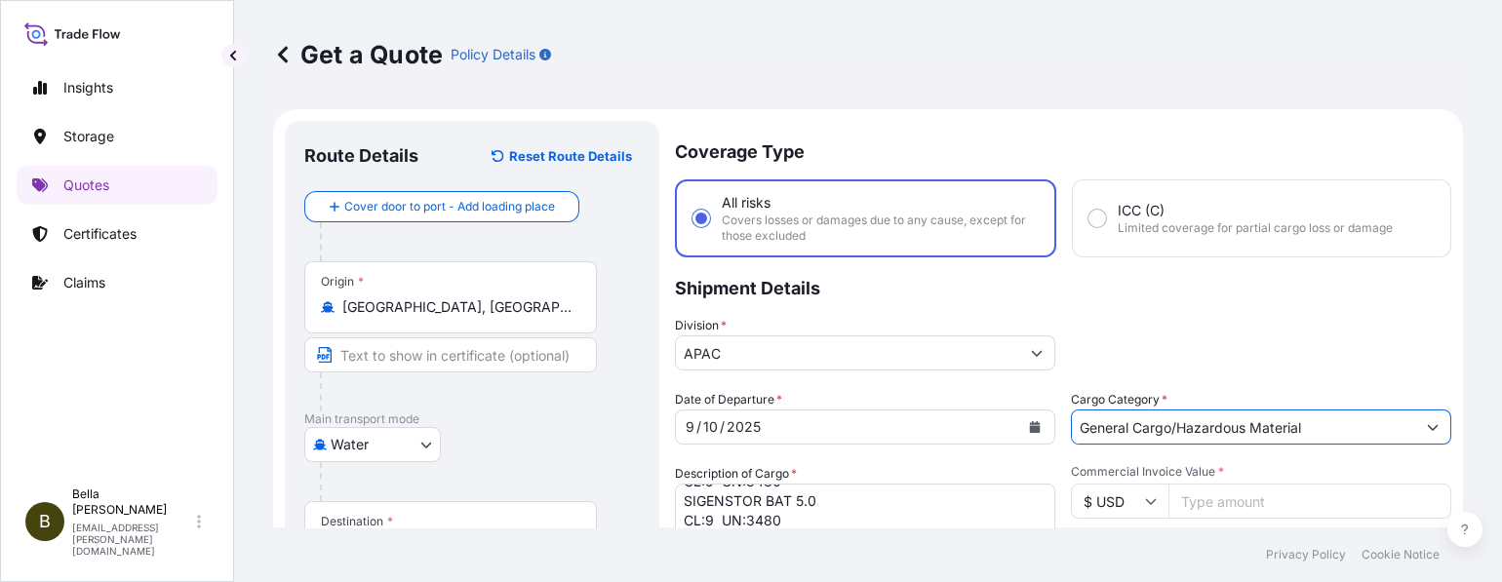
click at [1211, 333] on div "Division * APAC" at bounding box center [1063, 343] width 777 height 55
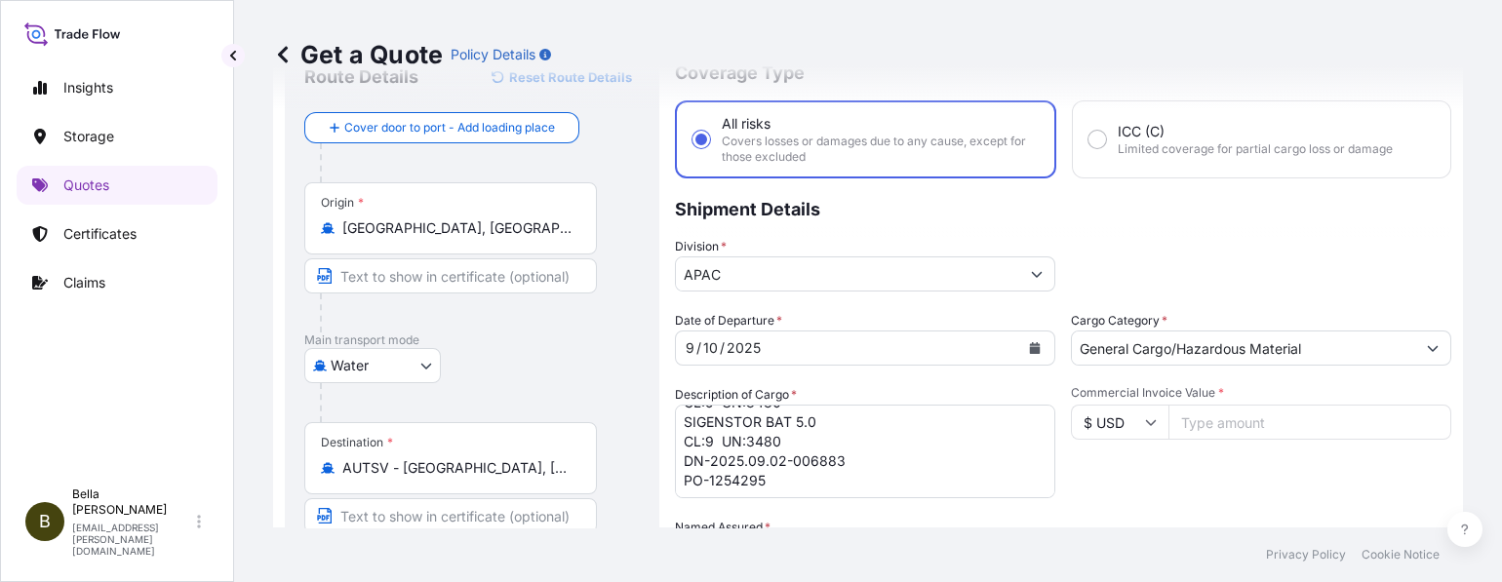
scroll to position [158, 0]
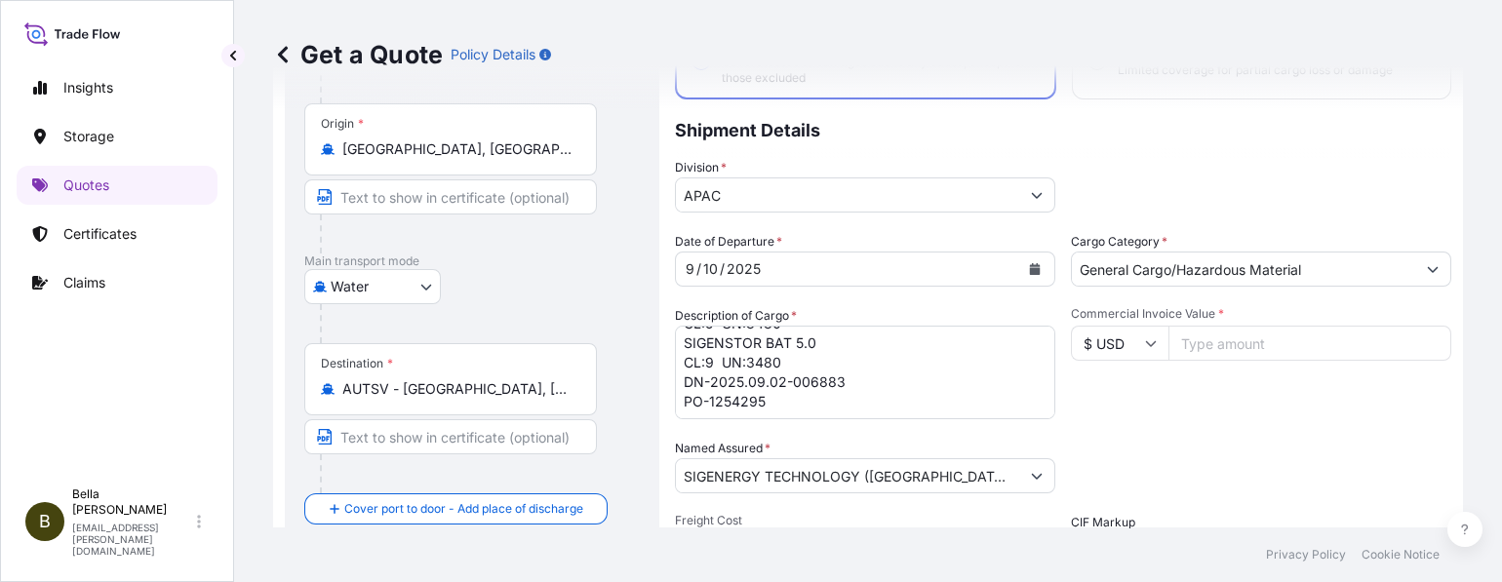
click at [1218, 453] on div "Packing Category Type to search a container mode Please select a primary mode o…" at bounding box center [1261, 466] width 380 height 55
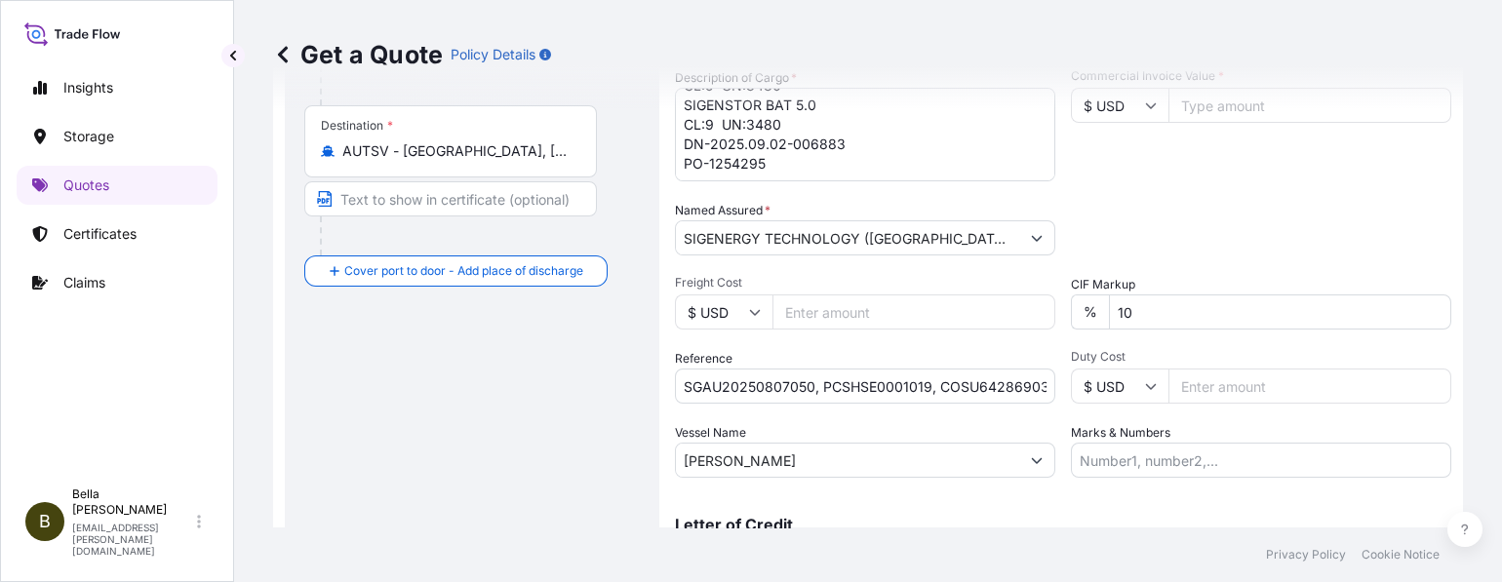
scroll to position [238, 0]
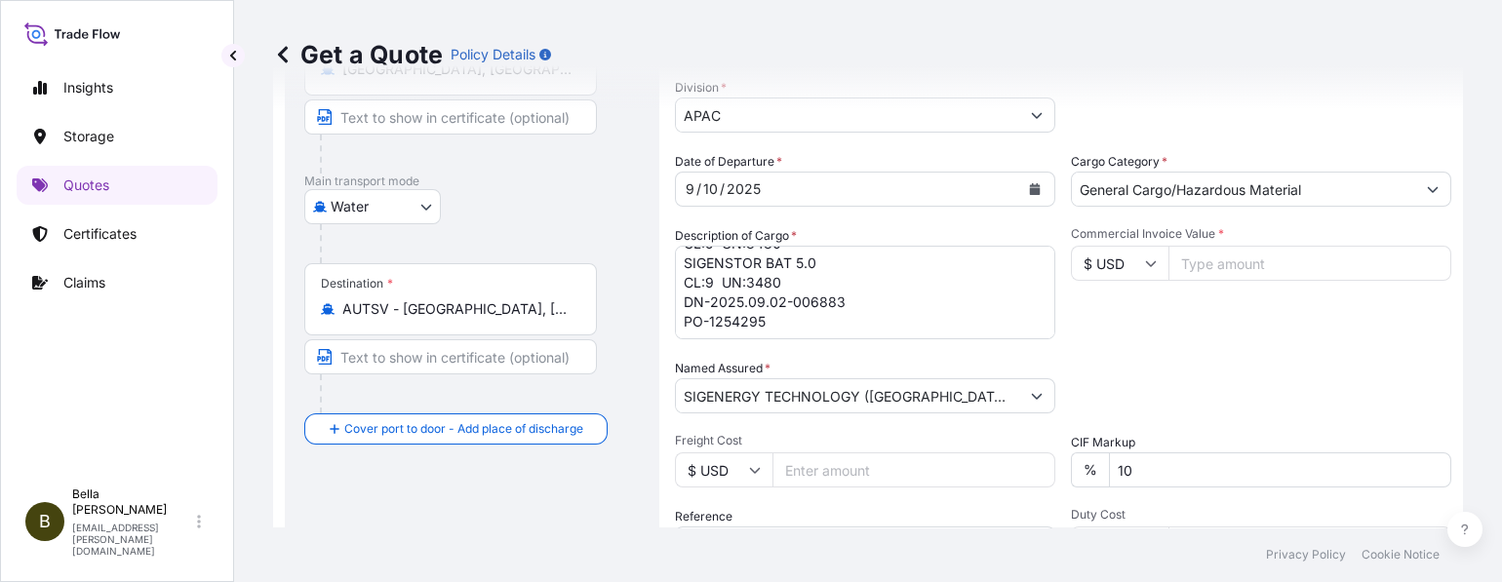
click at [1206, 254] on input "Commercial Invoice Value *" at bounding box center [1310, 263] width 283 height 35
click at [1210, 258] on input "Commercial Invoice Value *" at bounding box center [1310, 263] width 283 height 35
type input "425160"
click at [1204, 355] on div "Date of Departure * [DATE] Cargo Category * General Cargo/Hazardous Material De…" at bounding box center [1063, 394] width 777 height 484
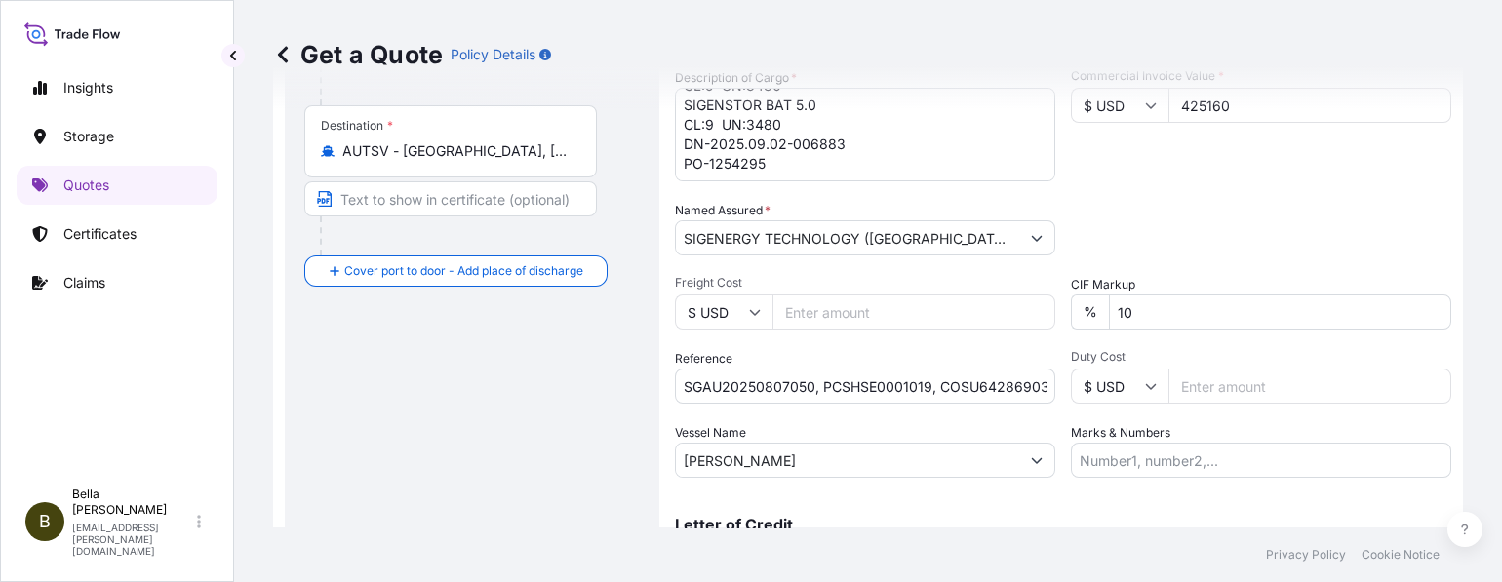
click at [1284, 214] on div "Packing Category Type to search a container mode Please select a primary mode o…" at bounding box center [1261, 228] width 380 height 55
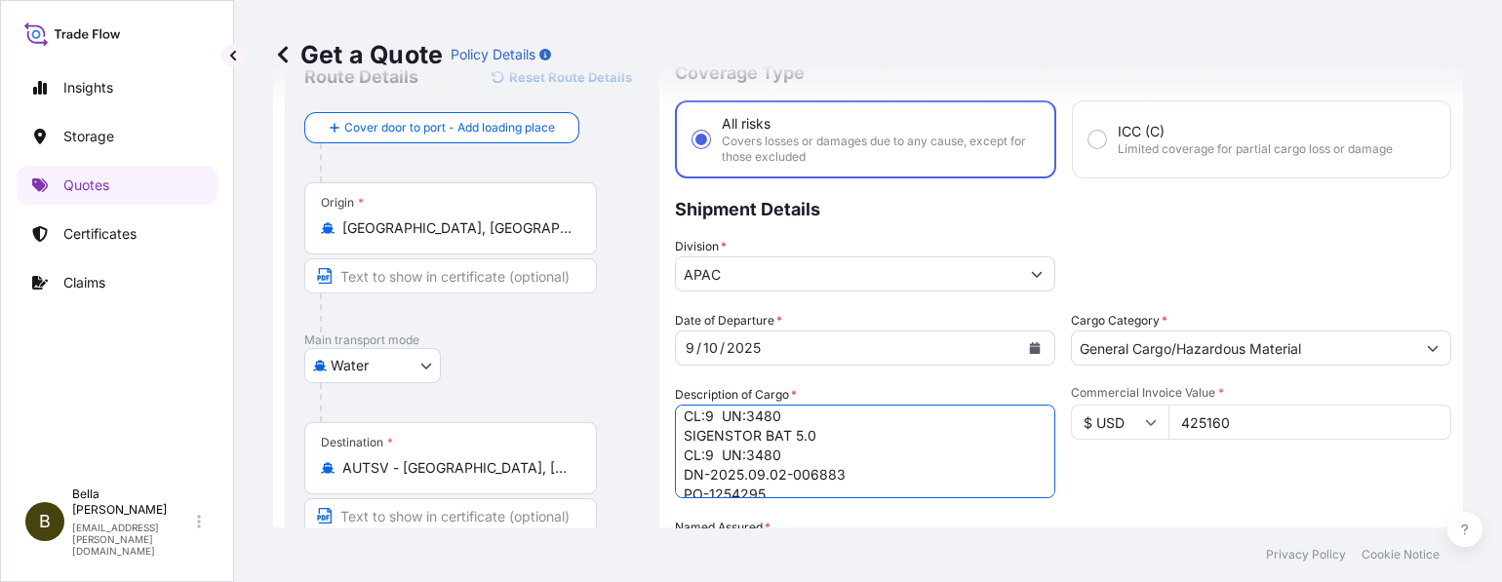
scroll to position [40, 0]
click at [1099, 225] on p "Shipment Details" at bounding box center [1063, 208] width 777 height 59
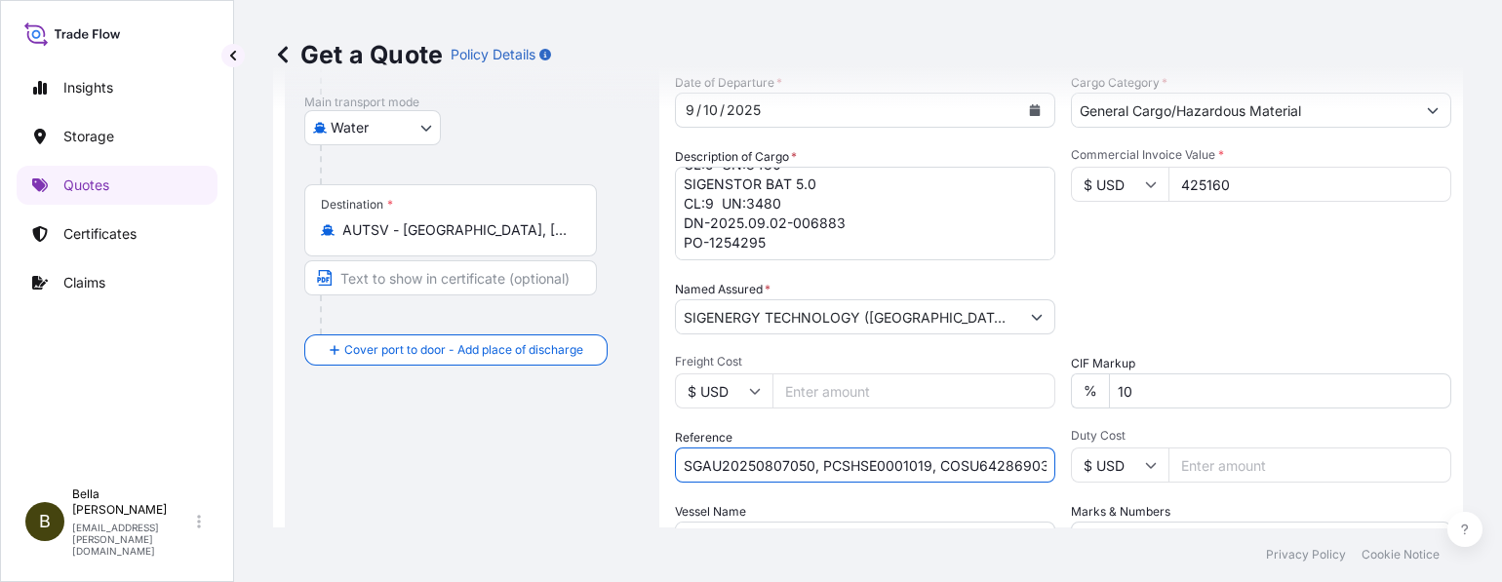
scroll to position [0, 23]
drag, startPoint x: 980, startPoint y: 462, endPoint x: 1148, endPoint y: 463, distance: 168.8
click at [1148, 463] on div "Date of Departure * [DATE] Cargo Category * General Cargo/Hazardous Material De…" at bounding box center [1063, 315] width 777 height 484
click at [848, 490] on div "Date of Departure * [DATE] Cargo Category * General Cargo/Hazardous Material De…" at bounding box center [1063, 315] width 777 height 484
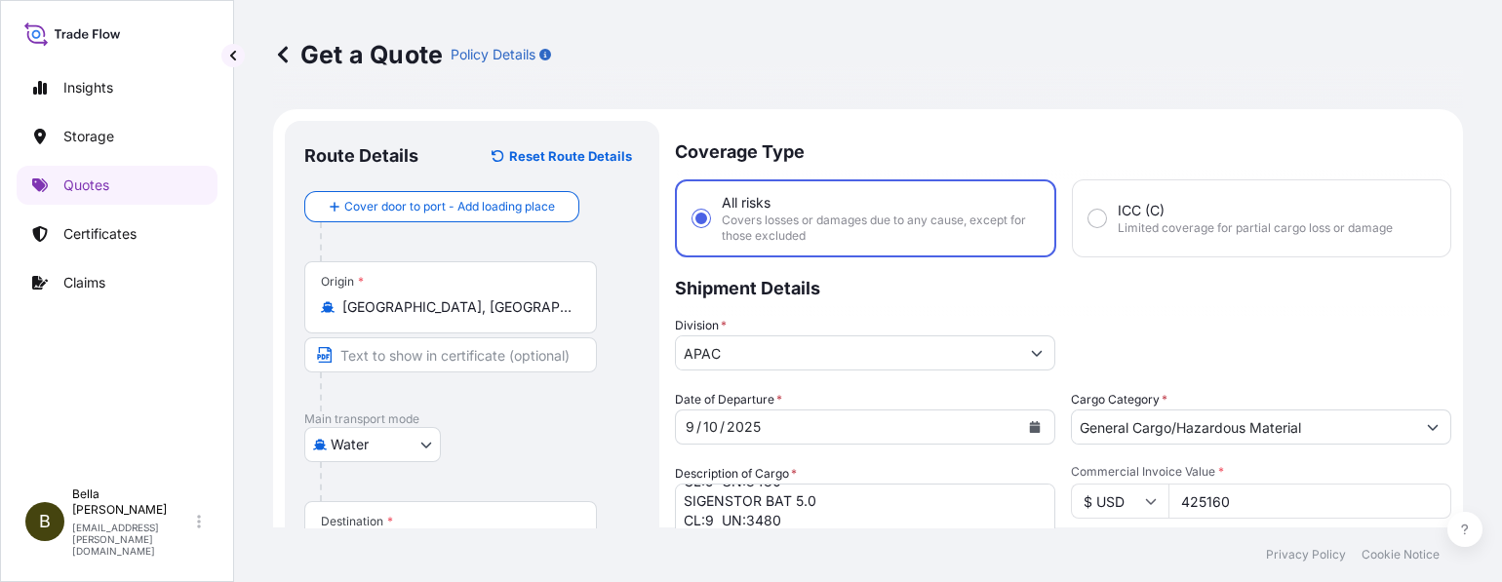
scroll to position [79, 0]
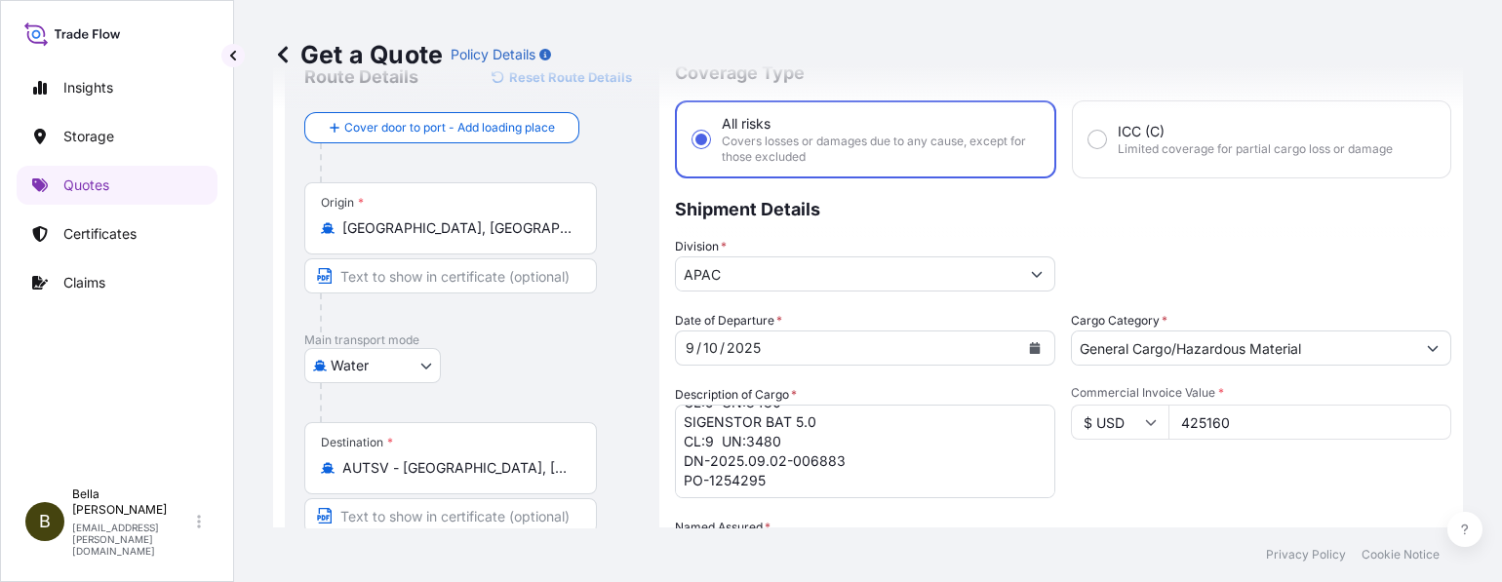
click at [1244, 283] on div "Division * APAC" at bounding box center [1063, 264] width 777 height 55
click at [1210, 490] on div "Commercial Invoice Value * $ USD 425160" at bounding box center [1261, 441] width 380 height 113
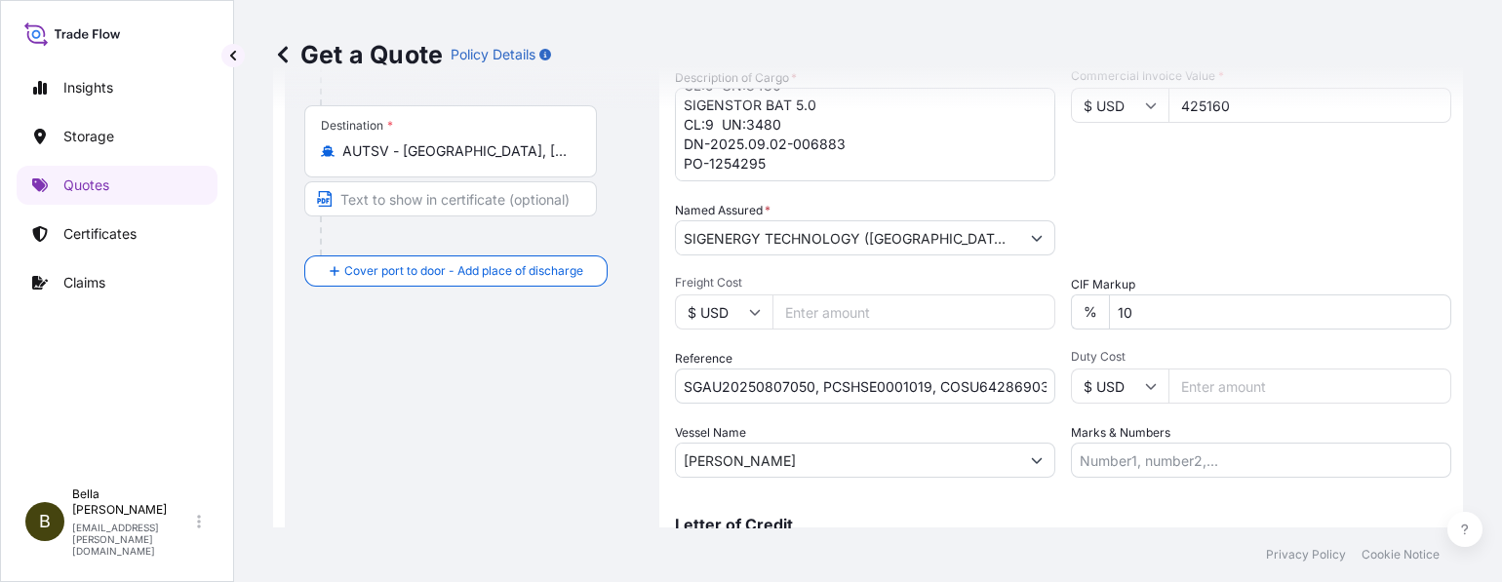
scroll to position [501, 0]
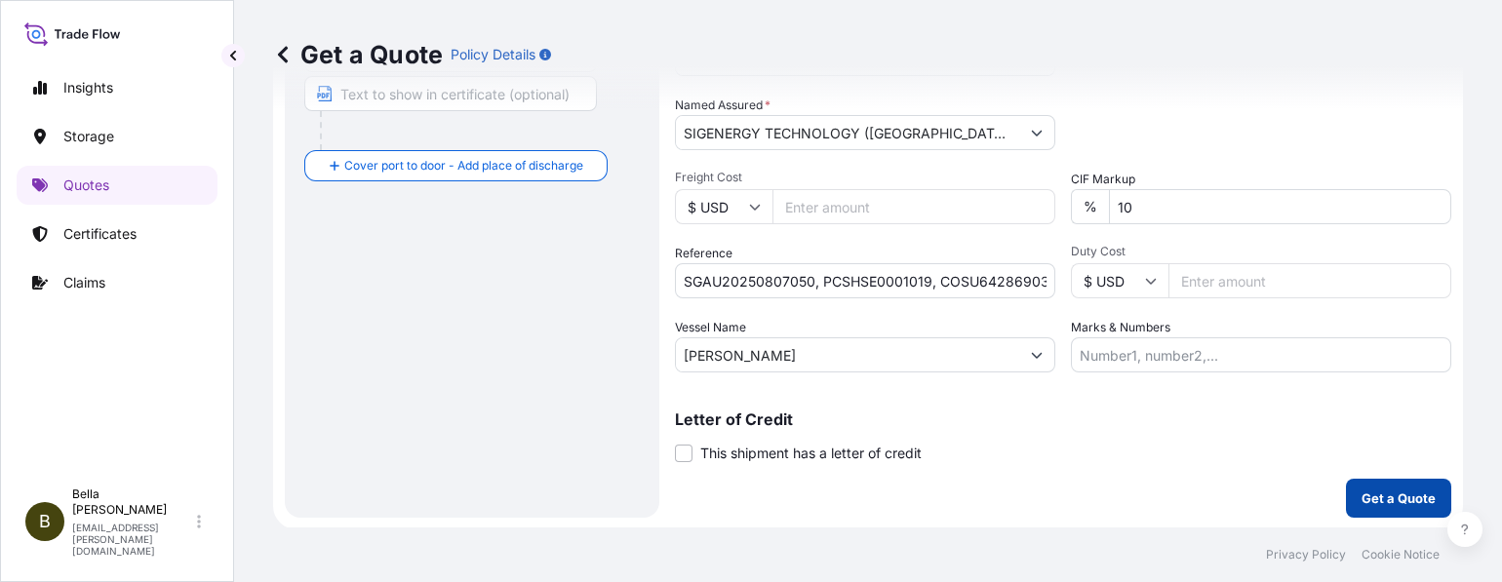
click at [1398, 501] on p "Get a Quote" at bounding box center [1399, 499] width 74 height 20
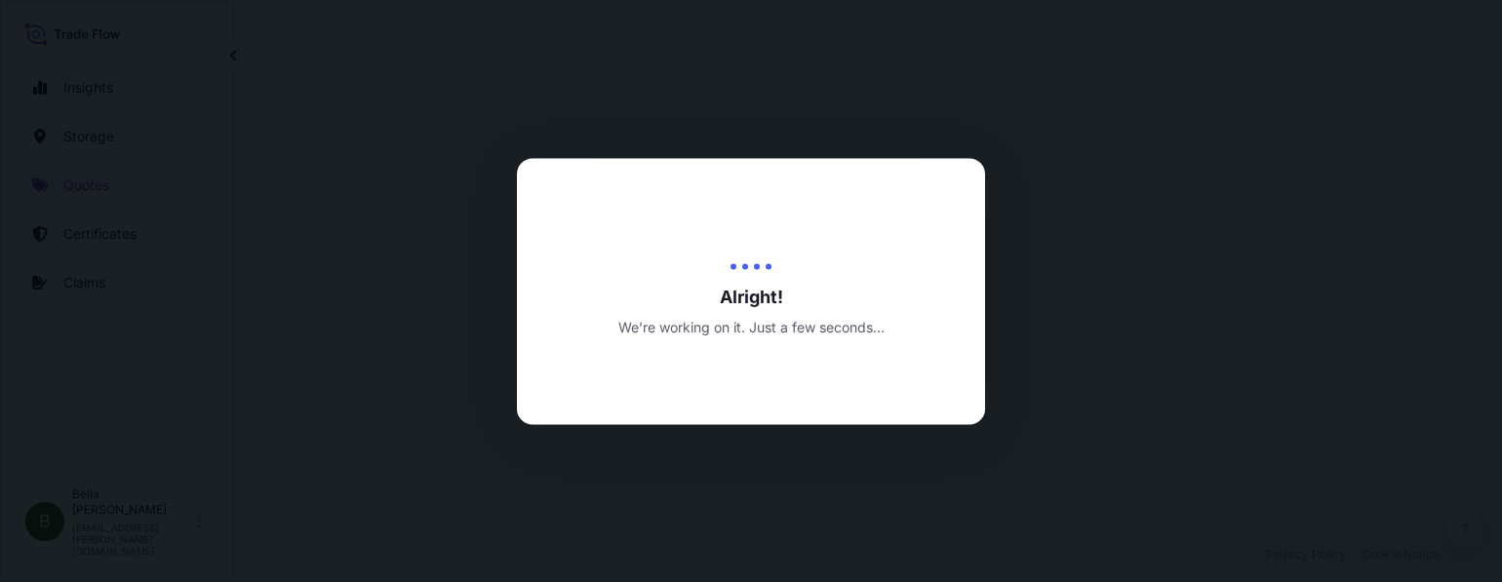
select select "Water"
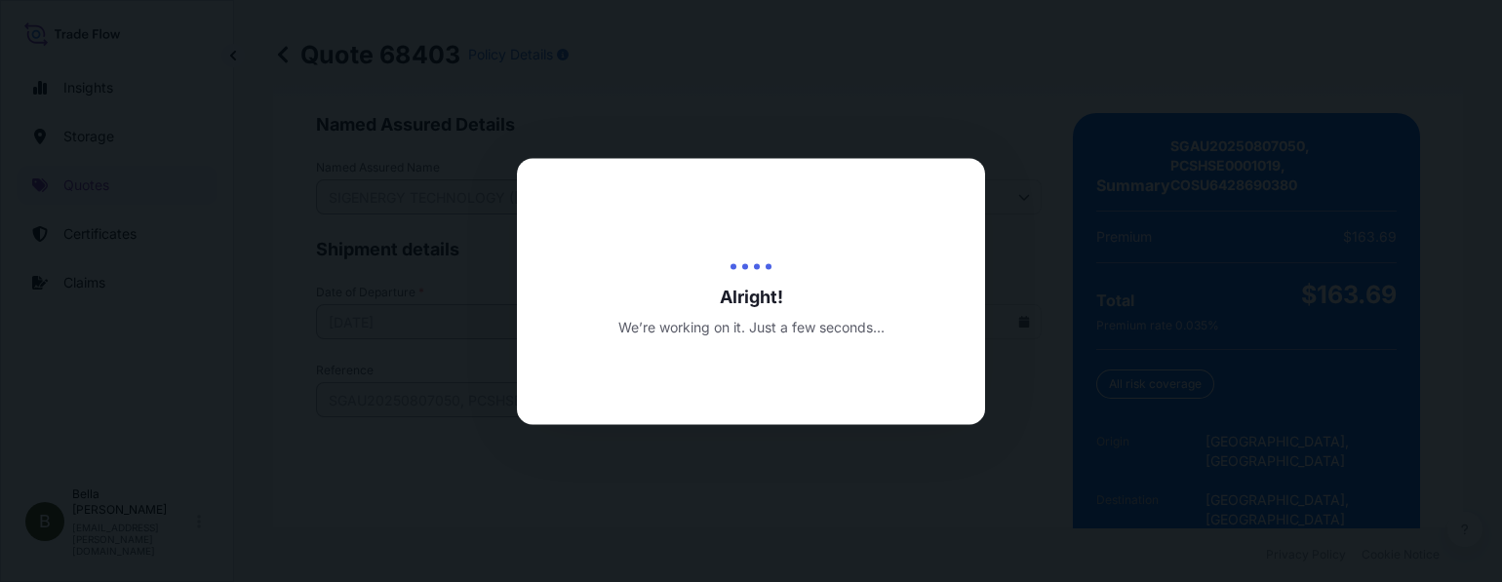
scroll to position [3199, 0]
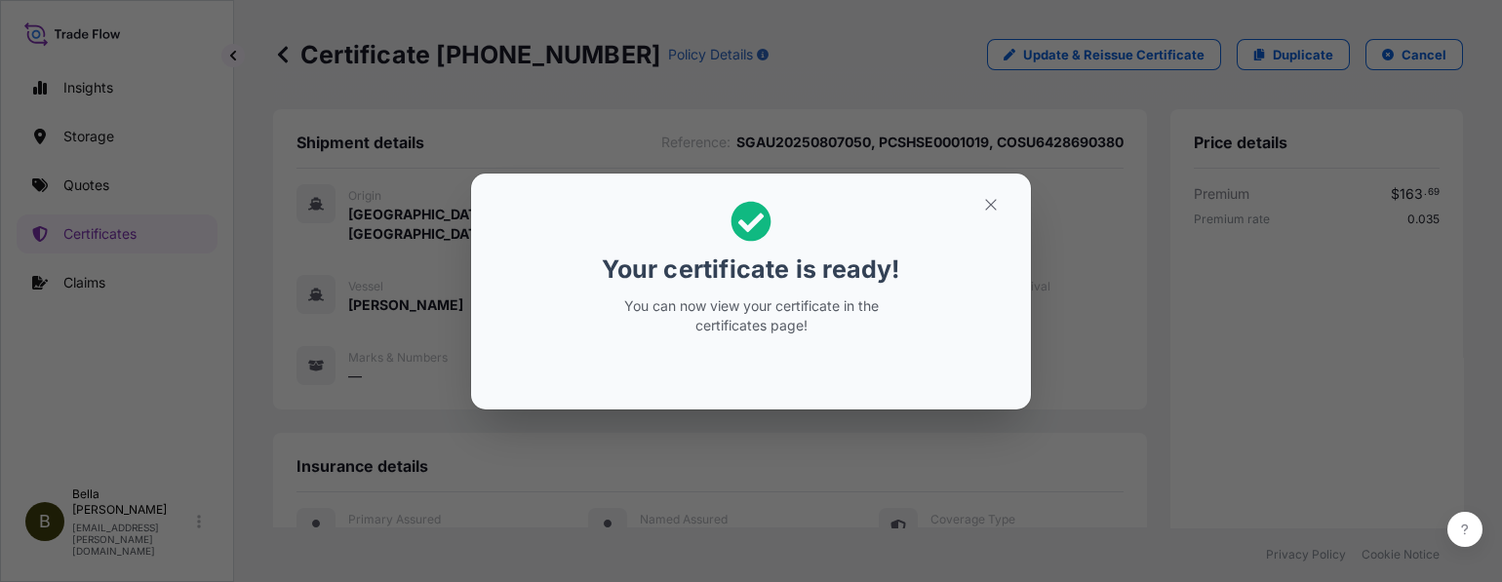
click at [956, 307] on h2 "Your certificate is ready! You can now view your certificate in the certificate…" at bounding box center [751, 268] width 529 height 158
click at [984, 201] on icon "button" at bounding box center [991, 205] width 18 height 18
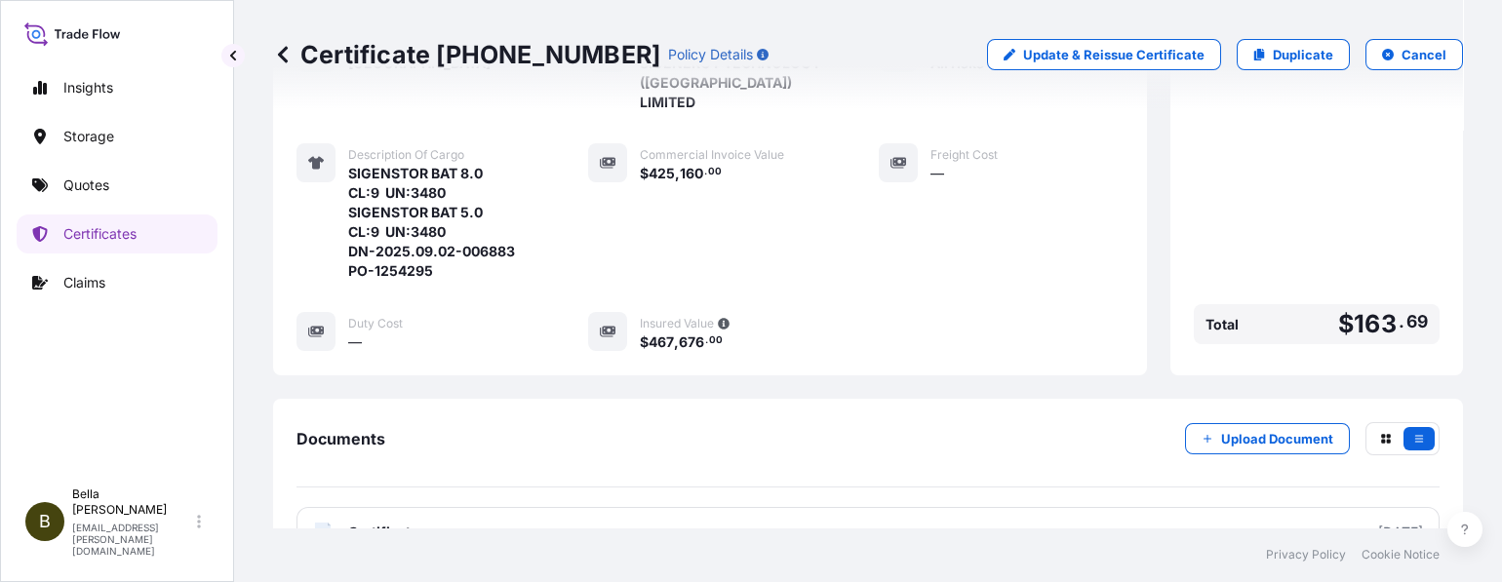
scroll to position [555, 0]
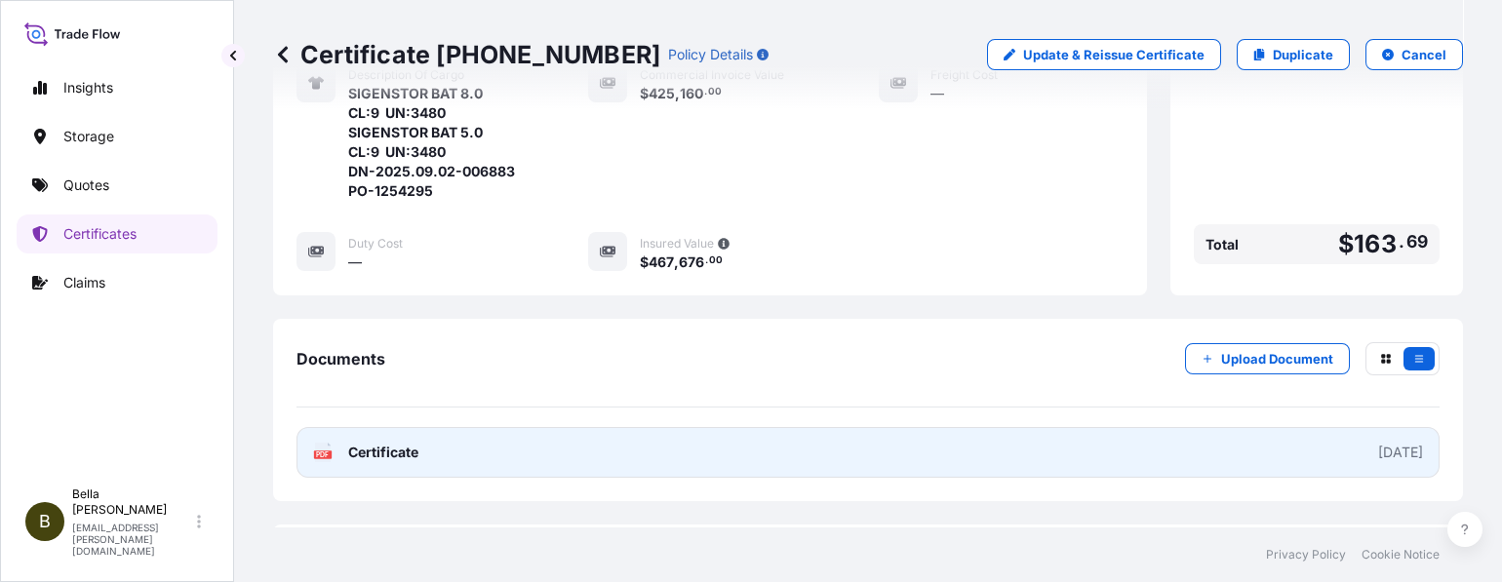
drag, startPoint x: 673, startPoint y: 415, endPoint x: 526, endPoint y: 401, distance: 148.0
click at [526, 427] on link "PDF Certificate [DATE]" at bounding box center [868, 452] width 1143 height 51
